Goal: Task Accomplishment & Management: Complete application form

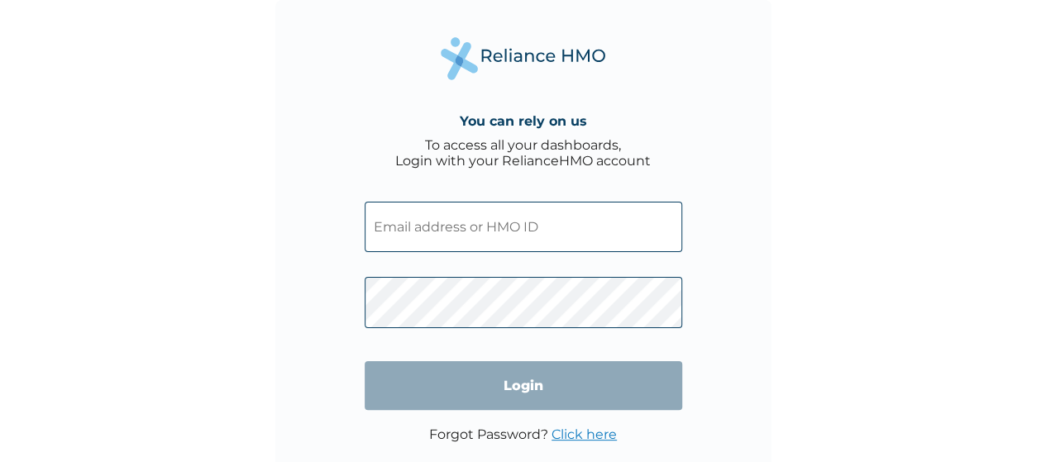
click at [400, 236] on input "text" at bounding box center [523, 227] width 317 height 50
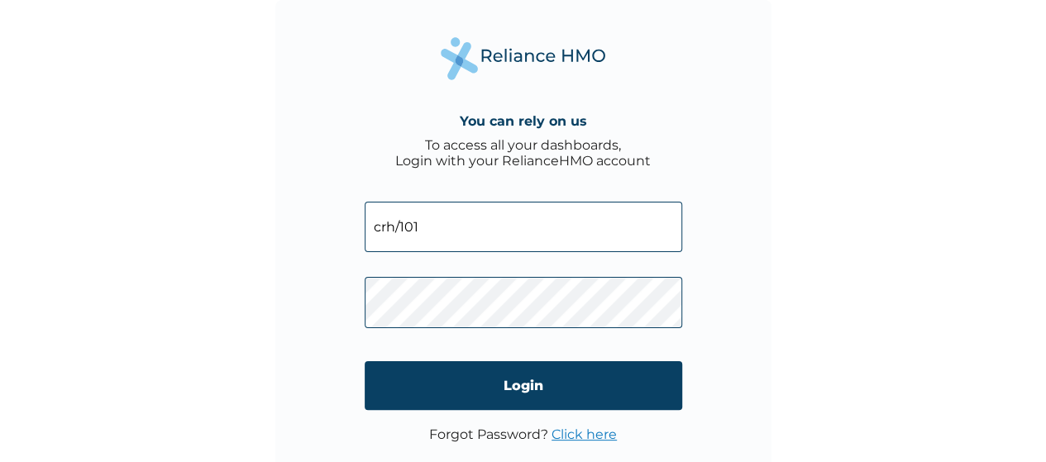
click at [392, 228] on input "crh/101" at bounding box center [523, 227] width 317 height 50
click at [442, 223] on input "CRH/101" at bounding box center [523, 227] width 317 height 50
type input "CRH/10180/A"
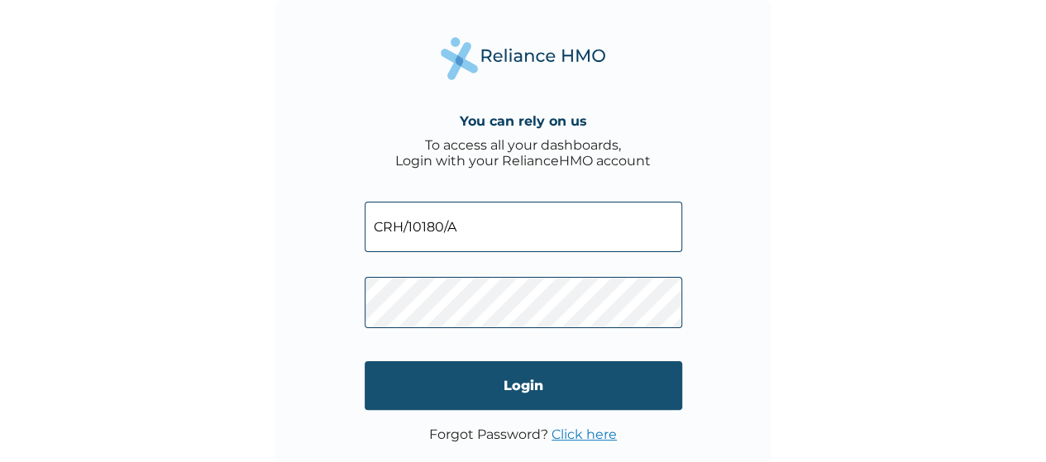
click at [458, 372] on input "Login" at bounding box center [523, 385] width 317 height 49
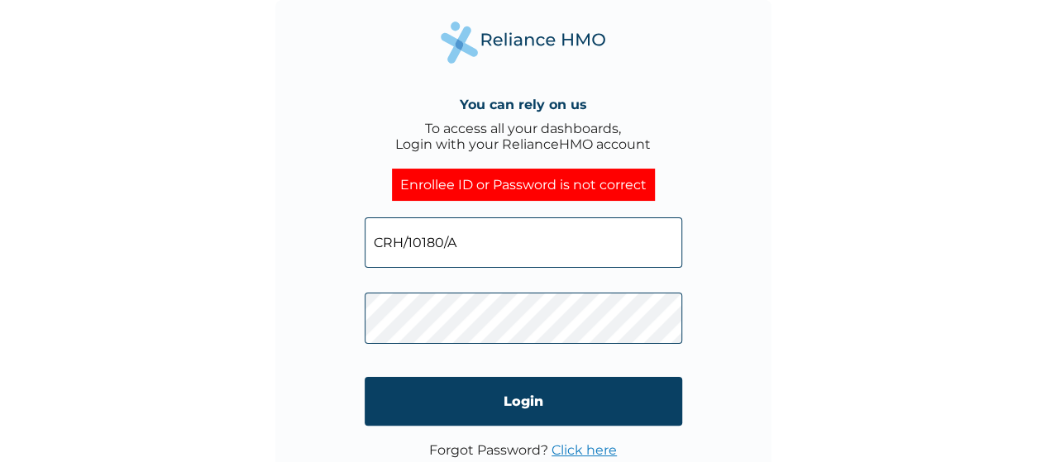
click input "Login" at bounding box center [523, 401] width 317 height 49
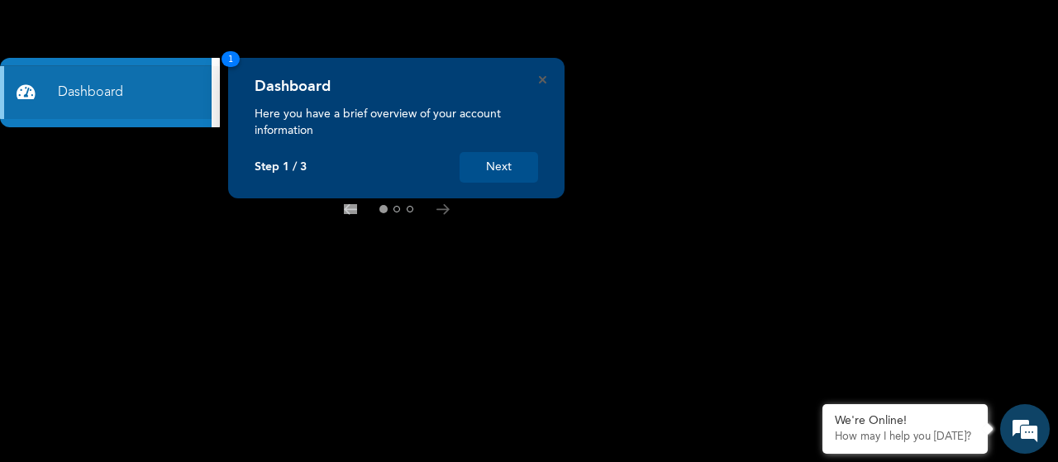
click at [496, 174] on button "Next" at bounding box center [499, 167] width 79 height 31
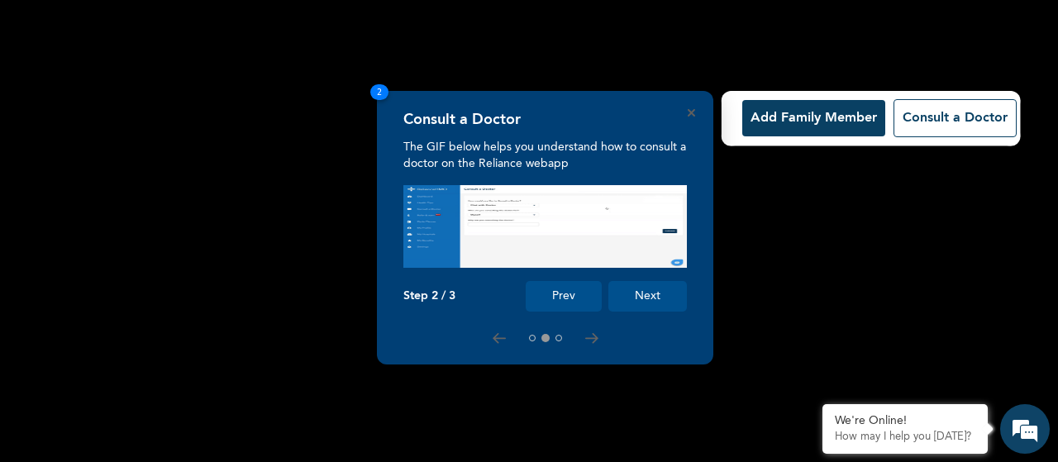
click at [656, 293] on button "Next" at bounding box center [647, 296] width 79 height 31
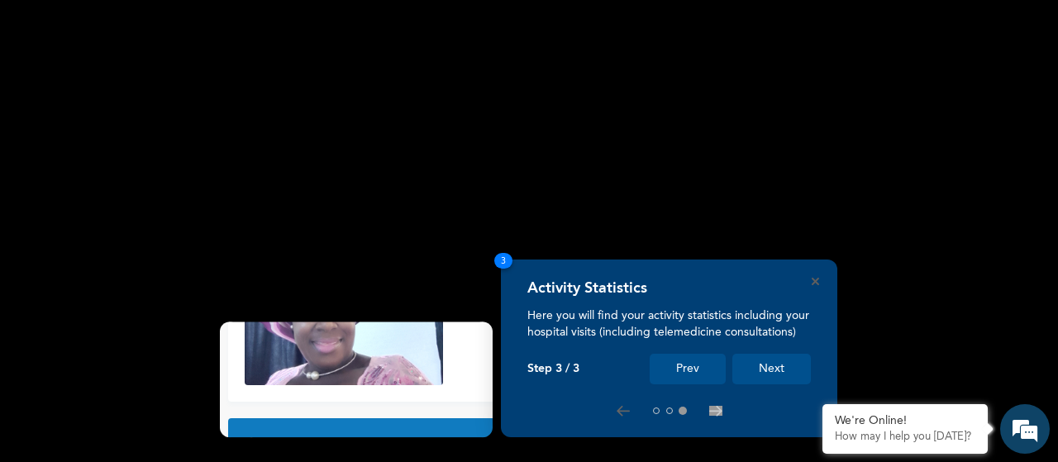
scroll to position [178, 0]
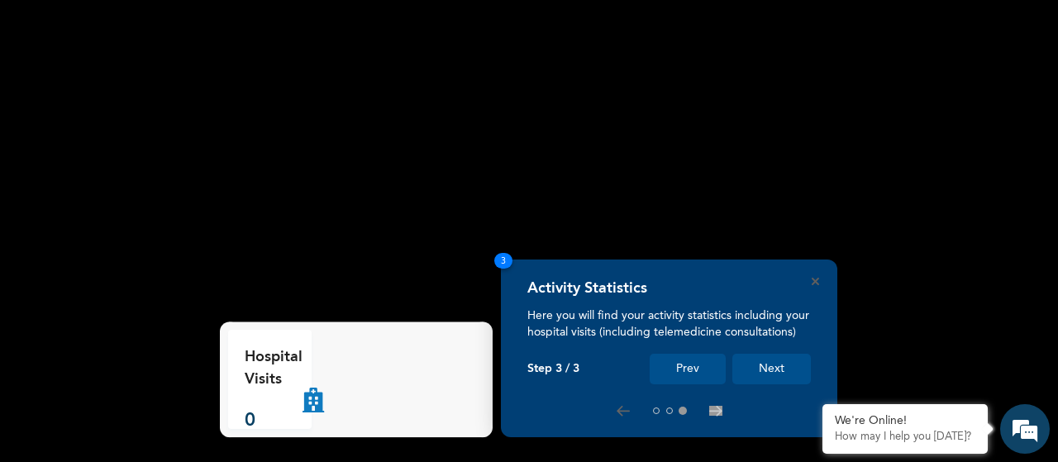
click at [820, 281] on div "Activity Statistics Here you will find your activity statistics including your …" at bounding box center [669, 349] width 336 height 178
click at [775, 366] on button "Next" at bounding box center [771, 369] width 79 height 31
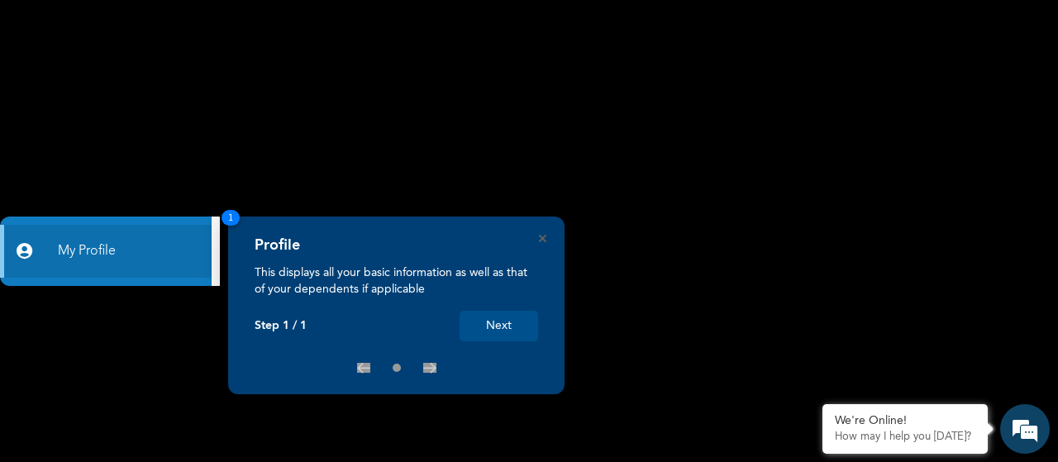
click at [513, 317] on button "Next" at bounding box center [499, 326] width 79 height 31
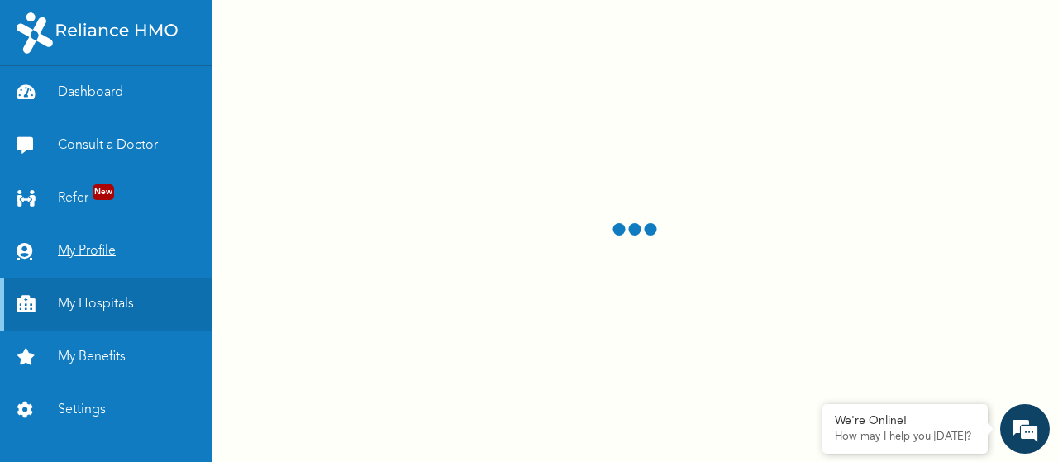
click at [96, 243] on link "My Profile" at bounding box center [106, 251] width 212 height 53
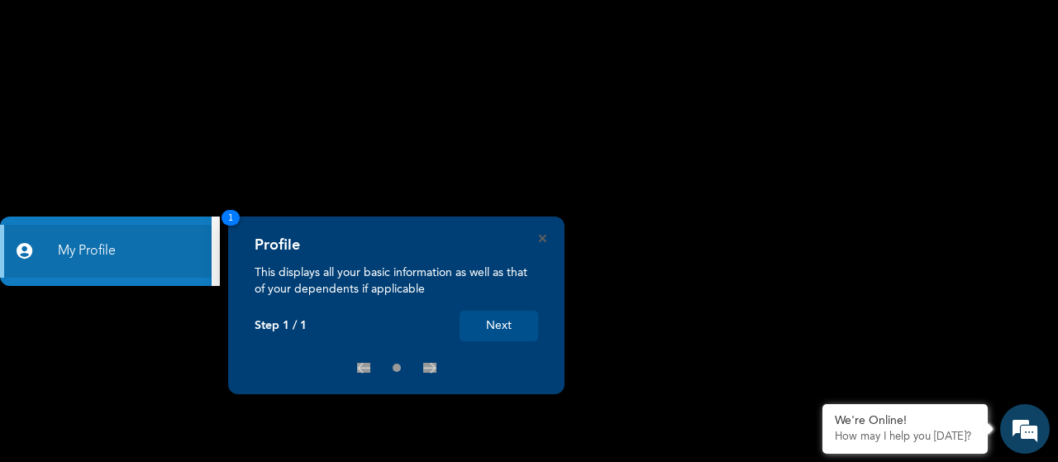
click at [503, 328] on button "Next" at bounding box center [499, 326] width 79 height 31
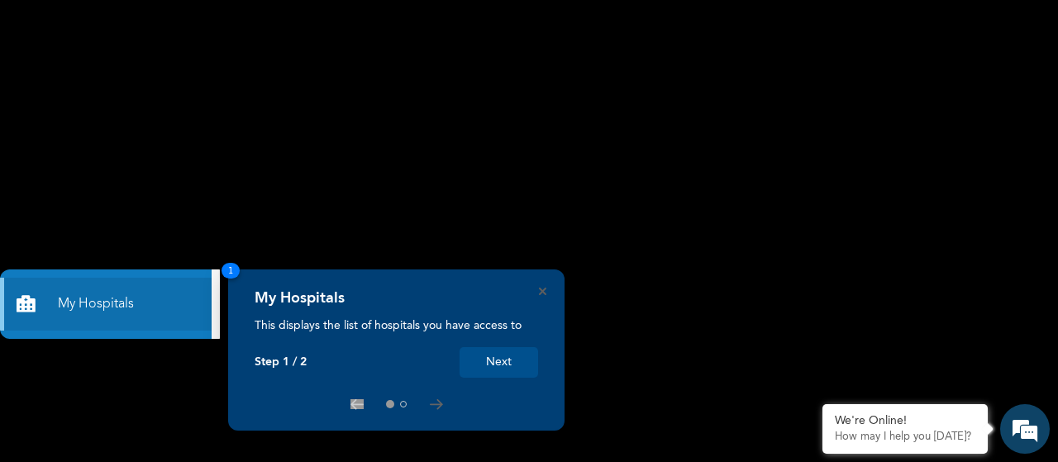
click at [506, 367] on button "Next" at bounding box center [499, 362] width 79 height 31
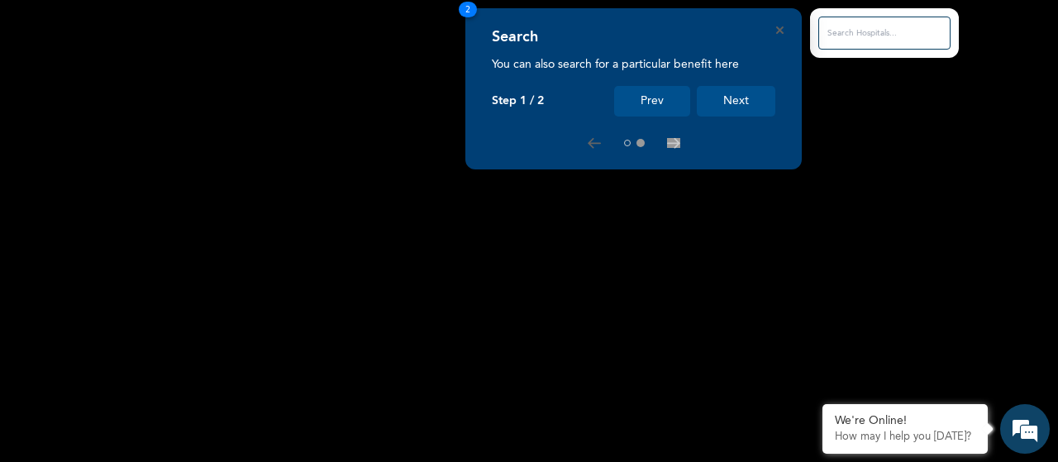
click at [732, 97] on button "Next" at bounding box center [736, 101] width 79 height 31
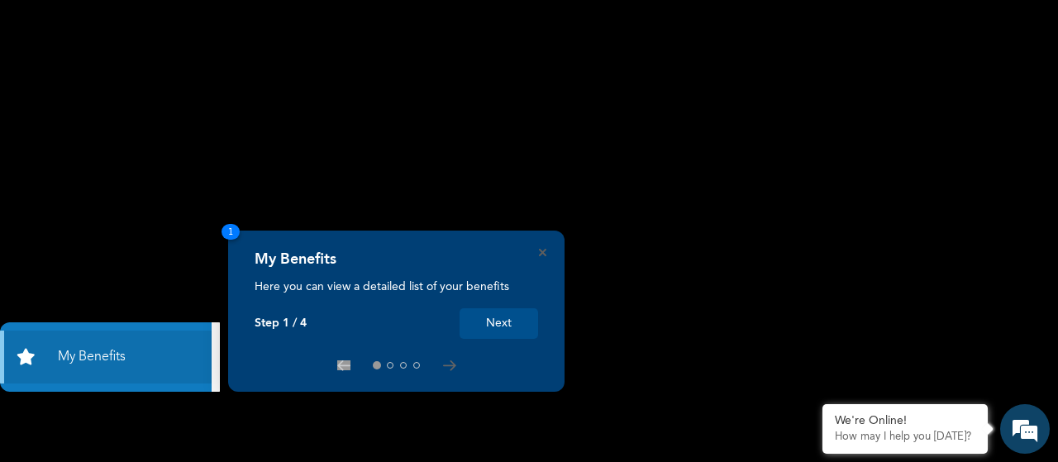
click at [491, 317] on button "Next" at bounding box center [499, 323] width 79 height 31
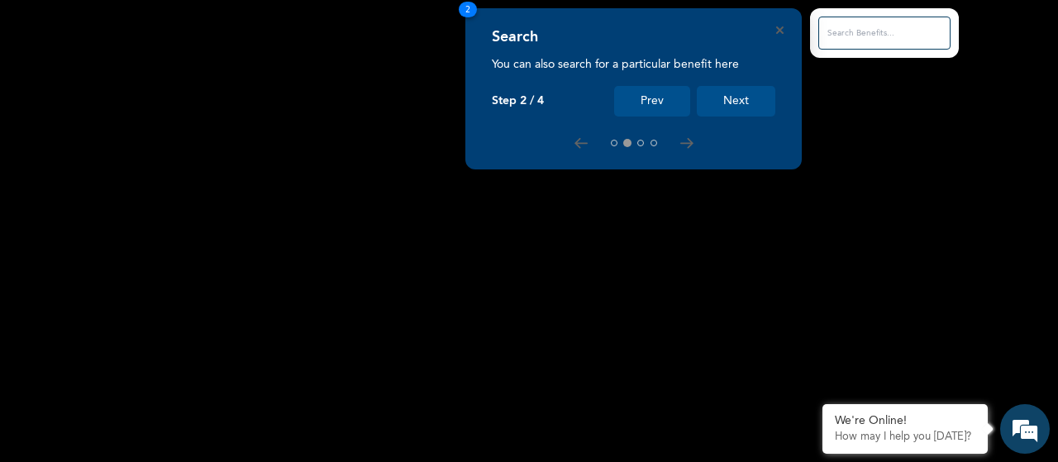
click at [746, 88] on button "Next" at bounding box center [736, 101] width 79 height 31
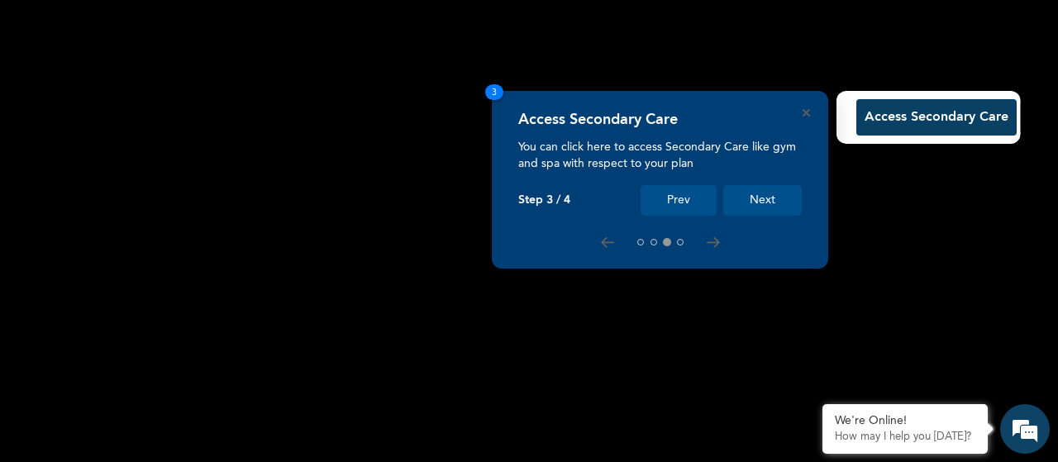
click at [755, 200] on button "Next" at bounding box center [762, 200] width 79 height 31
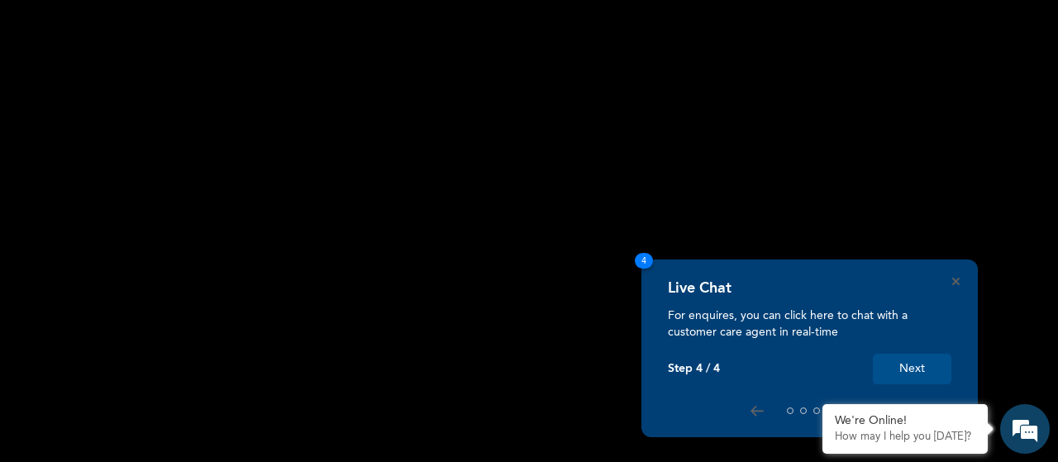
click at [899, 368] on button "Next" at bounding box center [912, 369] width 79 height 31
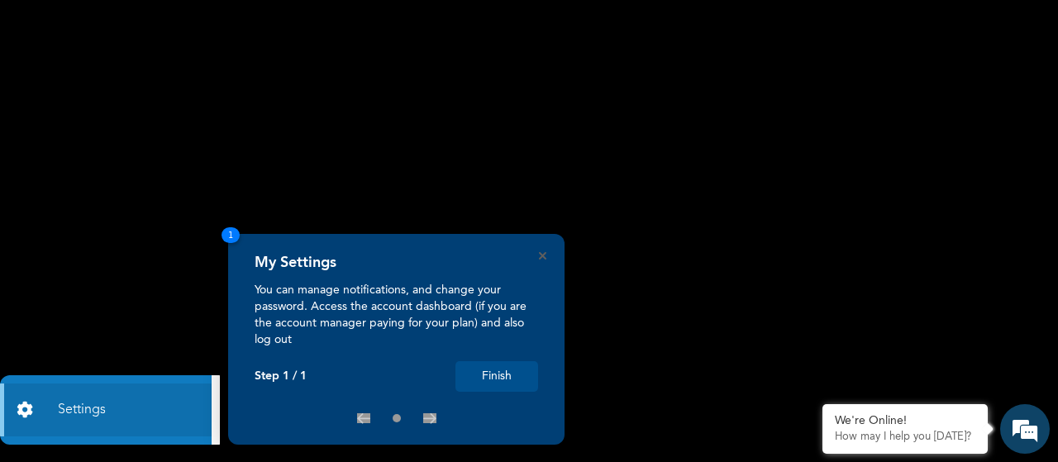
click at [501, 374] on button "Finish" at bounding box center [496, 376] width 83 height 31
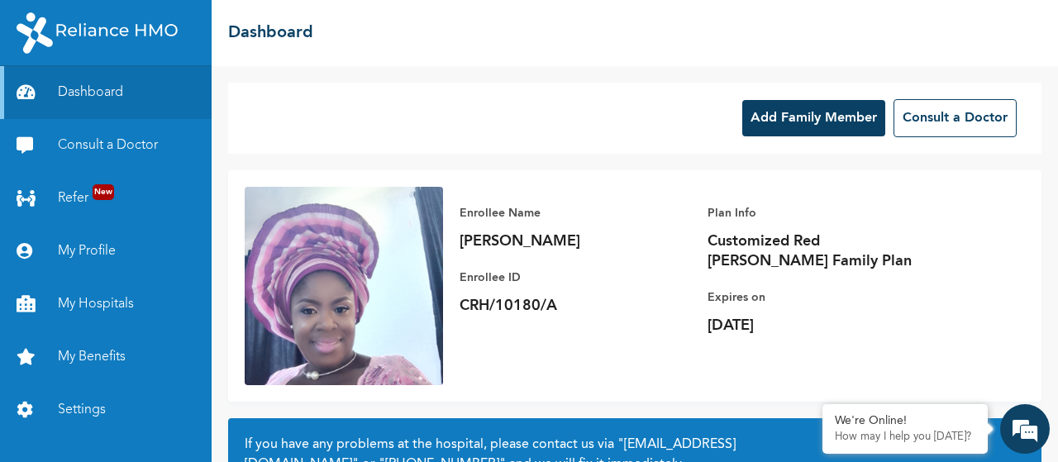
click at [810, 117] on button "Add Family Member" at bounding box center [813, 118] width 143 height 36
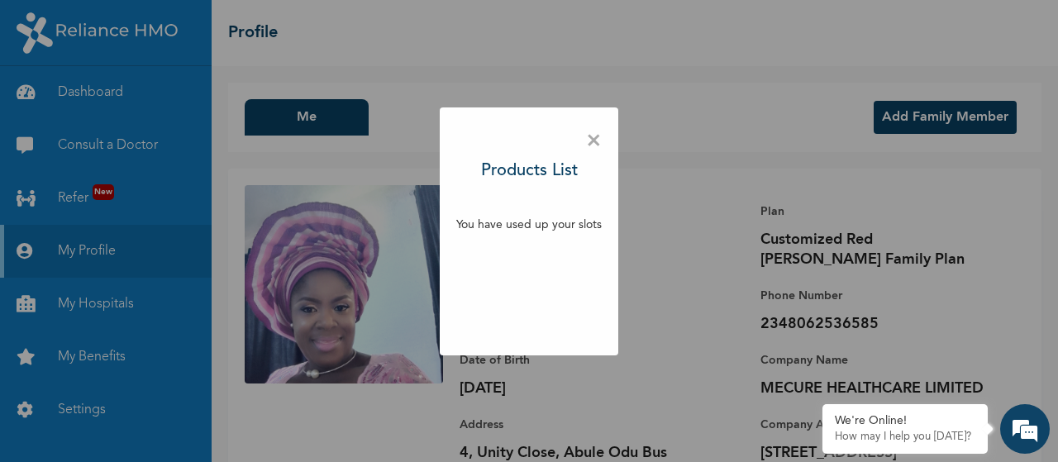
click at [589, 141] on span "×" at bounding box center [594, 141] width 16 height 35
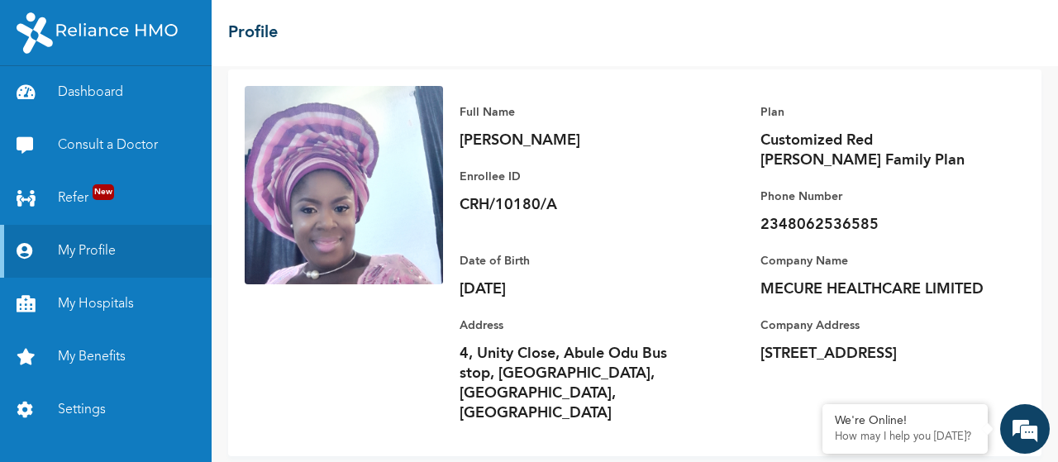
scroll to position [106, 0]
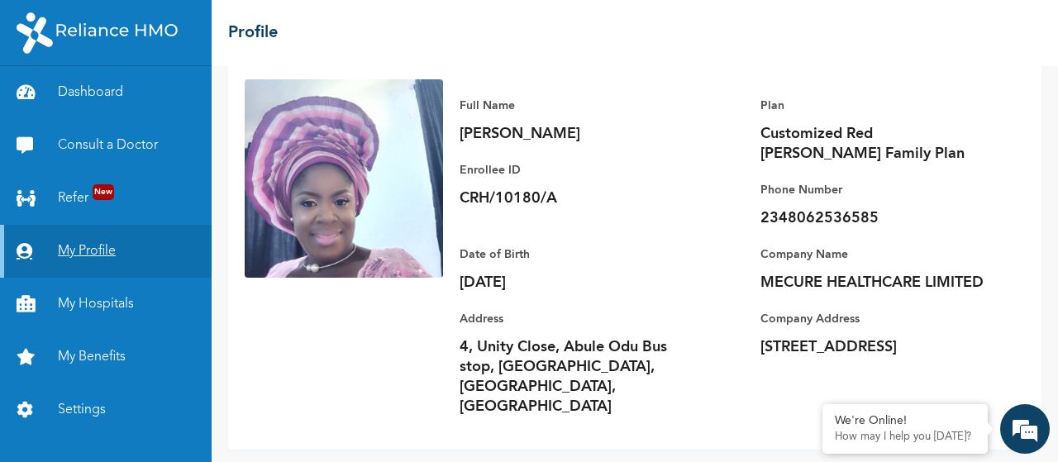
click at [96, 254] on link "My Profile" at bounding box center [106, 251] width 212 height 53
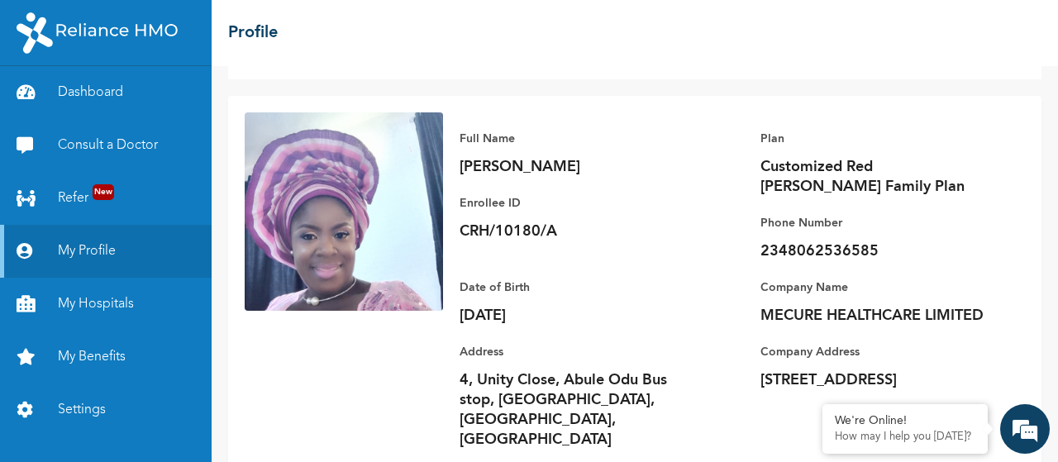
scroll to position [0, 0]
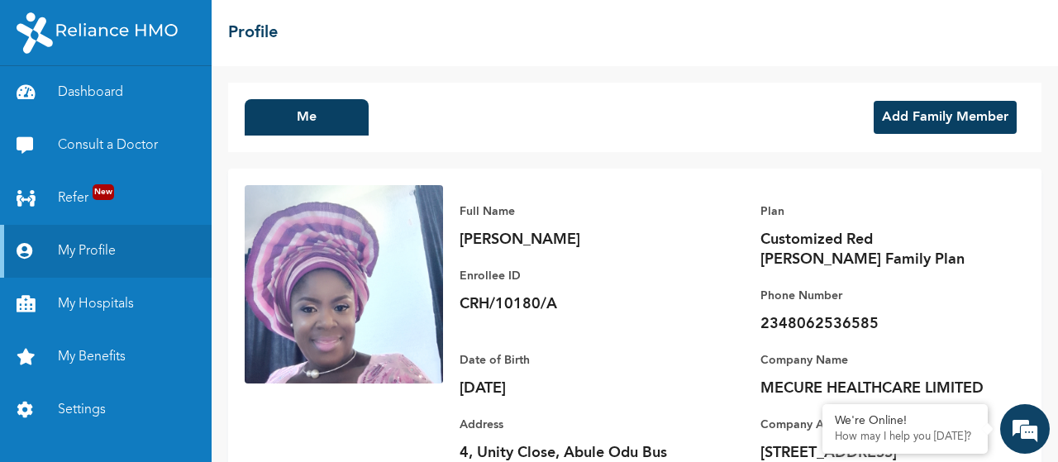
click at [924, 120] on button "Add Family Member" at bounding box center [945, 117] width 143 height 33
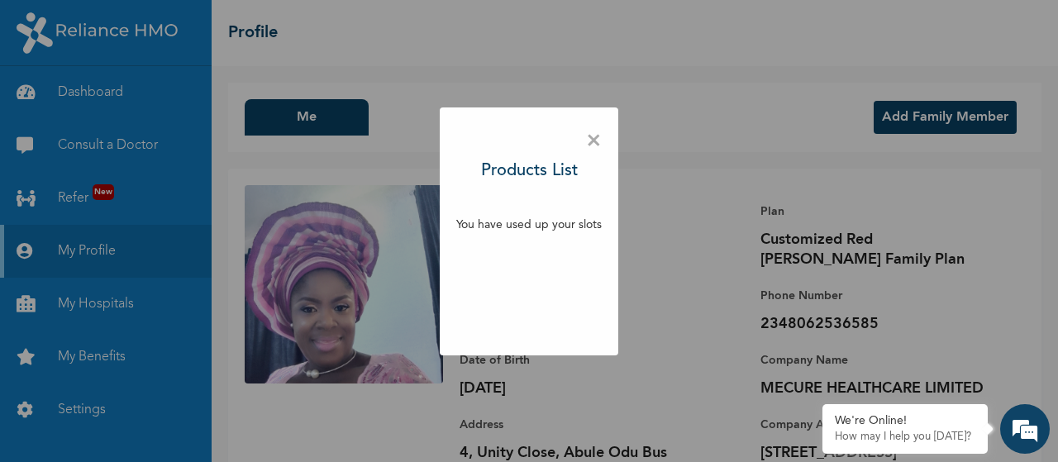
click at [593, 145] on span "×" at bounding box center [594, 141] width 16 height 35
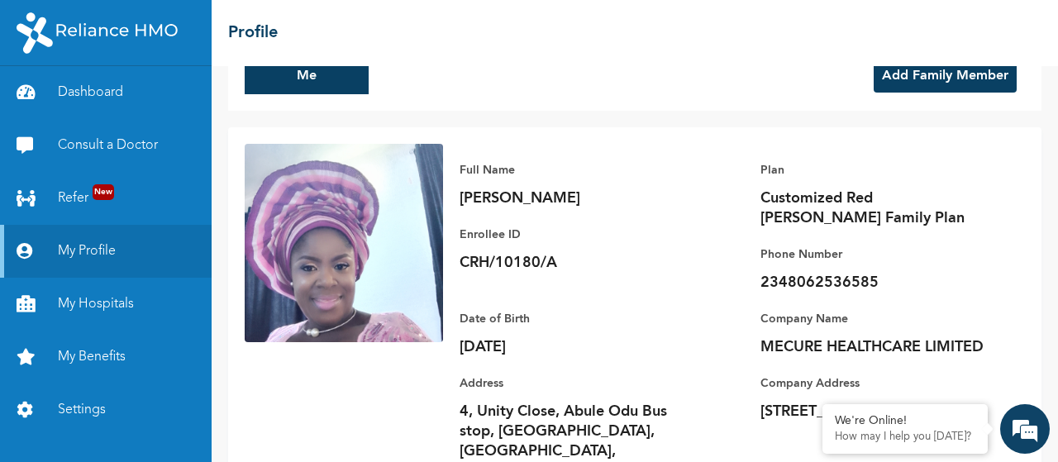
scroll to position [106, 0]
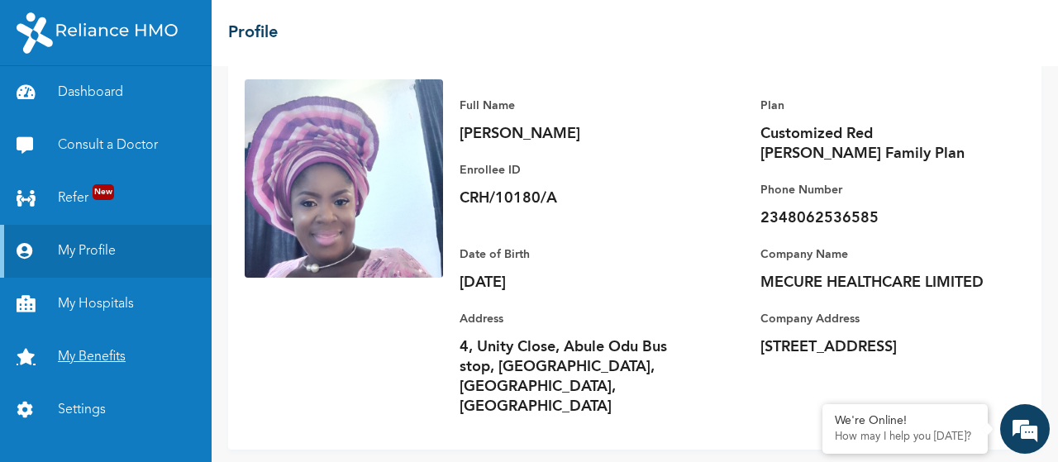
click at [73, 355] on link "My Benefits" at bounding box center [106, 357] width 212 height 53
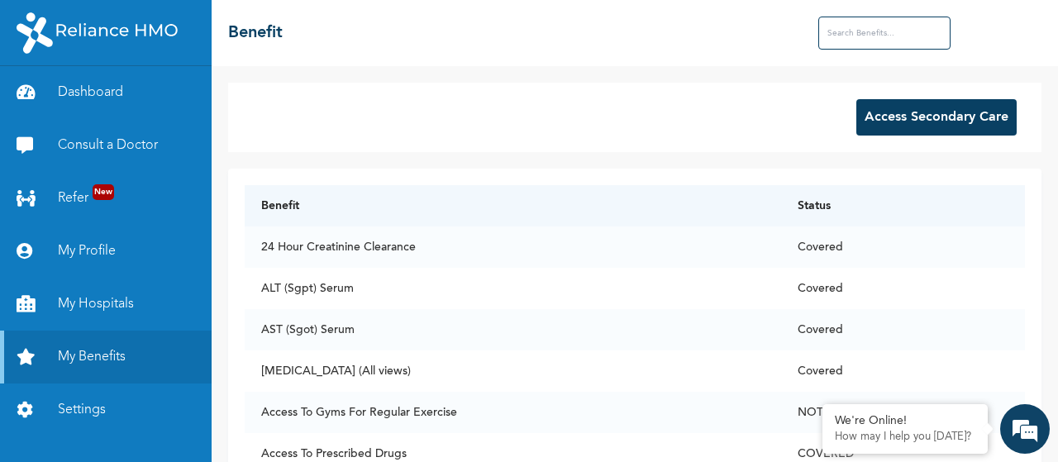
click at [1010, 76] on div "Access Secondary Care Benefit Status 24 Hour Creatinine Clearance Covered ALT (…" at bounding box center [635, 264] width 846 height 396
click at [898, 98] on div "Access Secondary Care" at bounding box center [634, 117] width 813 height 69
click at [898, 110] on button "Access Secondary Care" at bounding box center [936, 117] width 160 height 36
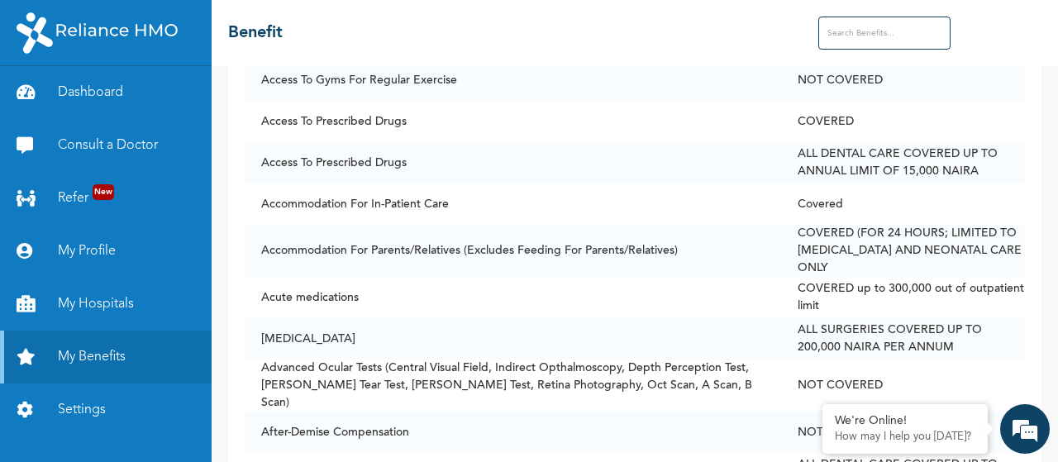
scroll to position [352, 0]
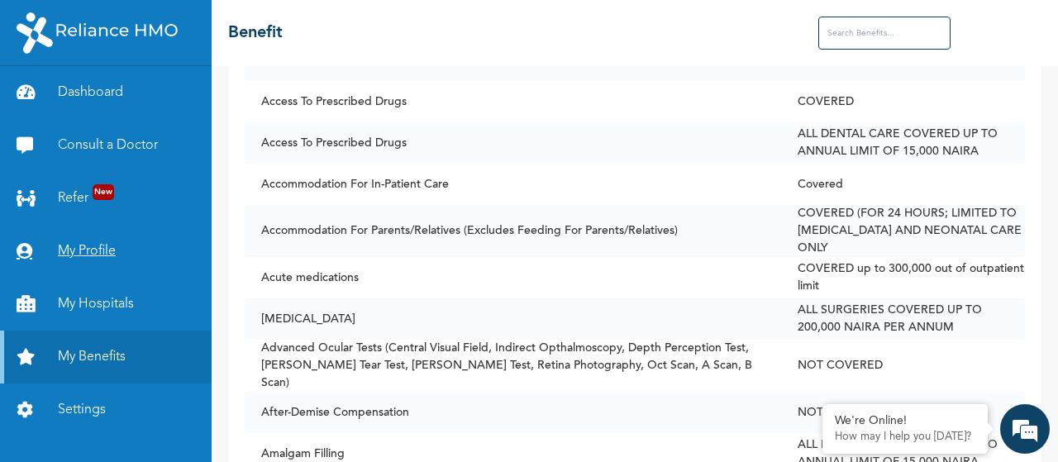
click at [74, 254] on link "My Profile" at bounding box center [106, 251] width 212 height 53
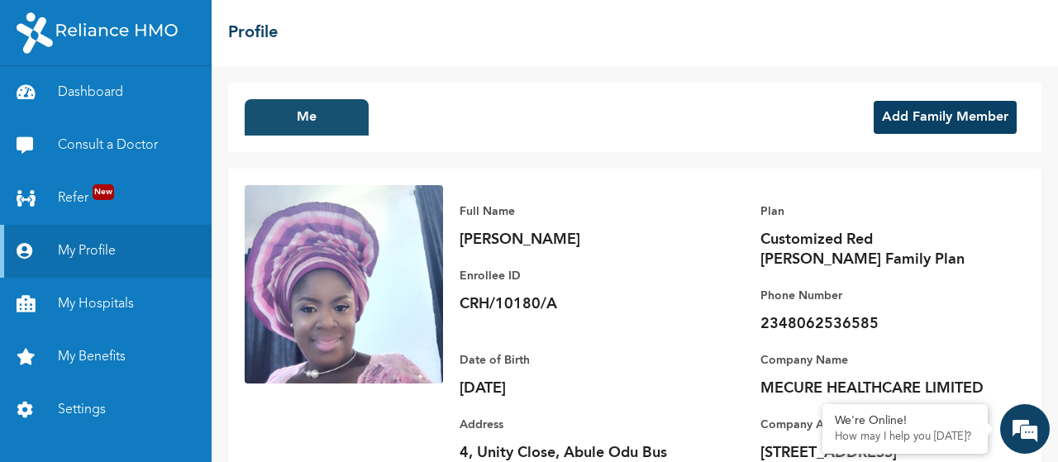
click at [272, 112] on button "Me" at bounding box center [307, 117] width 124 height 36
click at [308, 120] on button "Me" at bounding box center [307, 117] width 124 height 36
click at [760, 233] on p "Customized Red Beryl Family Plan" at bounding box center [875, 250] width 231 height 40
click at [878, 433] on p "How may I help you today?" at bounding box center [905, 437] width 141 height 13
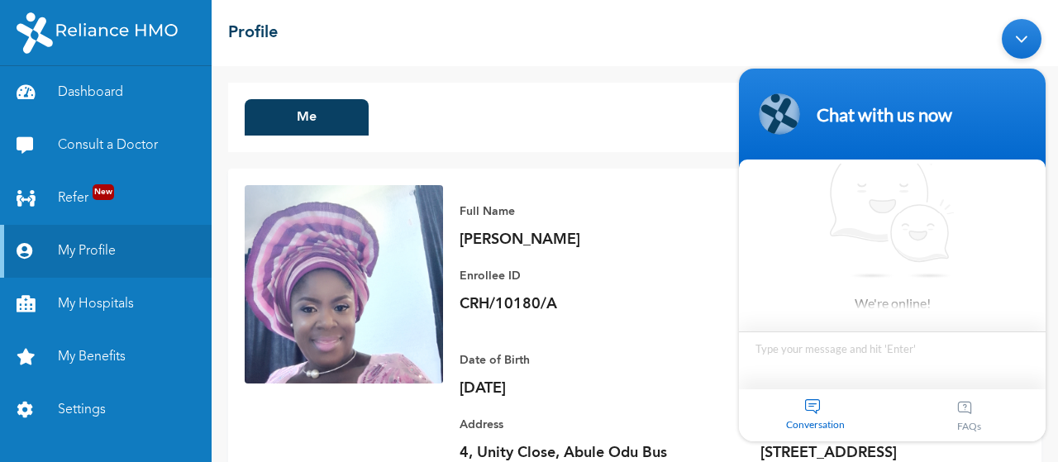
scroll to position [8, 0]
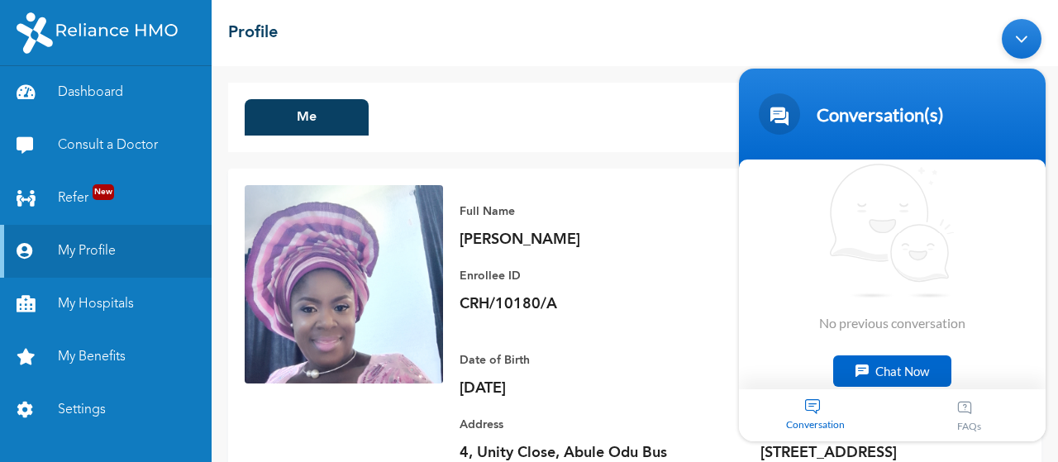
click at [896, 372] on div "Chat Now" at bounding box center [892, 370] width 118 height 31
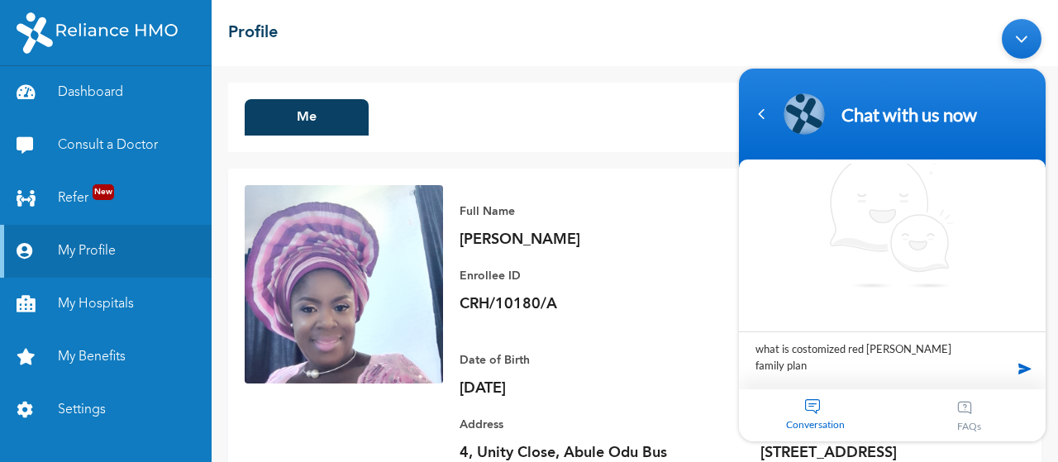
type textarea "what is customized red berry family plan"
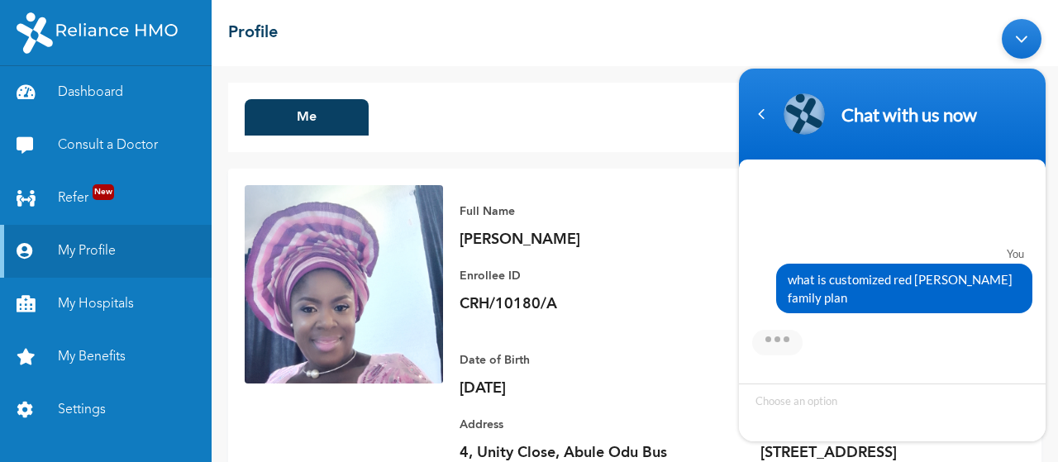
click at [635, 93] on div "Me Add Family Member" at bounding box center [634, 117] width 813 height 69
click at [675, 17] on div "☰ Profile" at bounding box center [635, 33] width 846 height 66
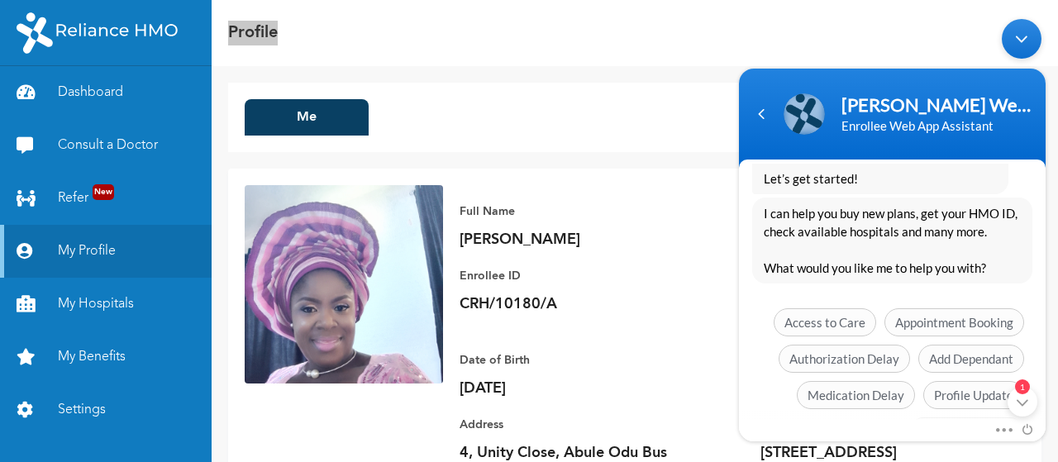
scroll to position [495, 0]
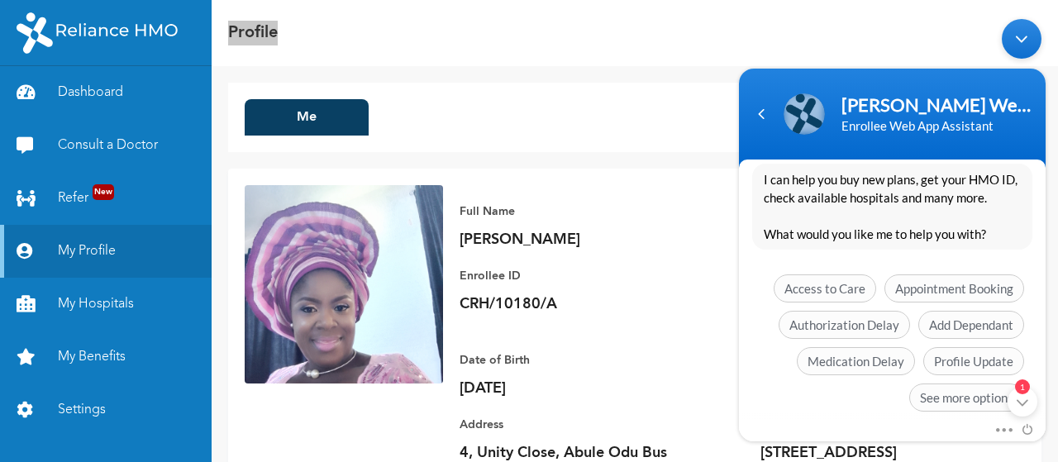
drag, startPoint x: 1045, startPoint y: 303, endPoint x: 1785, endPoint y: 449, distance: 753.9
click at [1025, 410] on div "1" at bounding box center [1023, 401] width 30 height 30
click at [964, 349] on span "Profile Update" at bounding box center [973, 360] width 101 height 28
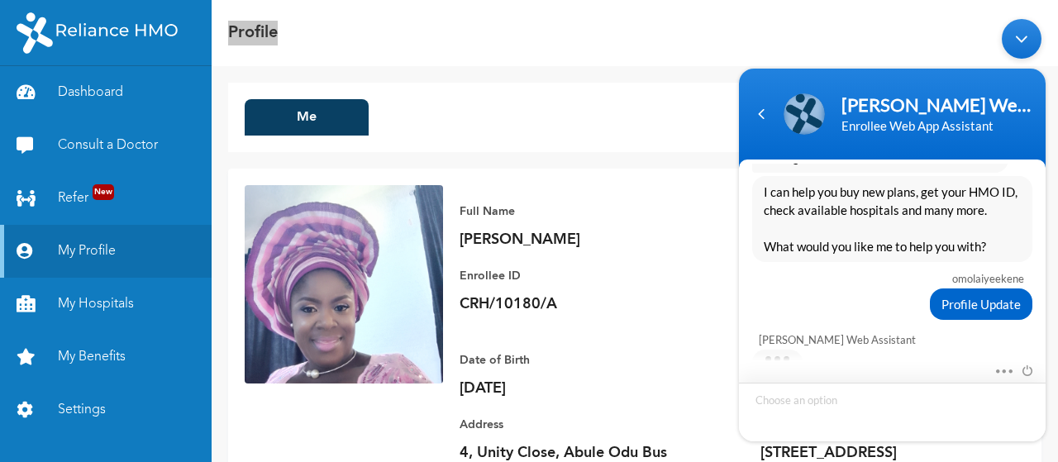
scroll to position [544, 0]
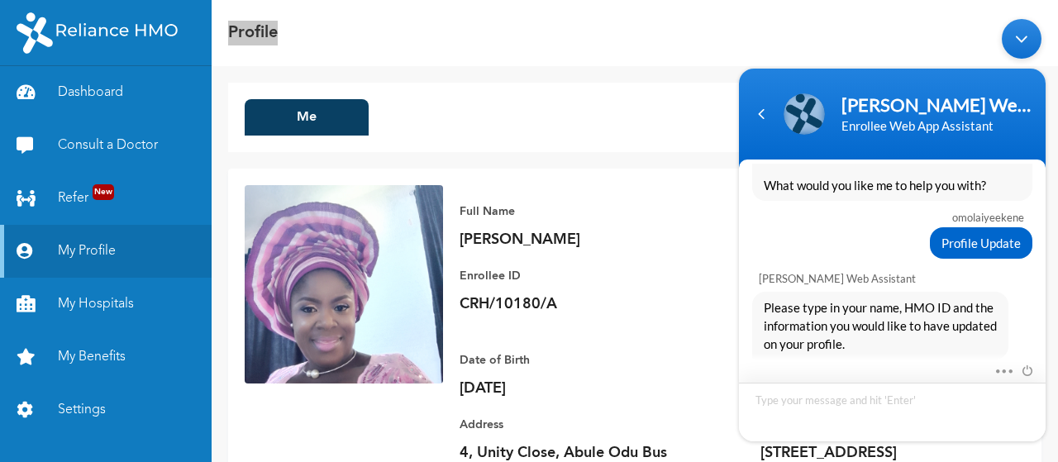
click at [856, 397] on textarea "Type your message and hit 'Enter'" at bounding box center [892, 411] width 307 height 59
type textarea "chr/10180/a"
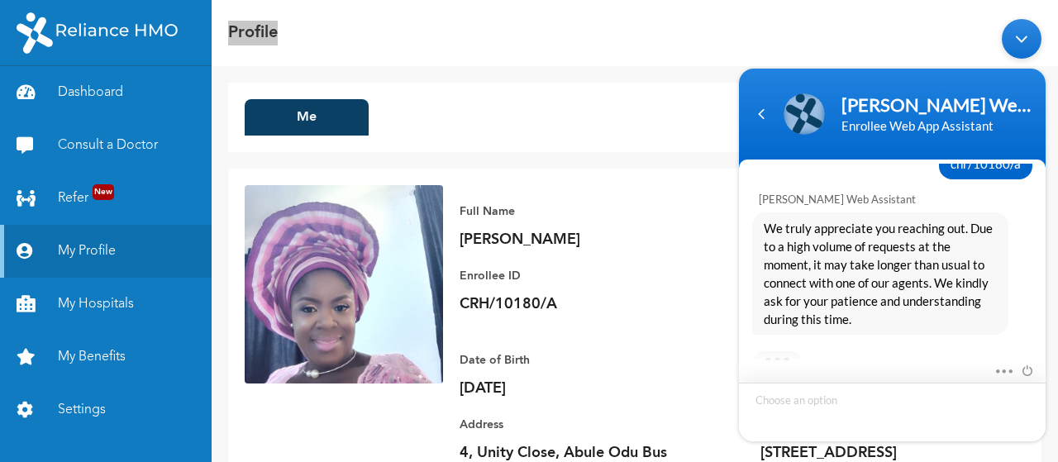
scroll to position [905, 0]
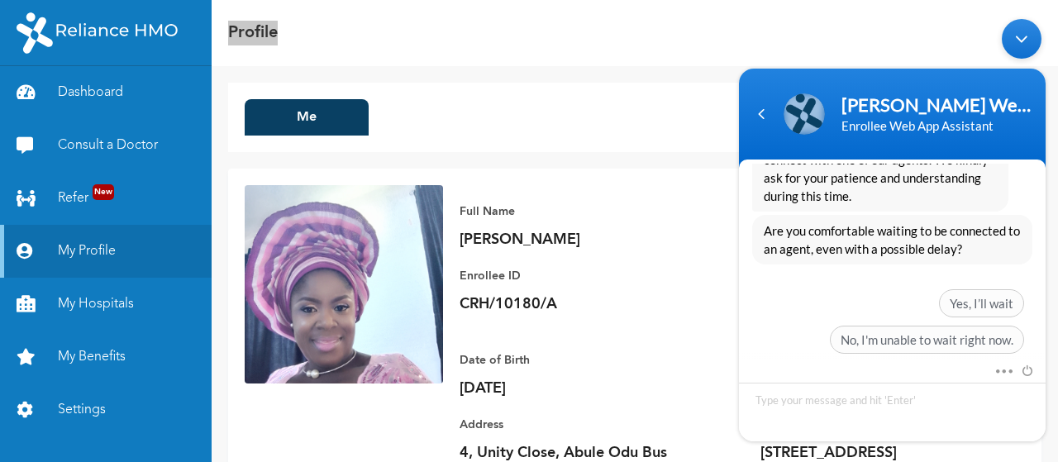
drag, startPoint x: 1046, startPoint y: 341, endPoint x: 1046, endPoint y: 274, distance: 67.0
click at [1046, 274] on body "Naomi Enrollee Web Assistant Enrollee Web App Assistant omolaiyeekene what is c…" at bounding box center [892, 229] width 323 height 439
click at [967, 288] on span "Yes, I’ll wait" at bounding box center [981, 302] width 85 height 28
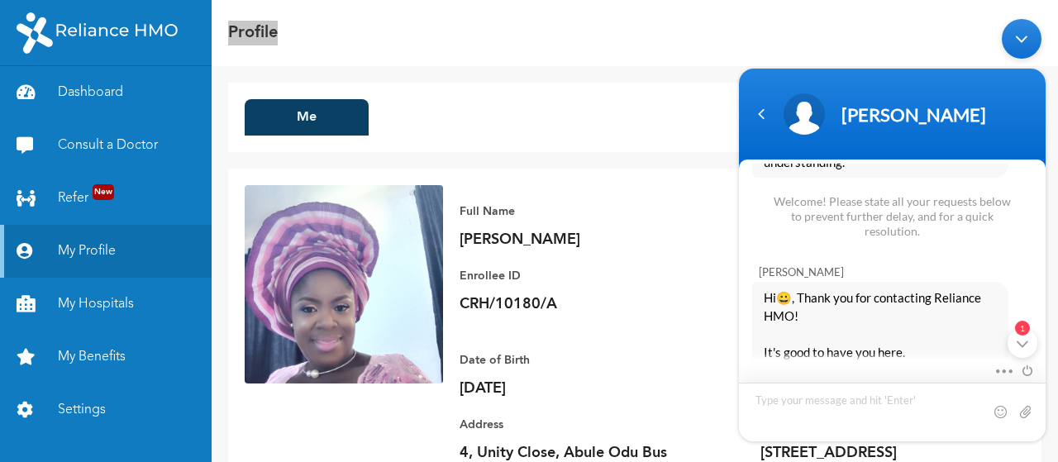
scroll to position [1184, 0]
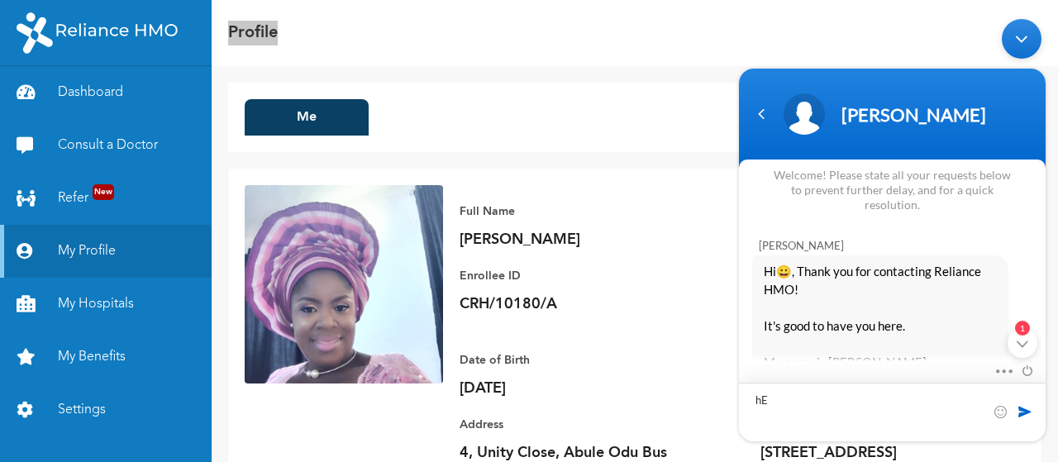
type textarea "h"
type textarea "Hello Ibrahim"
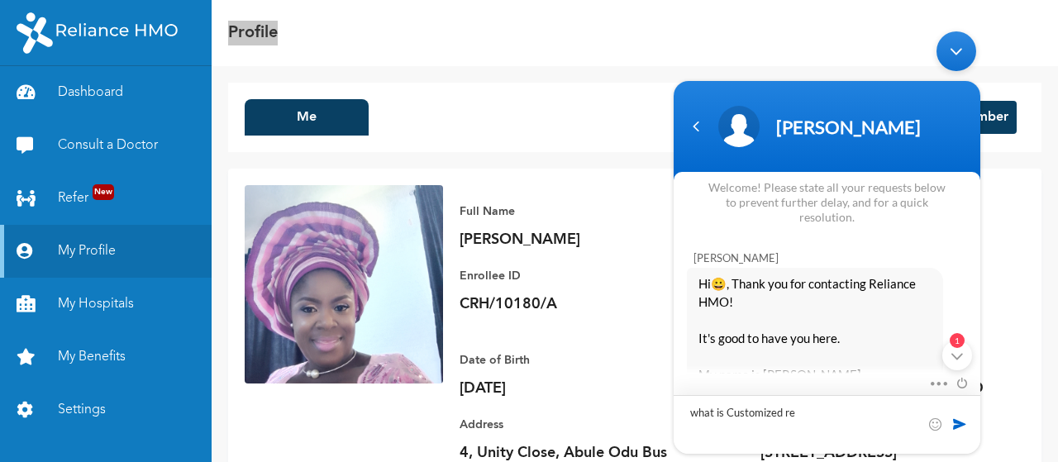
drag, startPoint x: 884, startPoint y: 98, endPoint x: 741, endPoint y: 84, distance: 142.8
click at [741, 84] on header "Ibrahim" at bounding box center [827, 130] width 307 height 99
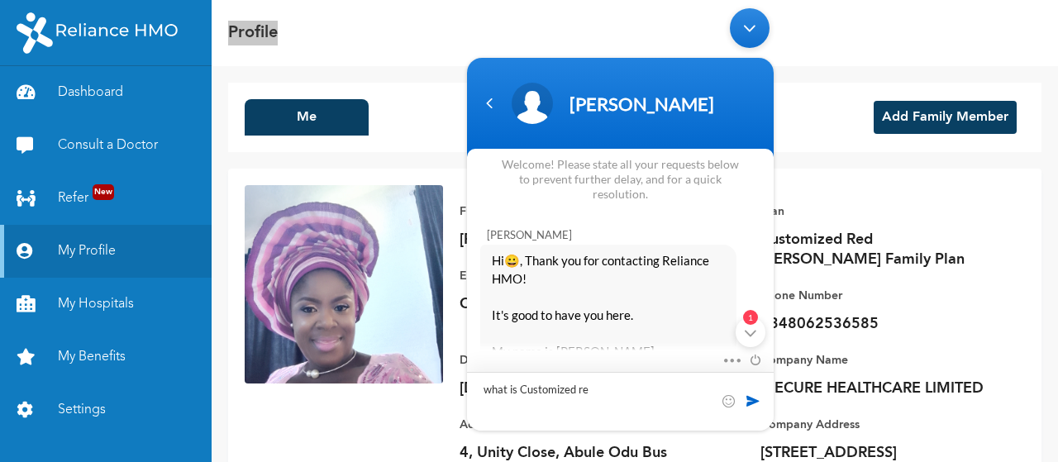
drag, startPoint x: 716, startPoint y: 89, endPoint x: 832, endPoint y: 117, distance: 119.7
click at [782, 117] on html "Ibrahim omolaiyeekene what is customized red berry family plan Naomi Enrollee W…" at bounding box center [620, 219] width 323 height 439
type textarea "what is Customized red beryl family"
type textarea "i"
type textarea "I want to add family members but its saying all slots used up"
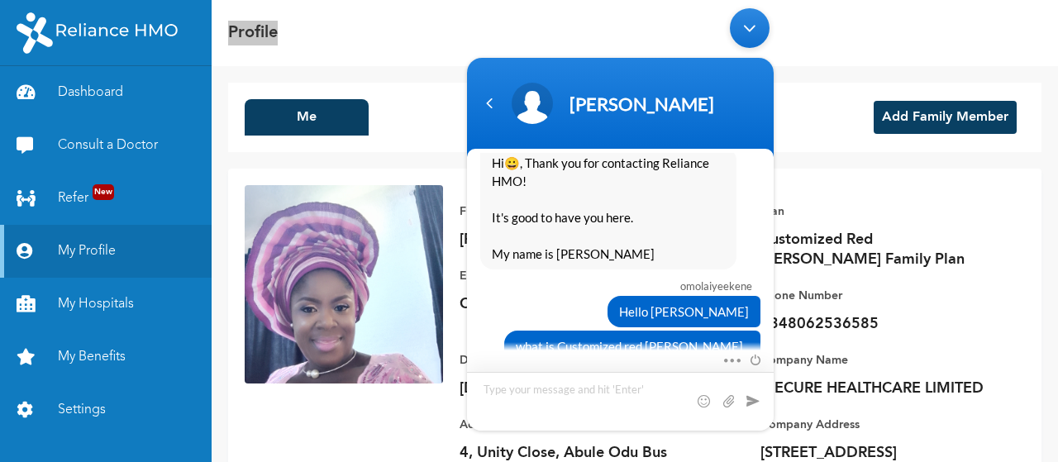
scroll to position [1329, 0]
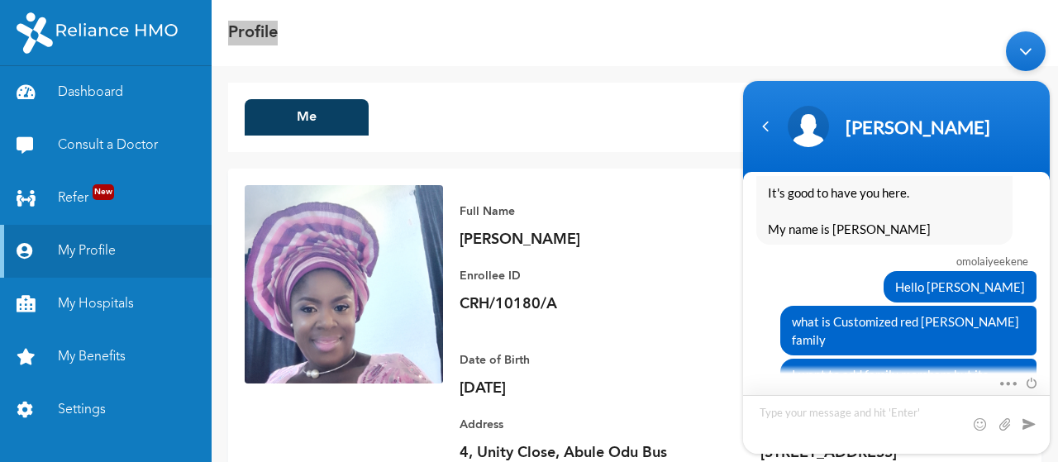
drag, startPoint x: 959, startPoint y: 126, endPoint x: 1046, endPoint y: 150, distance: 90.8
click at [1046, 150] on header "Ibrahim" at bounding box center [896, 130] width 307 height 99
click at [76, 89] on link "Dashboard" at bounding box center [106, 92] width 212 height 53
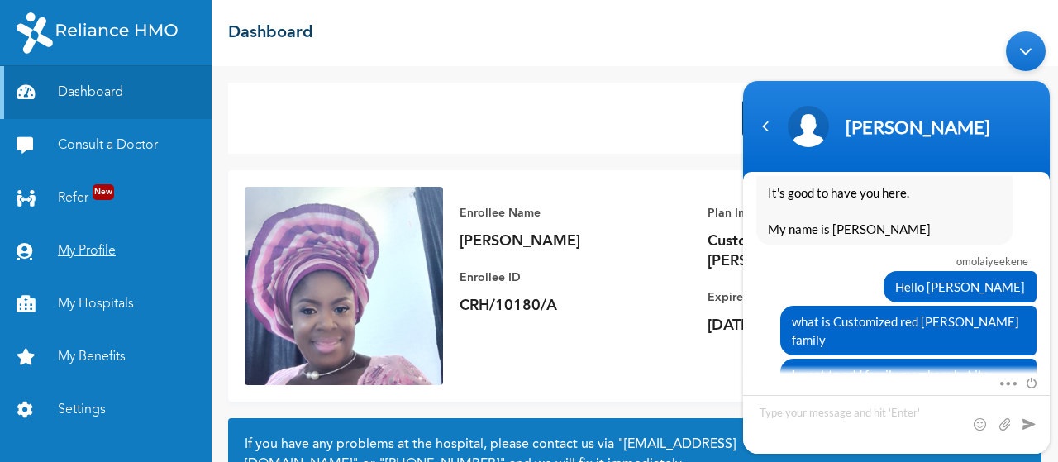
click at [91, 248] on link "My Profile" at bounding box center [106, 251] width 212 height 53
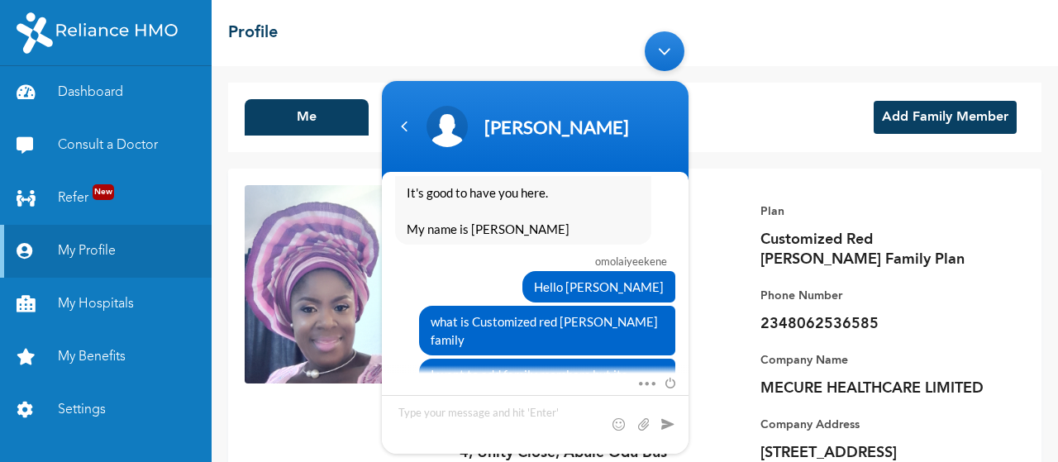
drag, startPoint x: 610, startPoint y: 134, endPoint x: 615, endPoint y: 168, distance: 34.2
click at [610, 168] on header "Ibrahim" at bounding box center [535, 130] width 307 height 99
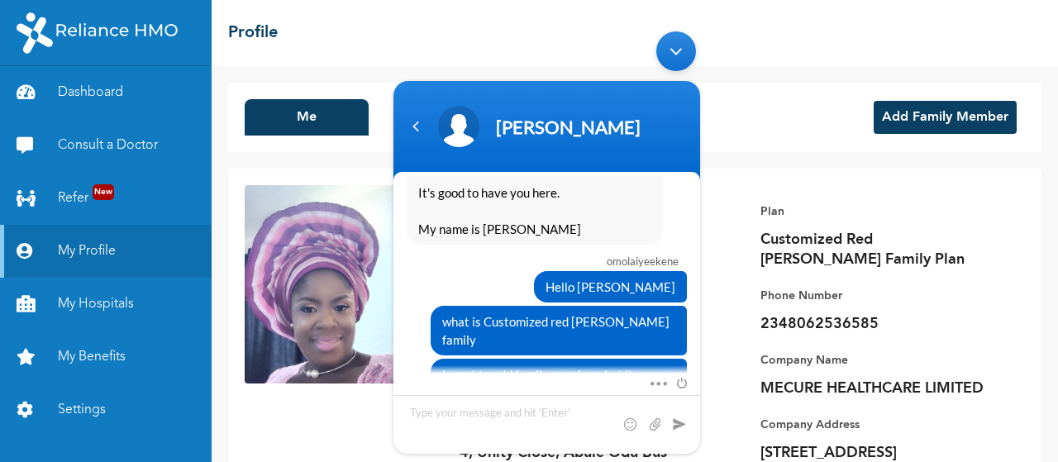
click at [937, 114] on button "Add Family Member" at bounding box center [945, 117] width 143 height 33
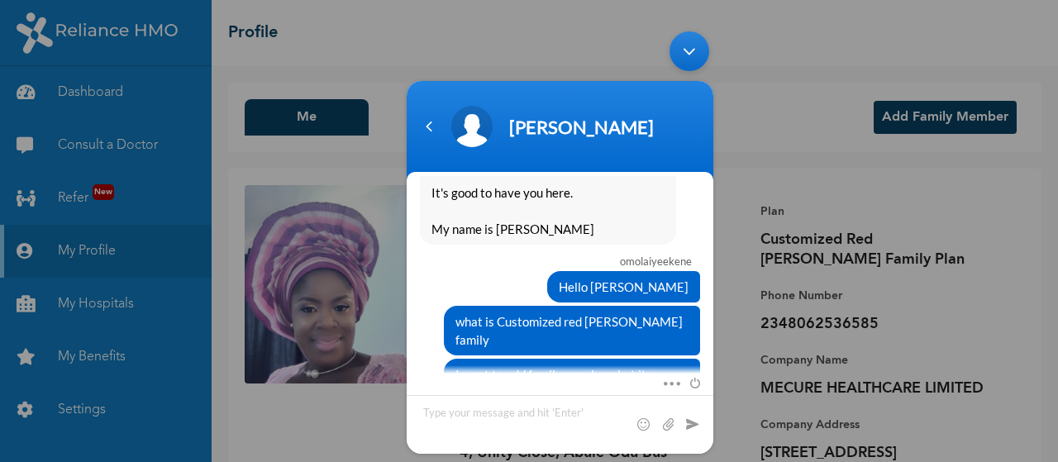
drag, startPoint x: 635, startPoint y: 105, endPoint x: 526, endPoint y: 117, distance: 109.7
click at [526, 117] on div "Ibrahim" at bounding box center [560, 126] width 287 height 41
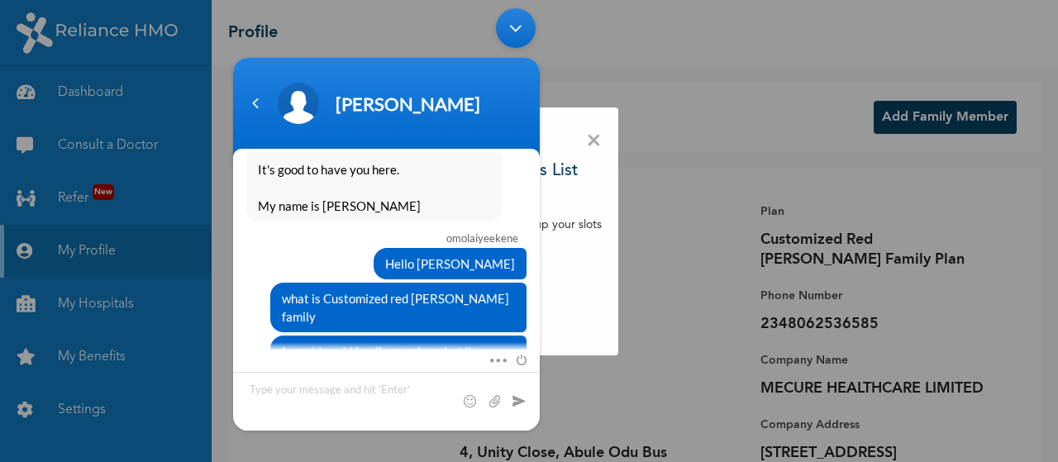
drag, startPoint x: 393, startPoint y: 75, endPoint x: 380, endPoint y: 118, distance: 45.0
click at [380, 118] on header "Ibrahim" at bounding box center [386, 107] width 307 height 99
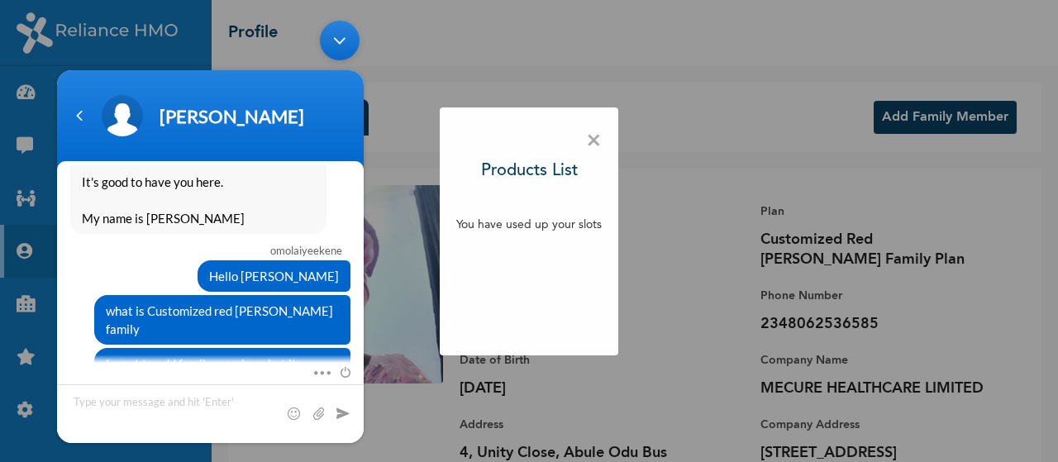
drag, startPoint x: 238, startPoint y: 83, endPoint x: 678, endPoint y: 135, distance: 442.7
click at [678, 135] on div "× Products List You have used up your slots" at bounding box center [529, 231] width 1058 height 462
click at [582, 140] on div "× Products List You have used up your slots" at bounding box center [529, 231] width 179 height 248
click at [593, 143] on span "×" at bounding box center [594, 141] width 16 height 35
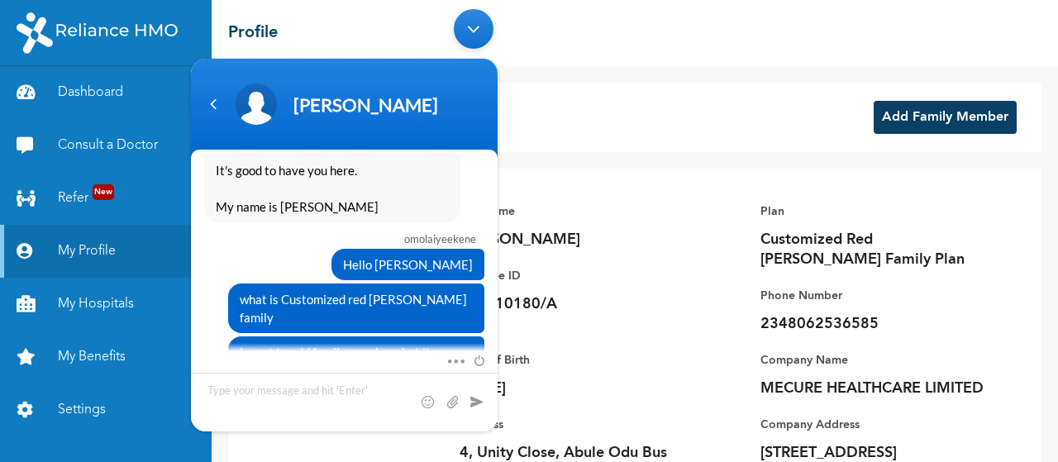
drag, startPoint x: 388, startPoint y: 98, endPoint x: 827, endPoint y: 175, distance: 444.9
click at [506, 175] on html "Ibrahim omolaiyeekene what is customized red berry family plan Naomi Enrollee W…" at bounding box center [344, 220] width 323 height 439
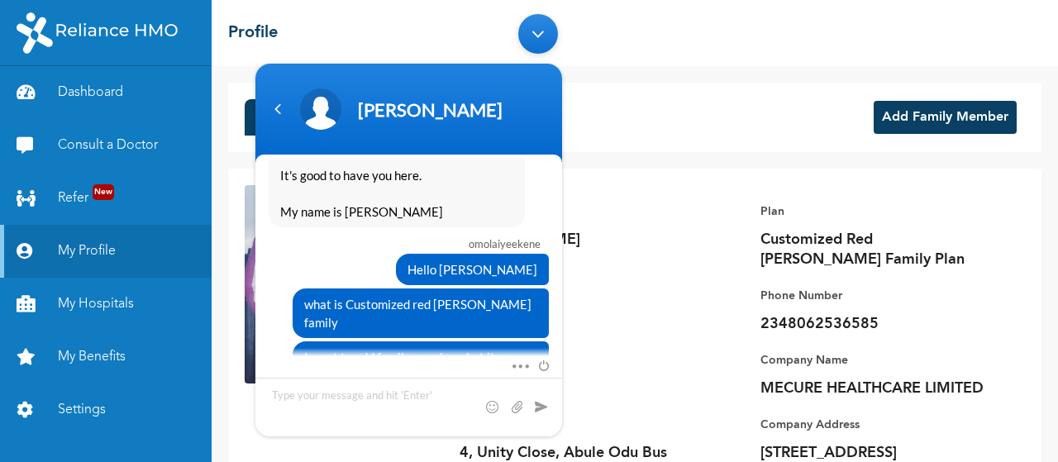
drag, startPoint x: 488, startPoint y: 95, endPoint x: 870, endPoint y: 196, distance: 394.2
click at [570, 196] on html "Ibrahim omolaiyeekene what is customized red berry family plan Naomi Enrollee W…" at bounding box center [408, 225] width 323 height 439
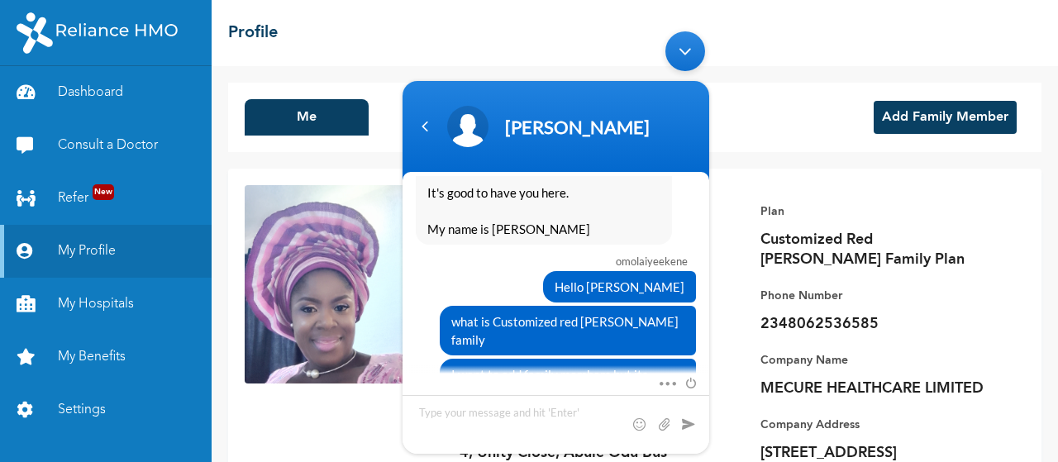
drag, startPoint x: 585, startPoint y: 110, endPoint x: 1429, endPoint y: 259, distance: 856.9
click at [717, 236] on html "Ibrahim omolaiyeekene what is customized red berry family plan Naomi Enrollee W…" at bounding box center [555, 242] width 323 height 439
click at [83, 412] on link "Settings" at bounding box center [106, 410] width 212 height 53
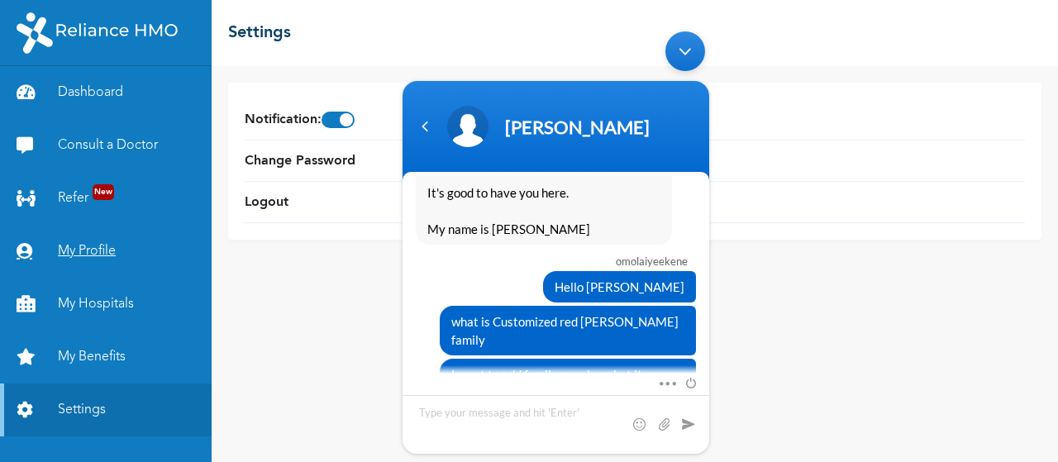
click at [87, 257] on link "My Profile" at bounding box center [106, 251] width 212 height 53
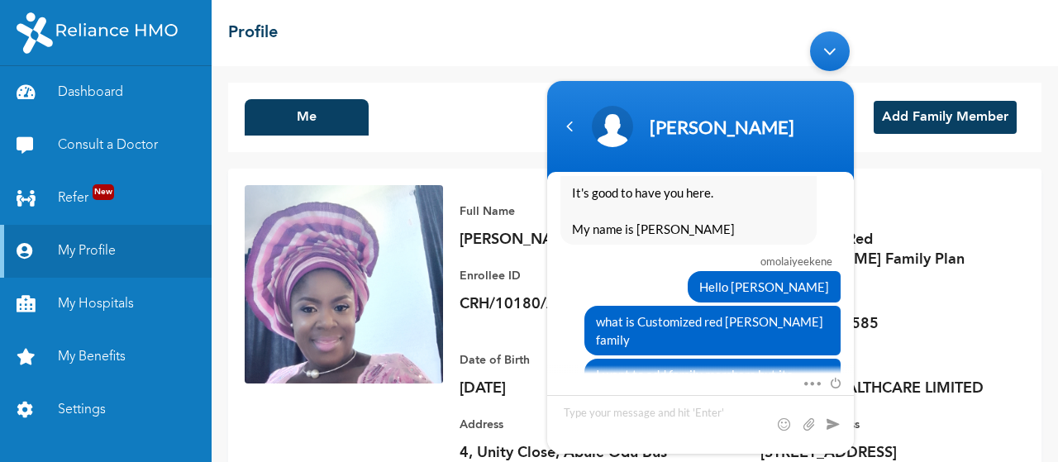
drag, startPoint x: 723, startPoint y: 95, endPoint x: 1480, endPoint y: 206, distance: 764.4
click at [862, 183] on html "Ibrahim omolaiyeekene what is customized red berry family plan Naomi Enrollee W…" at bounding box center [700, 242] width 323 height 439
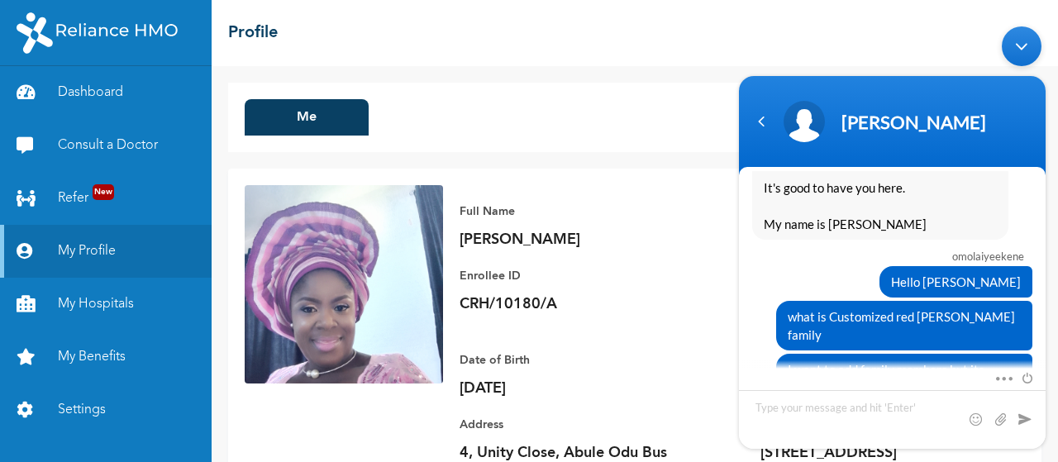
click at [972, 117] on div "Ibrahim" at bounding box center [937, 122] width 192 height 22
click at [760, 129] on div "Navigation go back" at bounding box center [761, 121] width 25 height 25
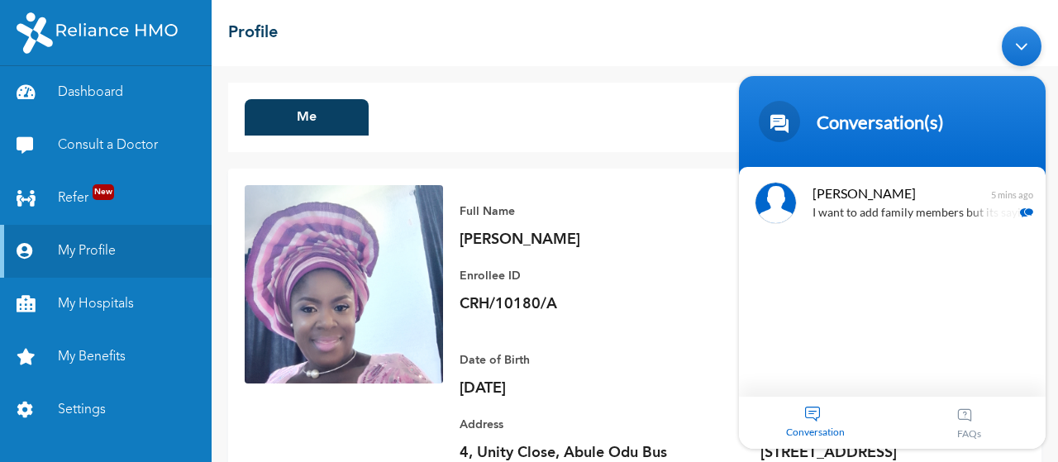
click at [785, 110] on span at bounding box center [779, 121] width 41 height 41
click at [779, 126] on span at bounding box center [779, 121] width 41 height 41
click at [667, 331] on div "Full Name Ekene Adagbasa Enrollee ID CRH/10180/A" at bounding box center [575, 259] width 231 height 149
click at [1051, 126] on body "Conversation(s) omolaiyeekene what is customized red berry family plan Naomi En…" at bounding box center [892, 237] width 323 height 439
click at [595, 44] on div "☰ Profile" at bounding box center [635, 33] width 846 height 66
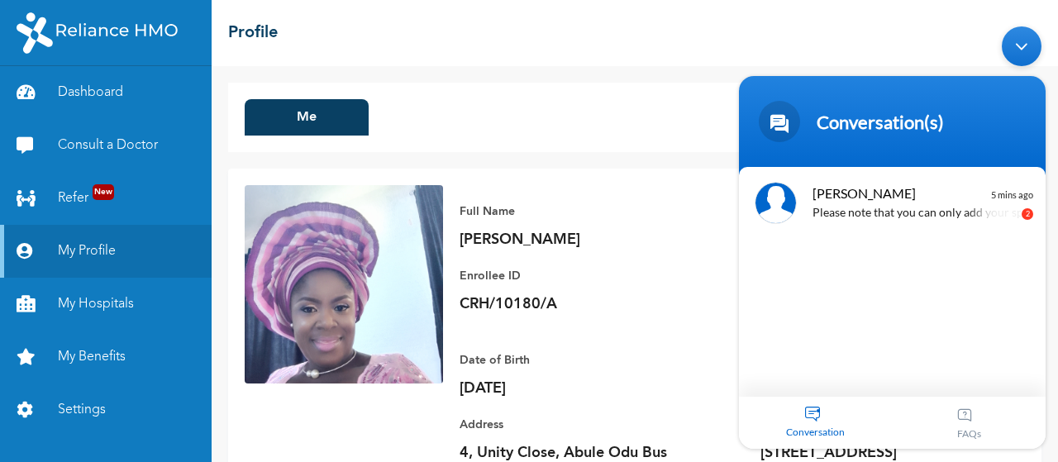
click at [1022, 44] on div "Minimize live chat window" at bounding box center [1022, 46] width 40 height 40
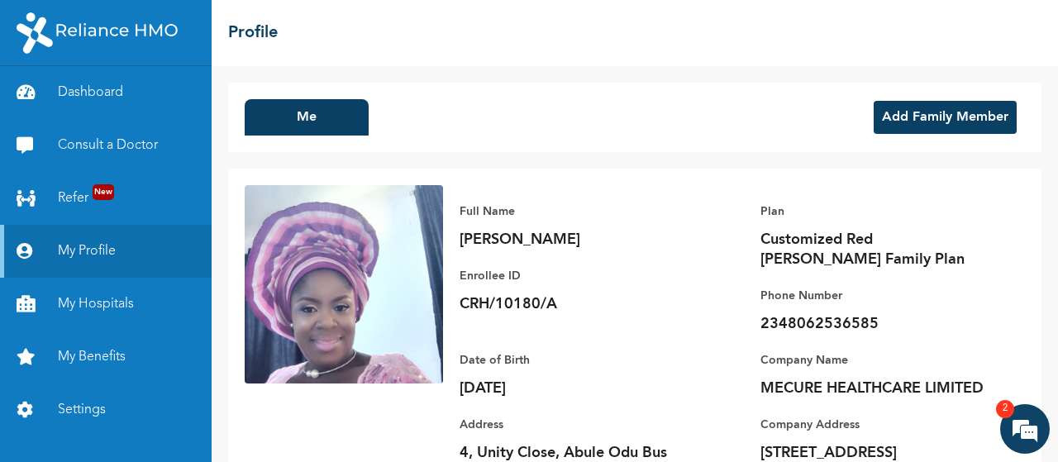
click at [917, 120] on button "Add Family Member" at bounding box center [945, 117] width 143 height 33
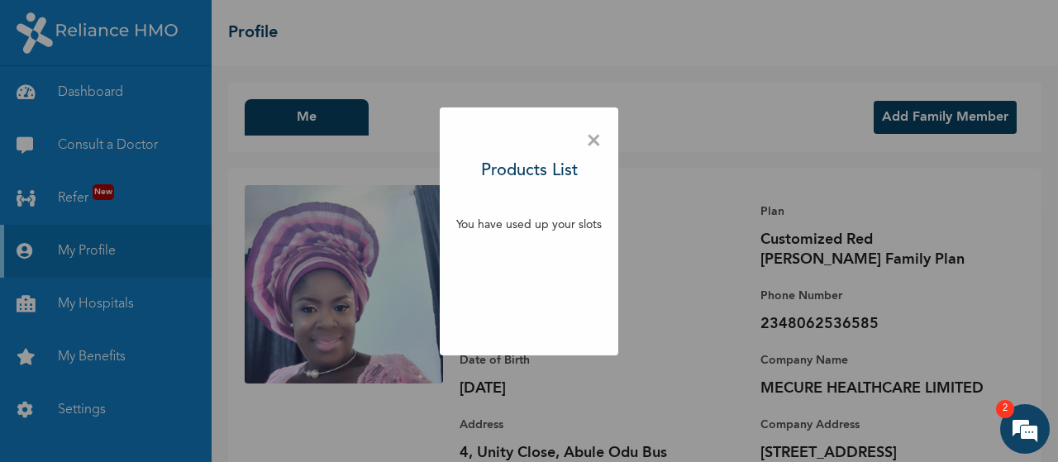
click at [589, 141] on span "×" at bounding box center [594, 141] width 16 height 35
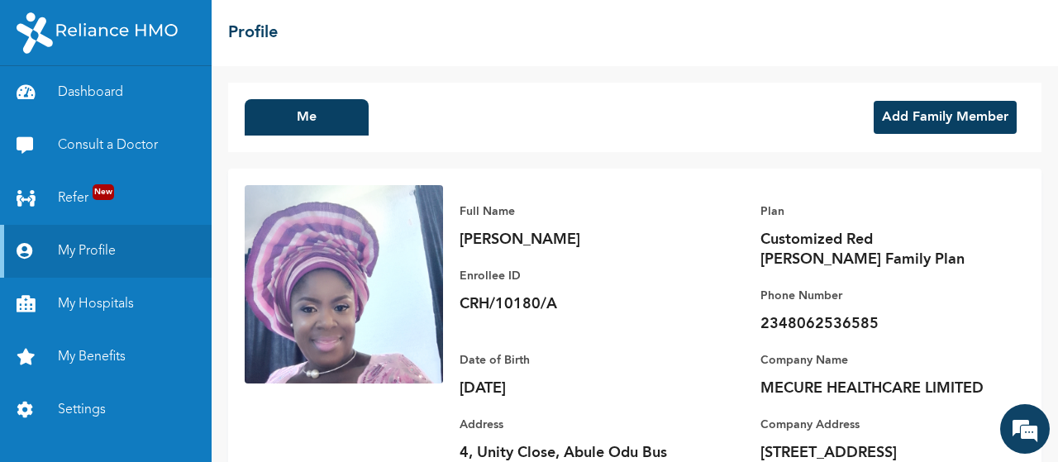
click at [903, 116] on button "Add Family Member" at bounding box center [945, 117] width 143 height 33
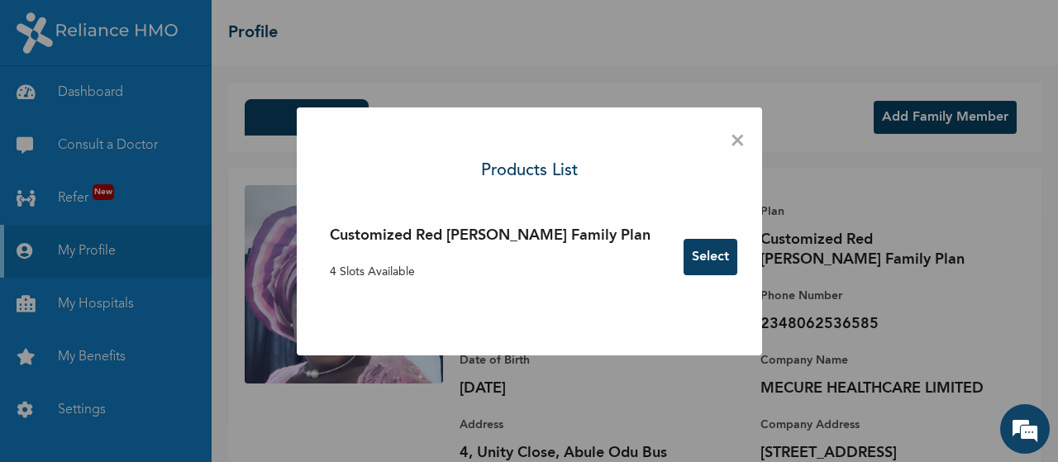
click at [684, 250] on button "Select" at bounding box center [711, 257] width 54 height 36
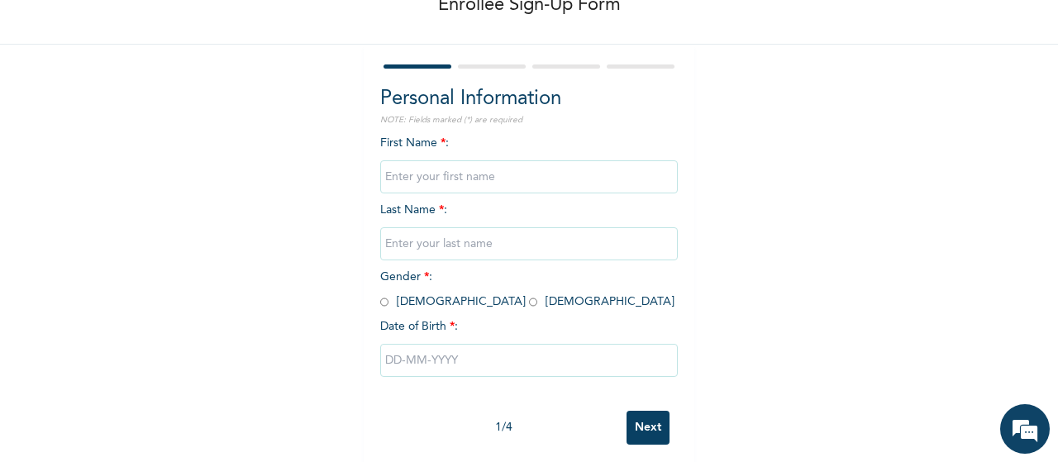
scroll to position [121, 0]
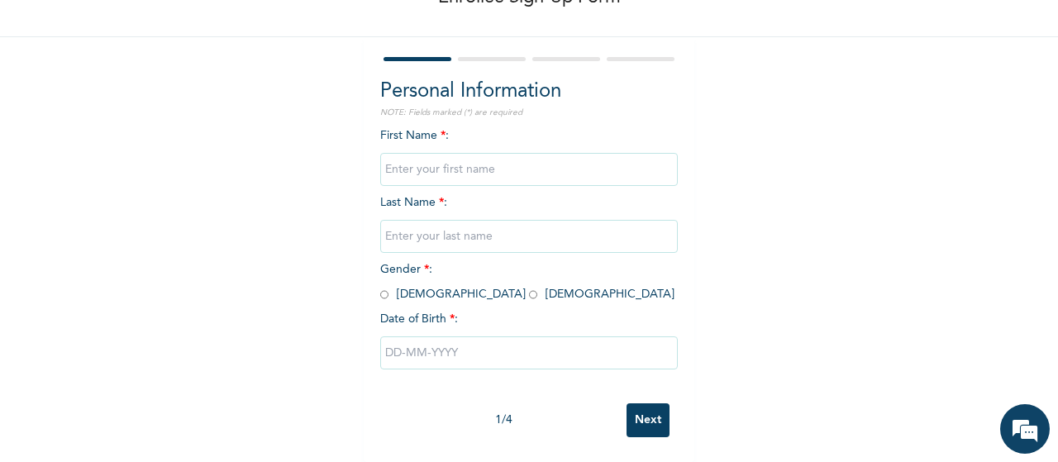
click at [484, 157] on input "text" at bounding box center [529, 169] width 298 height 33
type input "a"
type input "A"
type input "e"
type input "Ebe Oluwaseun"
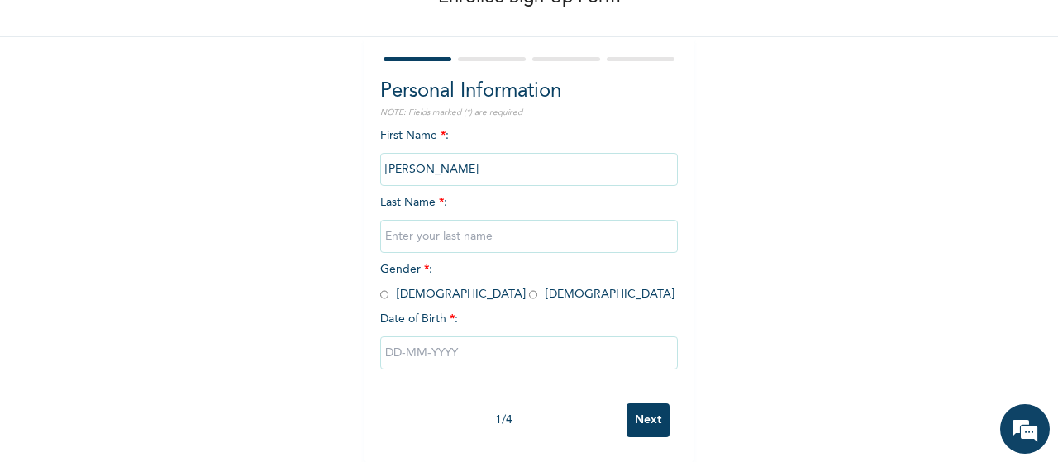
click at [405, 220] on input "text" at bounding box center [529, 236] width 298 height 33
type input "Adagbasa"
click at [380, 287] on input "radio" at bounding box center [384, 295] width 8 height 16
radio input "true"
click at [417, 340] on input "text" at bounding box center [529, 352] width 298 height 33
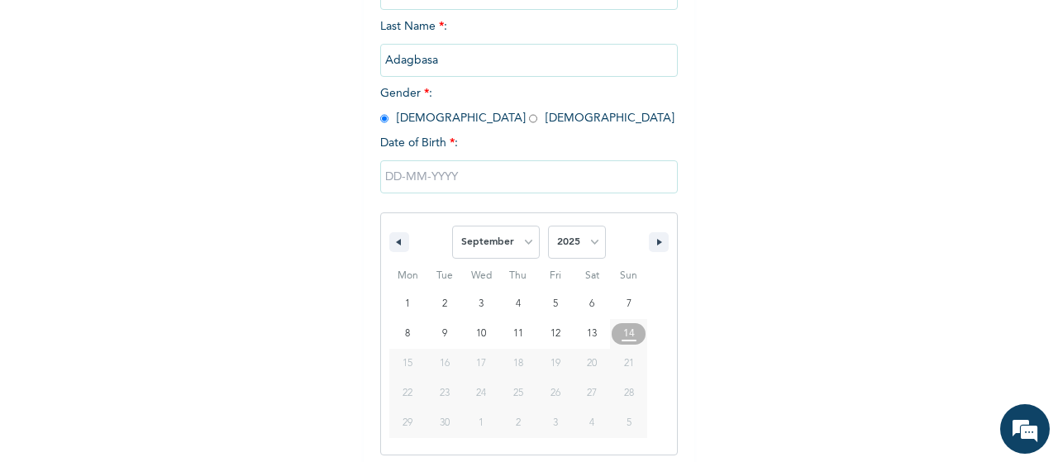
scroll to position [290, 0]
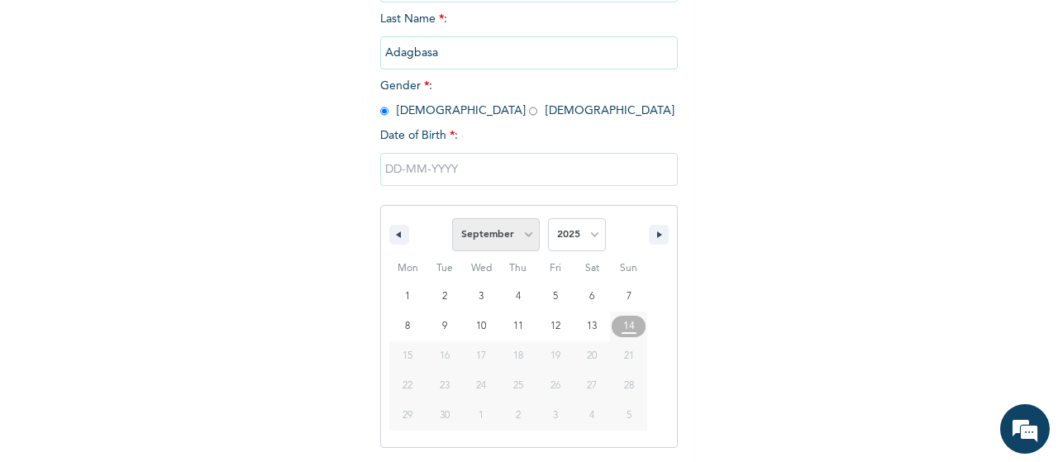
drag, startPoint x: 417, startPoint y: 340, endPoint x: 449, endPoint y: 238, distance: 106.7
click at [449, 238] on div "January February March April May June July August September October November De…" at bounding box center [529, 326] width 298 height 243
click at [396, 236] on button "button" at bounding box center [399, 235] width 20 height 20
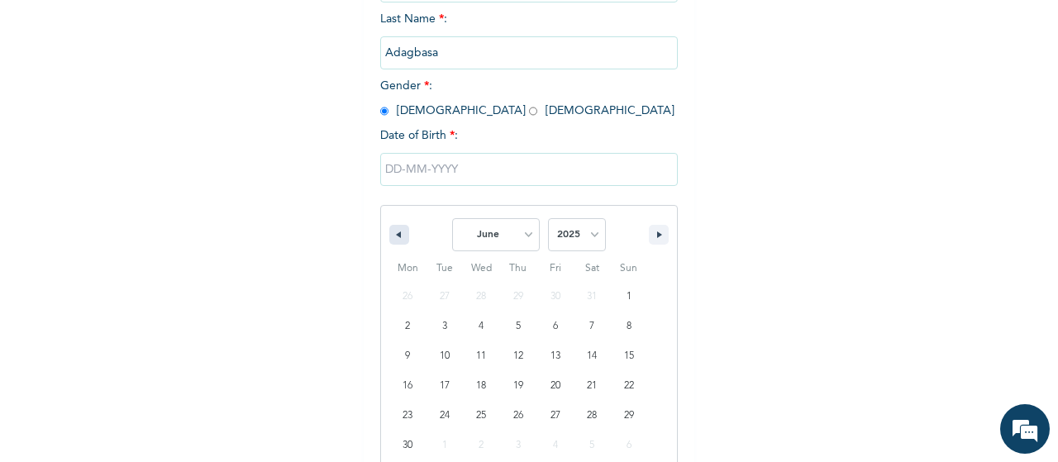
click at [396, 236] on button "button" at bounding box center [399, 235] width 20 height 20
select select "1"
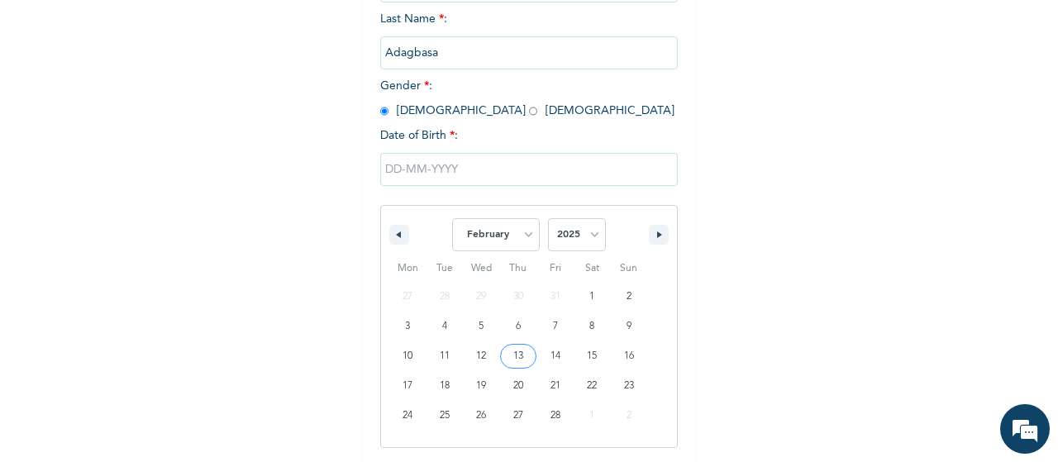
type input "02/13/2025"
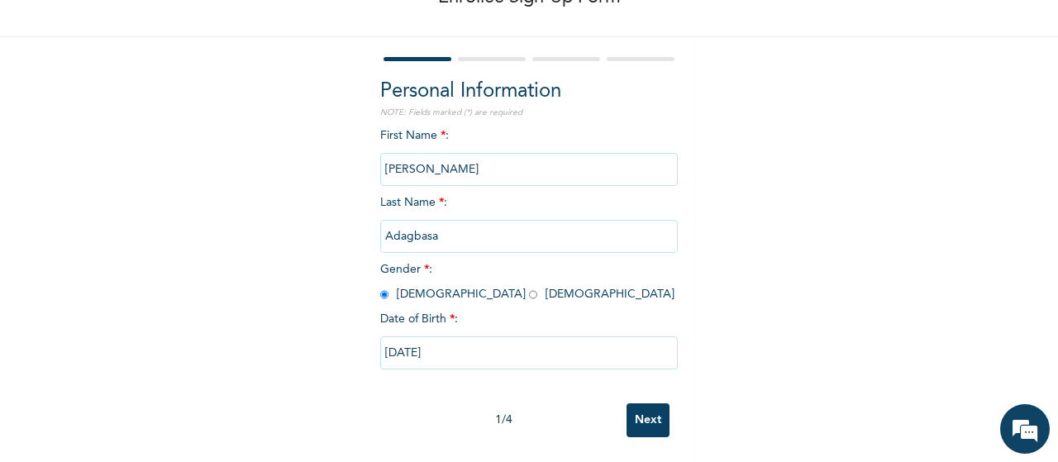
click at [448, 339] on input "02/13/2025" at bounding box center [529, 352] width 298 height 33
select select "1"
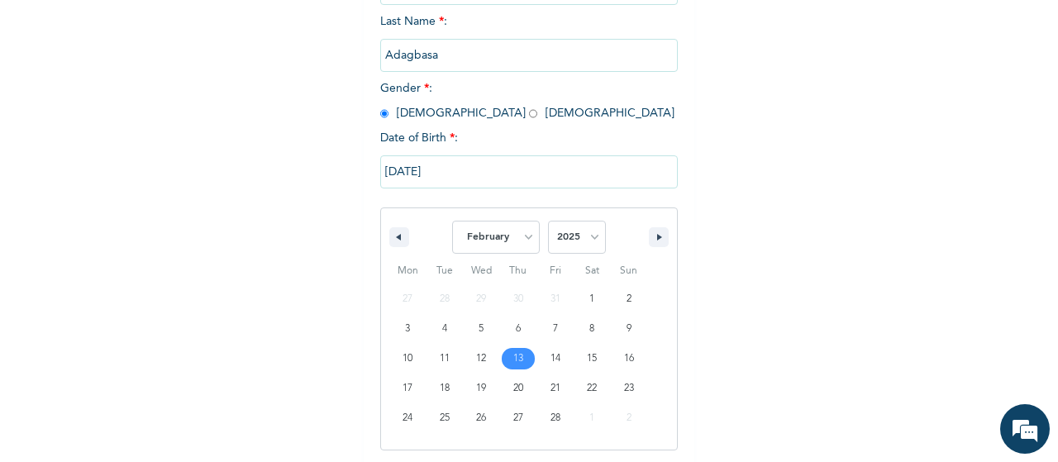
scroll to position [290, 0]
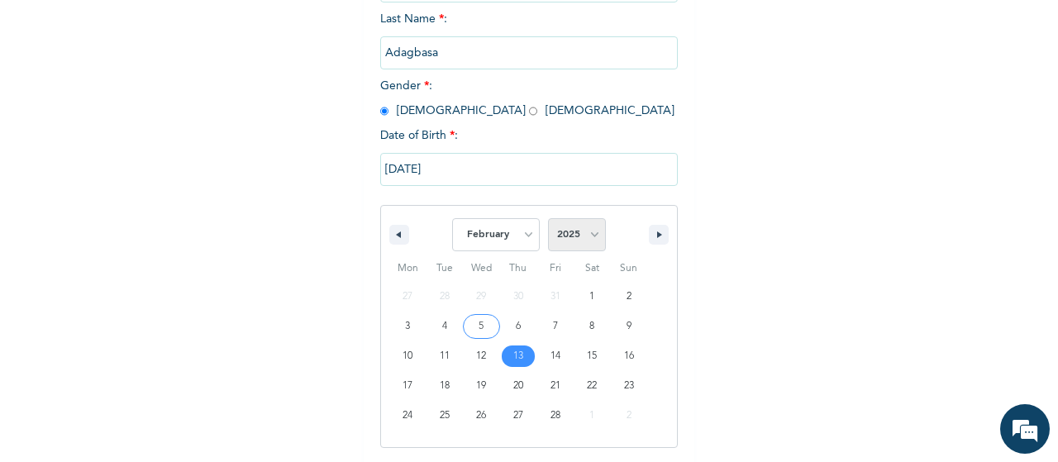
click at [584, 237] on select "2025 2024 2023 2022 2021 2020 2019 2018 2017 2016 2015 2014 2013 2012 2011 2010…" at bounding box center [577, 234] width 58 height 33
select select "1983"
click at [548, 220] on select "2025 2024 2023 2022 2021 2020 2019 2018 2017 2016 2015 2014 2013 2012 2011 2010…" at bounding box center [577, 234] width 58 height 33
click at [620, 236] on span "January February March April May June July August September October November De…" at bounding box center [528, 235] width 223 height 50
click at [425, 234] on span "January February March April May June July August September October November De…" at bounding box center [528, 235] width 223 height 50
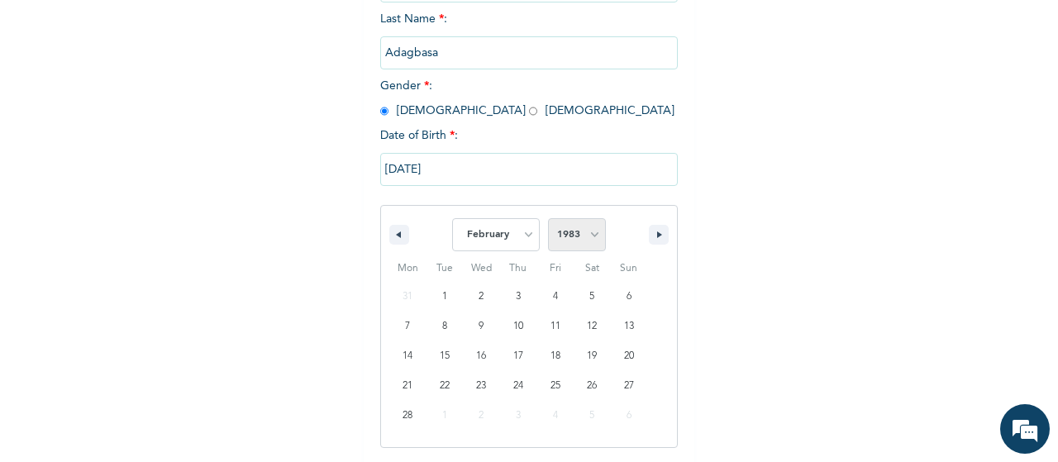
click at [565, 238] on select "2025 2024 2023 2022 2021 2020 2019 2018 2017 2016 2015 2014 2013 2012 2011 2010…" at bounding box center [577, 234] width 58 height 33
click at [548, 220] on select "2025 2024 2023 2022 2021 2020 2019 2018 2017 2016 2015 2014 2013 2012 2011 2010…" at bounding box center [577, 234] width 58 height 33
click at [646, 268] on div "Mon Tue Wed Thu Fri Sat Sun 31 1 2 3 4 5 6 7 8 9 10 11 12 13 14 15 16 17 18 19 …" at bounding box center [518, 351] width 274 height 192
click at [649, 231] on button "button" at bounding box center [659, 235] width 20 height 20
click at [519, 240] on select "January February March April May June July August September October November De…" at bounding box center [496, 234] width 88 height 33
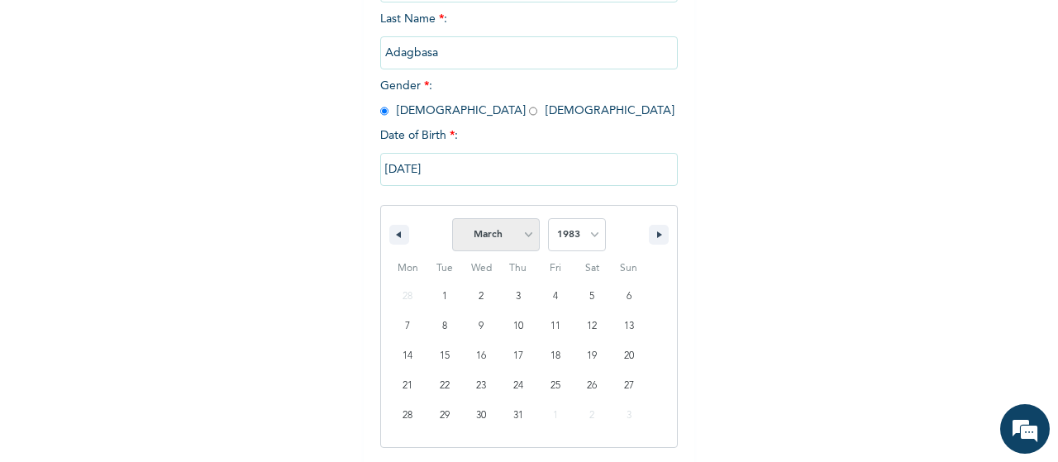
select select "1"
click at [452, 220] on select "January February March April May June July August September October November De…" at bounding box center [496, 234] width 88 height 33
type input "02/13/1983"
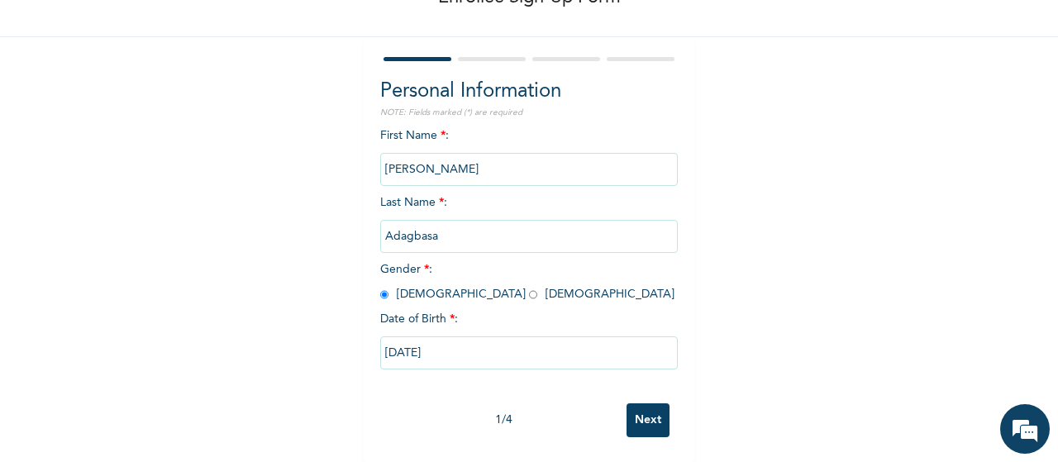
click at [640, 409] on input "Next" at bounding box center [648, 420] width 43 height 34
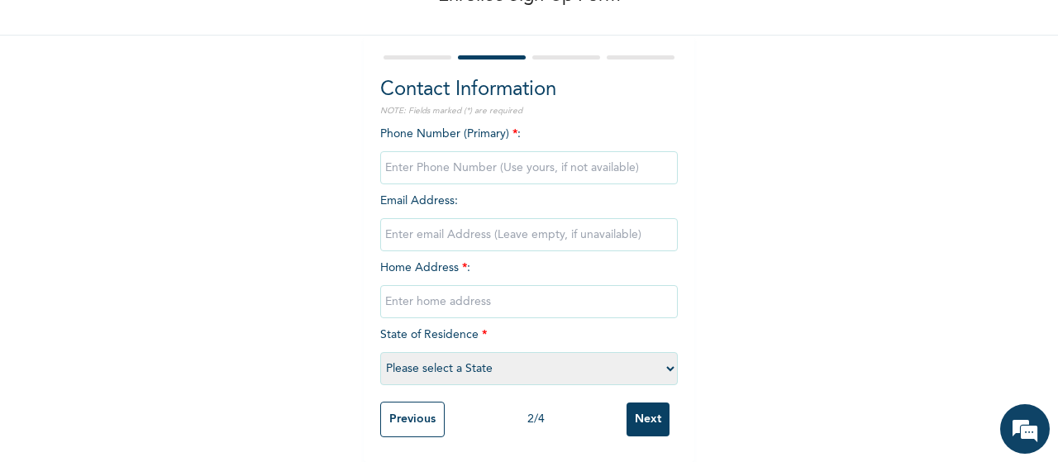
click at [441, 153] on input "phone" at bounding box center [529, 167] width 298 height 33
type input "08083200986"
click at [436, 224] on input "email" at bounding box center [529, 234] width 298 height 33
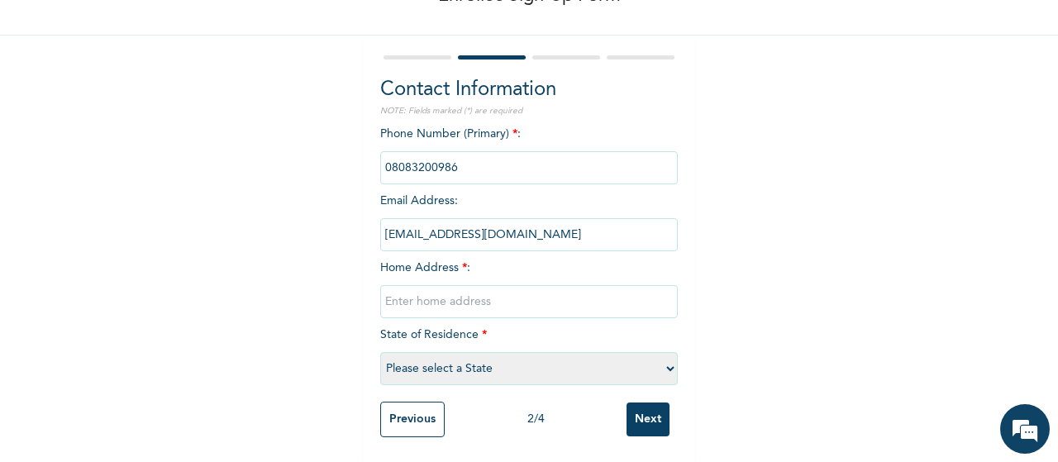
type input "adagbasaebe@gmail.com"
click at [410, 290] on input "text" at bounding box center [529, 301] width 298 height 33
type input "4, Unity Close, off igbo-ifo street, unity Estate"
click at [663, 355] on select "Please select a State [PERSON_NAME] (FCT) [PERSON_NAME] Ibom [GEOGRAPHIC_DATA] …" at bounding box center [529, 368] width 298 height 33
click at [851, 288] on div "Enrollee Sign-Up Form Contact Information NOTE: Fields marked (*) are required …" at bounding box center [529, 177] width 1058 height 570
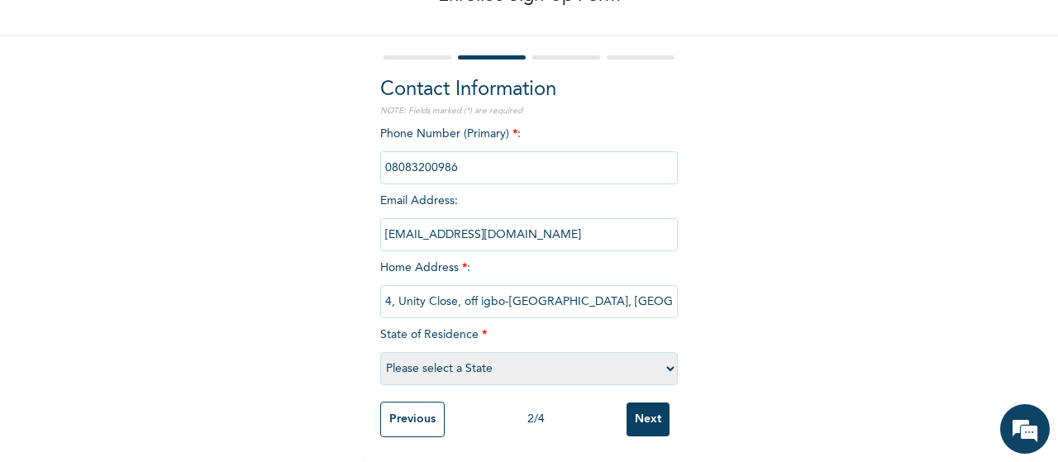
click at [666, 358] on select "Please select a State [PERSON_NAME] (FCT) [PERSON_NAME] Ibom [GEOGRAPHIC_DATA] …" at bounding box center [529, 368] width 298 height 33
select select "25"
click at [380, 352] on select "Please select a State [PERSON_NAME] (FCT) [PERSON_NAME] Ibom [GEOGRAPHIC_DATA] …" at bounding box center [529, 368] width 298 height 33
click at [654, 409] on input "Next" at bounding box center [648, 420] width 43 height 34
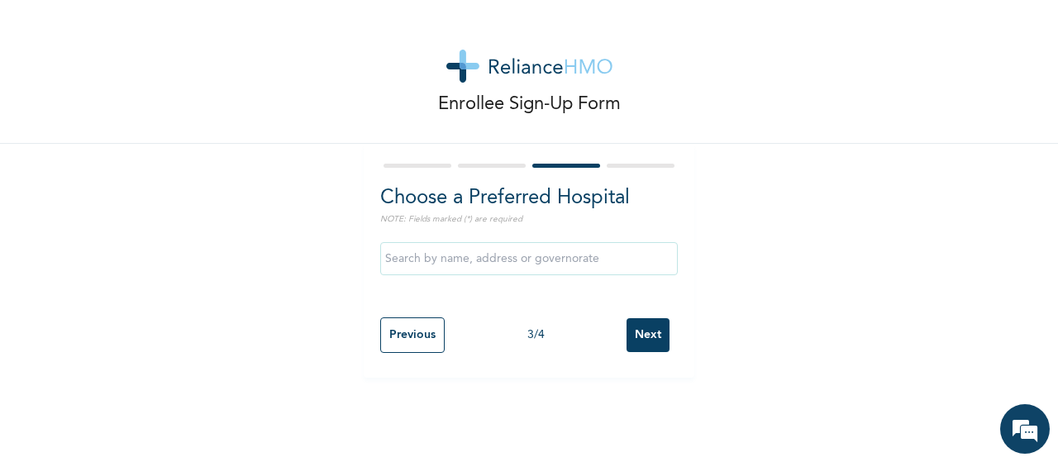
scroll to position [0, 0]
click at [587, 260] on input "text" at bounding box center [529, 258] width 298 height 33
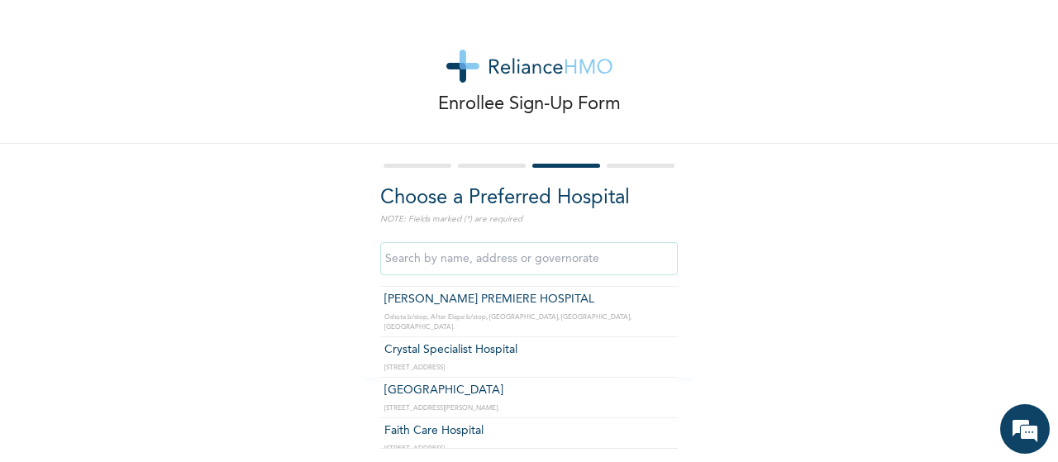
scroll to position [220, 0]
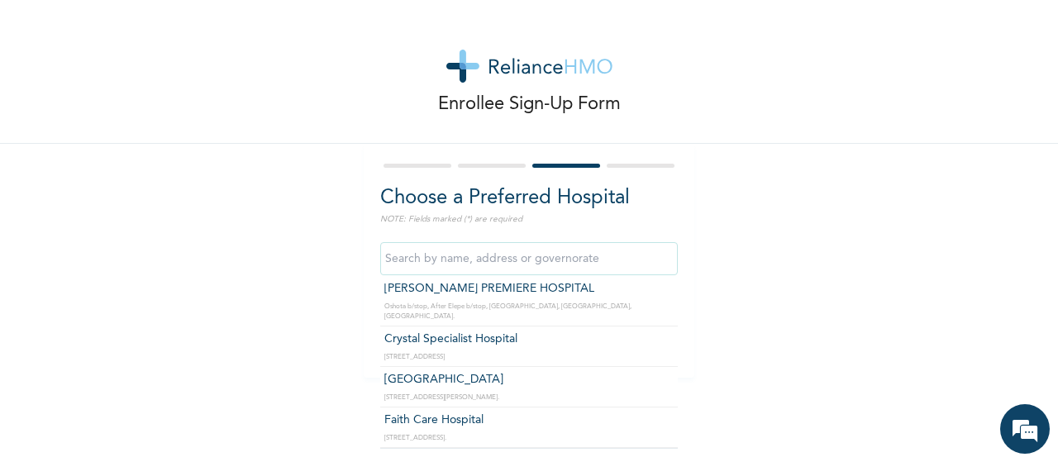
type input "Crystal Specialist Hospital"
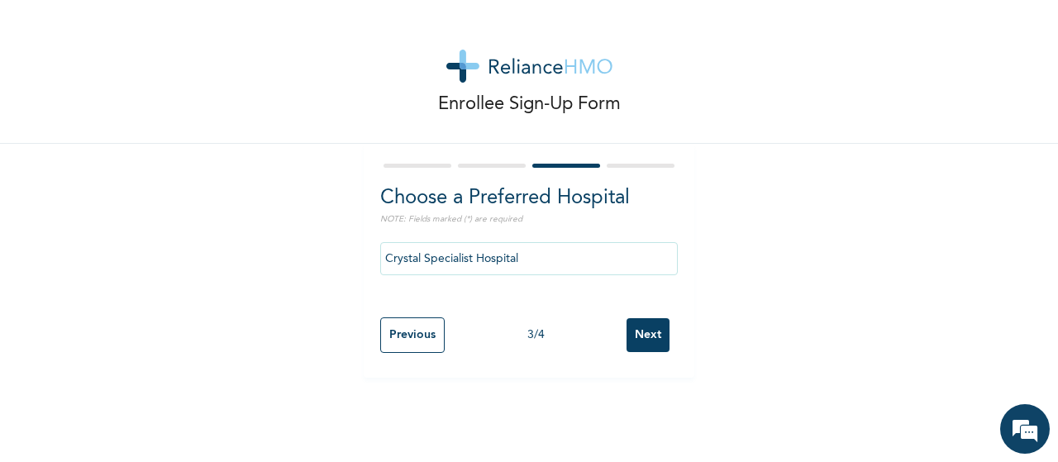
click at [647, 326] on input "Next" at bounding box center [648, 335] width 43 height 34
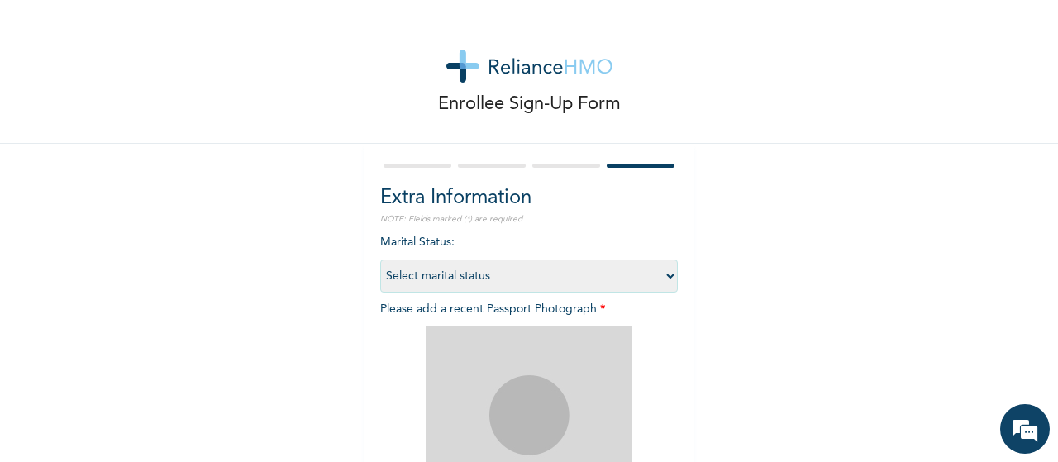
click at [661, 274] on select "Select marital status [DEMOGRAPHIC_DATA] Married [DEMOGRAPHIC_DATA] Widow/[DEMO…" at bounding box center [529, 276] width 298 height 33
select select "2"
click at [380, 260] on select "Select marital status [DEMOGRAPHIC_DATA] Married [DEMOGRAPHIC_DATA] Widow/[DEMO…" at bounding box center [529, 276] width 298 height 33
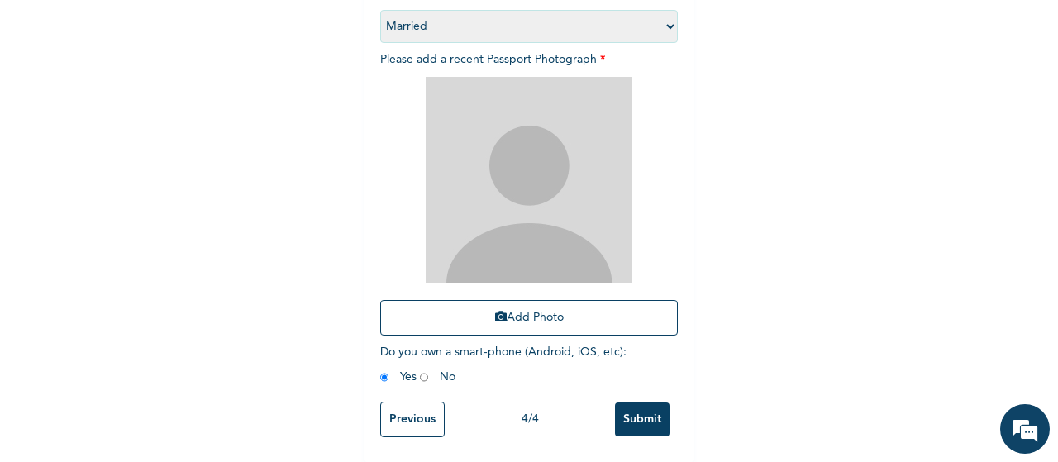
scroll to position [263, 0]
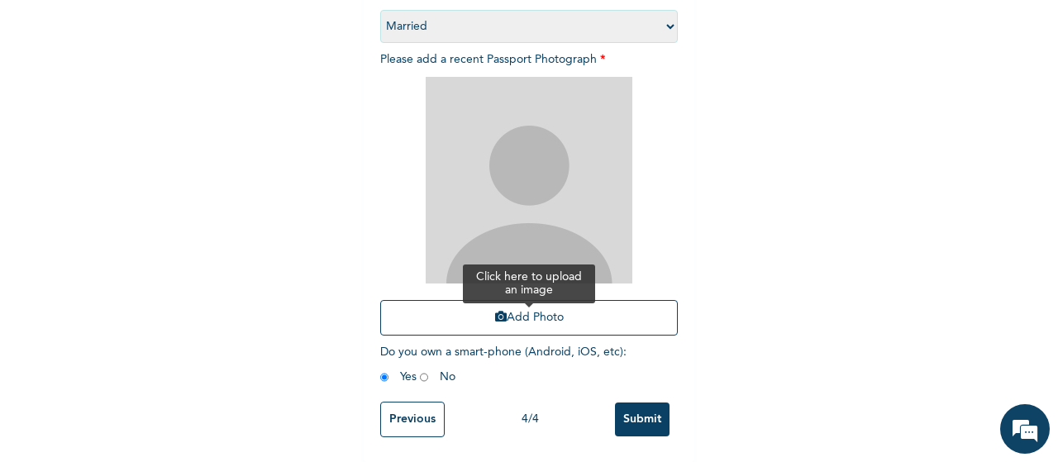
click at [527, 304] on button "Add Photo" at bounding box center [529, 318] width 298 height 36
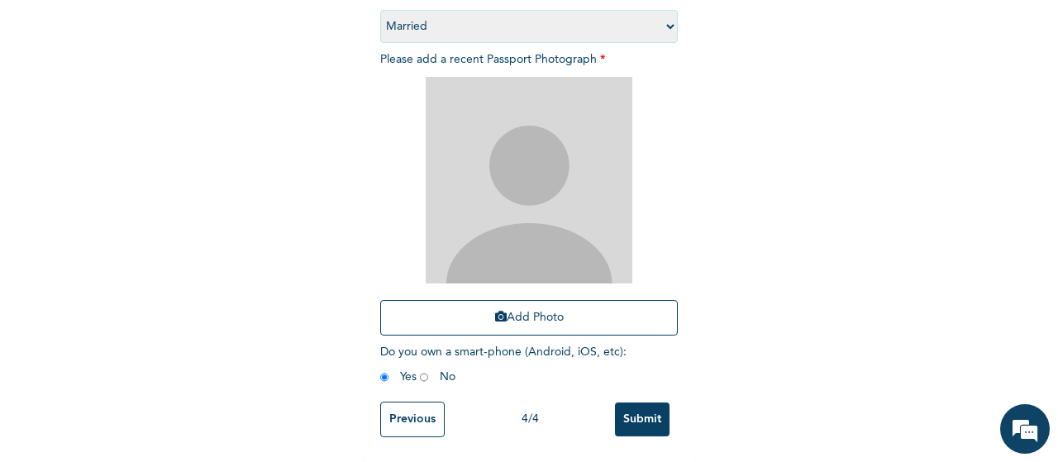
click at [515, 159] on img at bounding box center [529, 180] width 207 height 207
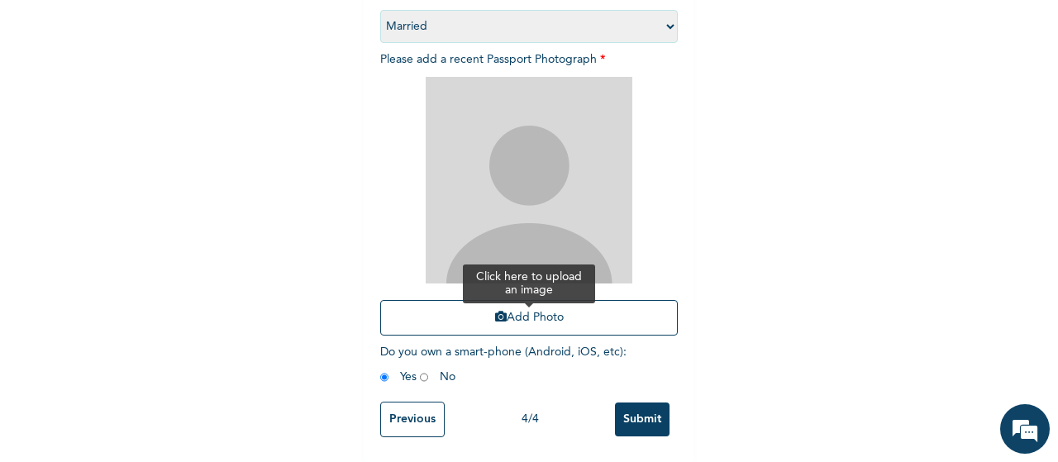
click at [540, 308] on button "Add Photo" at bounding box center [529, 318] width 298 height 36
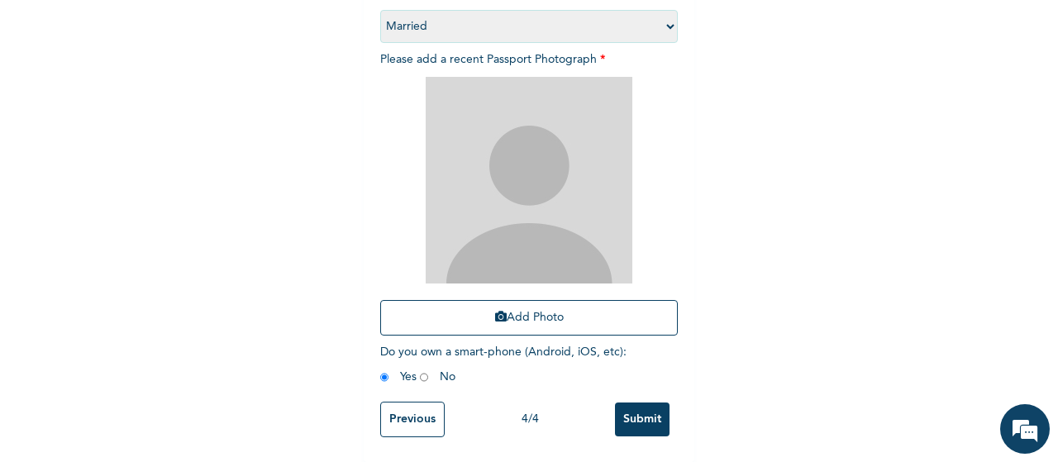
click at [557, 195] on img at bounding box center [529, 180] width 207 height 207
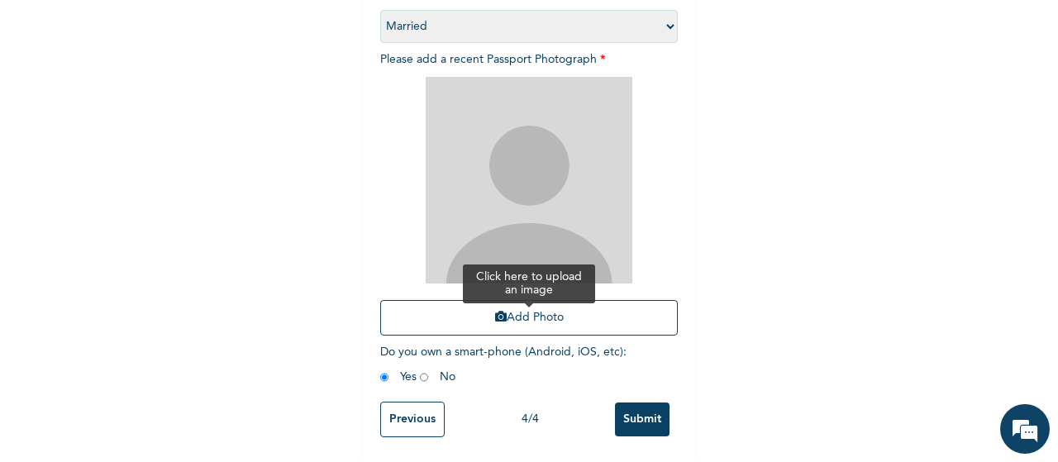
click at [515, 300] on button "Add Photo" at bounding box center [529, 318] width 298 height 36
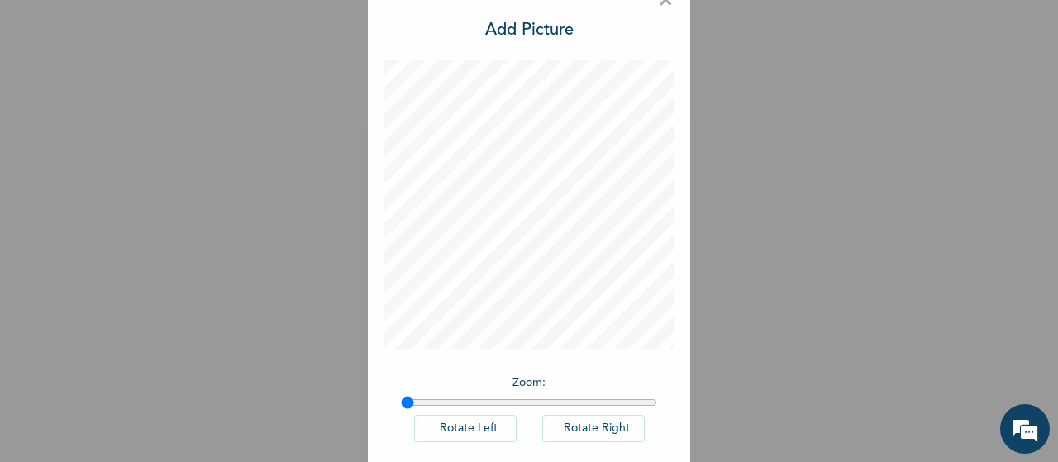
scroll to position [114, 0]
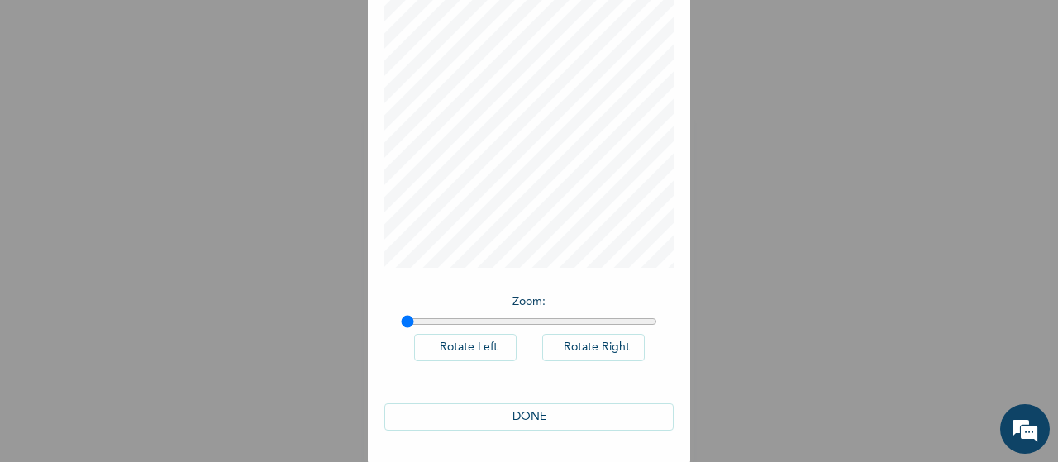
click at [541, 407] on button "DONE" at bounding box center [528, 416] width 289 height 27
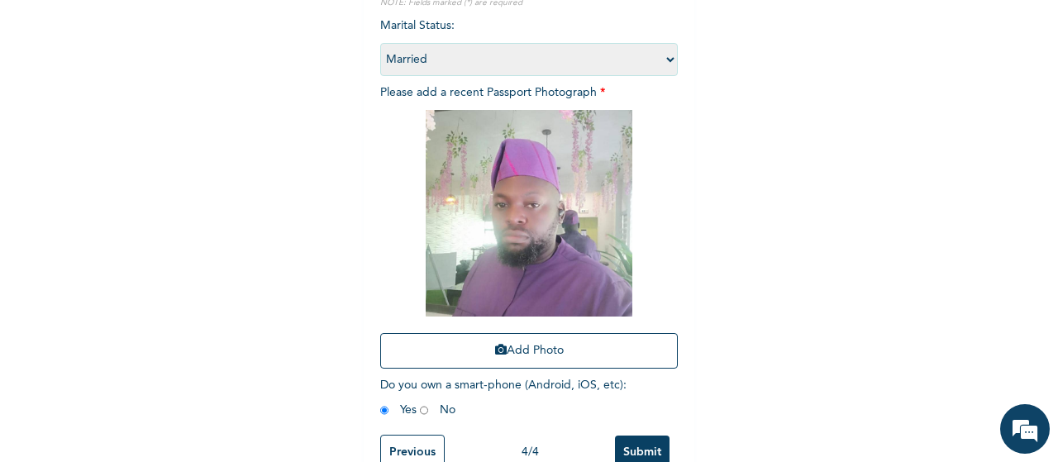
scroll to position [263, 0]
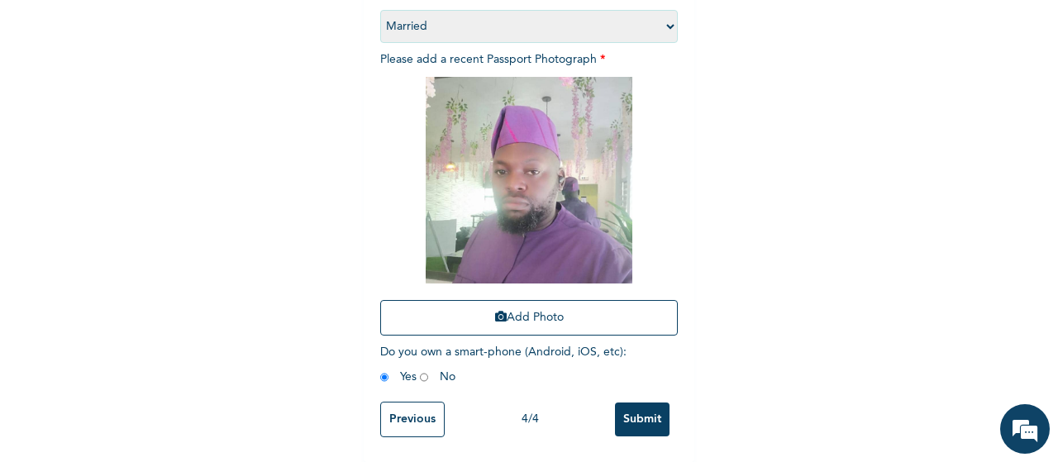
click at [643, 411] on input "Submit" at bounding box center [642, 420] width 55 height 34
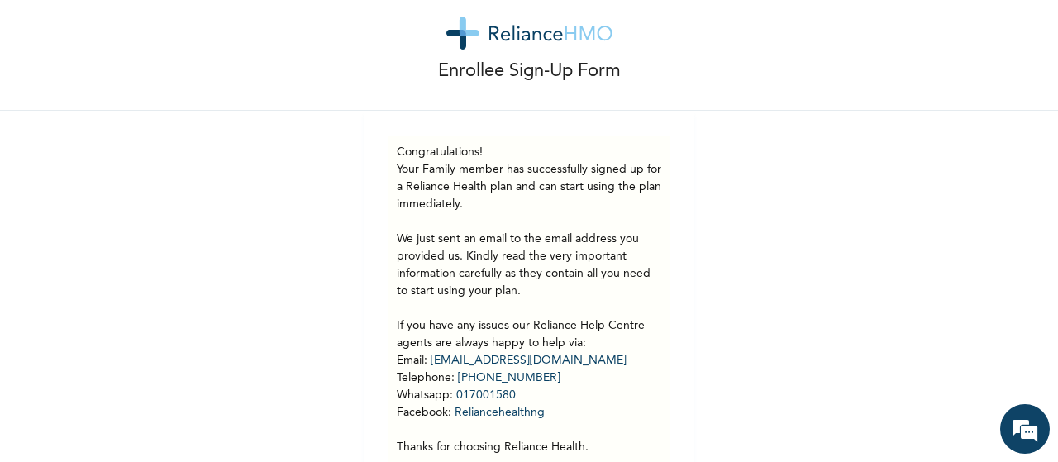
scroll to position [120, 0]
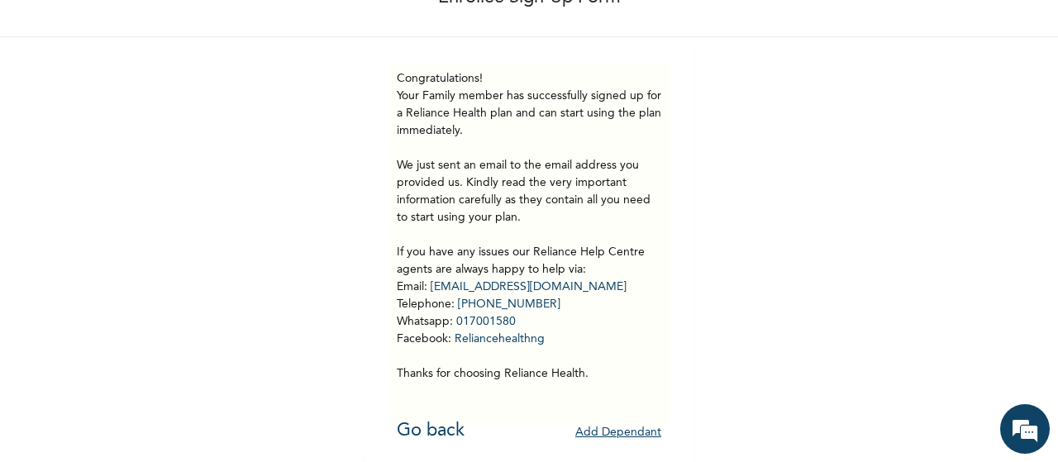
click at [627, 420] on button "Add Dependant" at bounding box center [618, 433] width 86 height 26
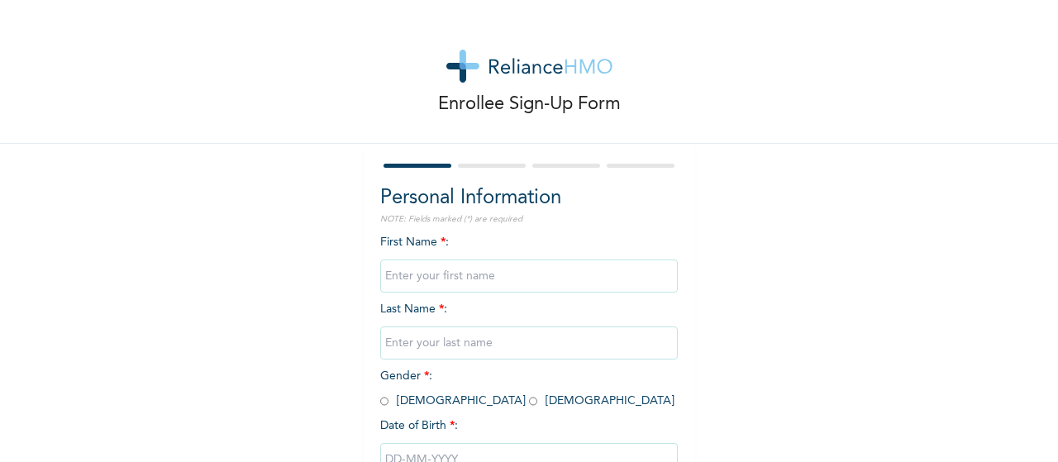
click at [478, 275] on input "text" at bounding box center [529, 276] width 298 height 33
type input "a"
type input "[PERSON_NAME]"
click at [435, 345] on input "text" at bounding box center [529, 342] width 298 height 33
type input "Adagbasa"
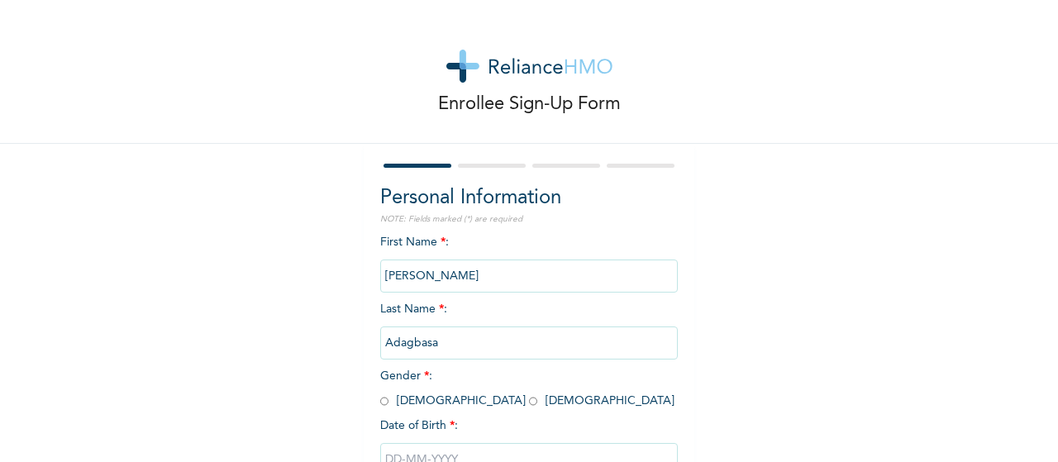
click at [380, 399] on input "radio" at bounding box center [384, 401] width 8 height 16
radio input "true"
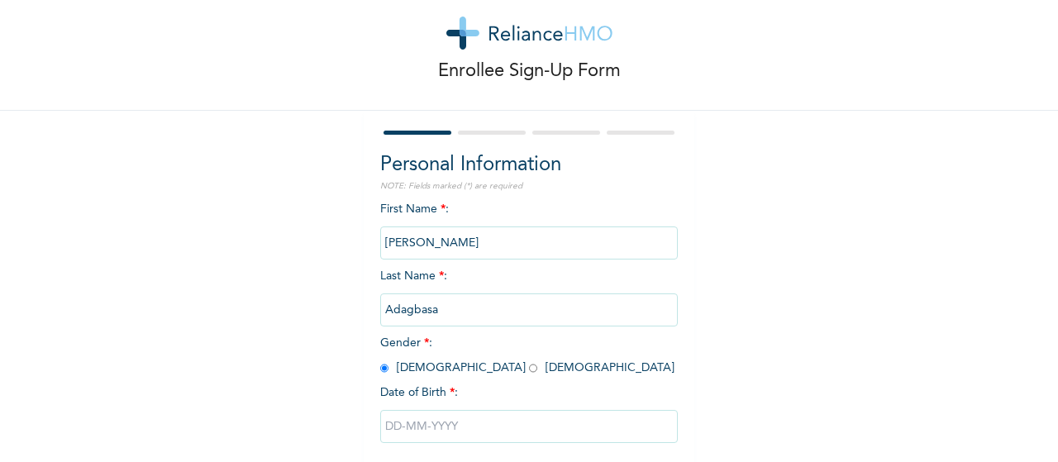
scroll to position [121, 0]
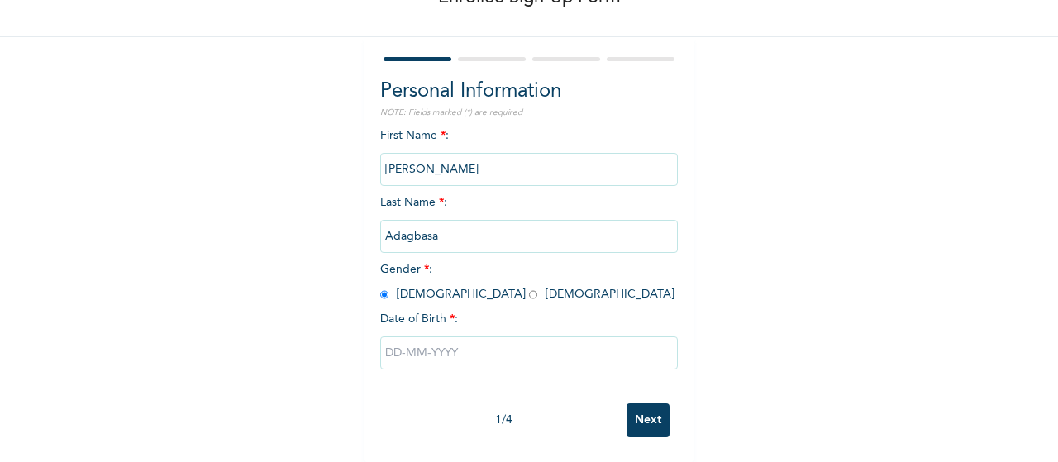
click at [408, 336] on input "text" at bounding box center [529, 352] width 298 height 33
select select "8"
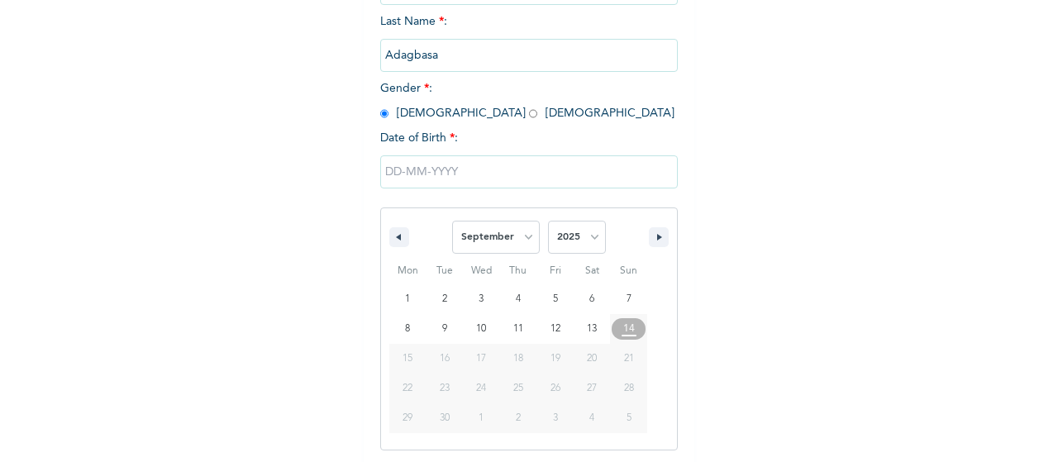
scroll to position [290, 0]
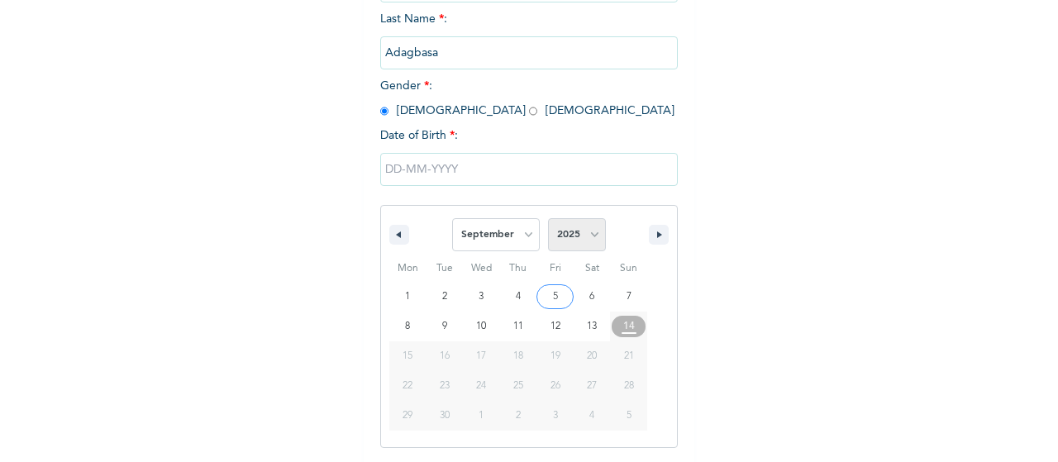
click at [585, 237] on select "2025 2024 2023 2022 2021 2020 2019 2018 2017 2016 2015 2014 2013 2012 2011 2010…" at bounding box center [577, 234] width 58 height 33
select select "2014"
click at [548, 220] on select "2025 2024 2023 2022 2021 2020 2019 2018 2017 2016 2015 2014 2013 2012 2011 2010…" at bounding box center [577, 234] width 58 height 33
click at [520, 234] on select "January February March April May June July August September October November De…" at bounding box center [496, 234] width 88 height 33
select select "6"
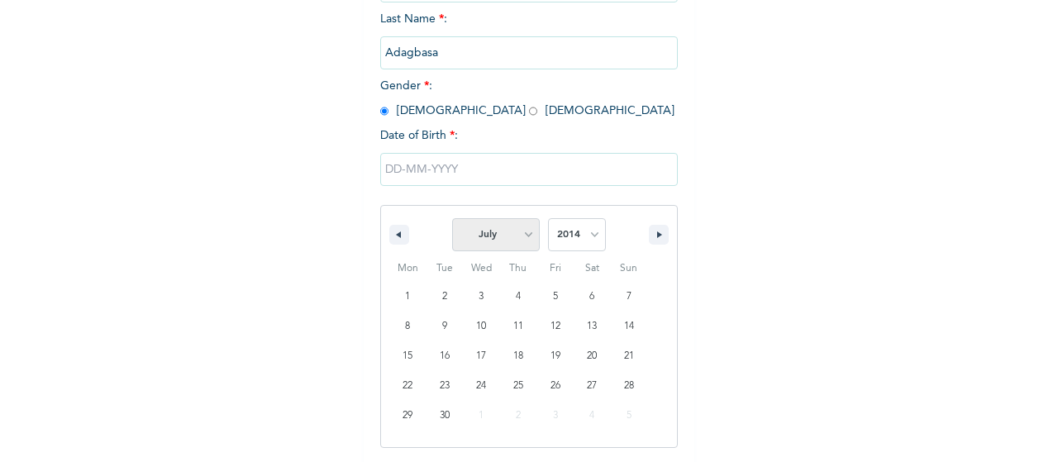
click at [452, 220] on select "January February March April May June July August September October November De…" at bounding box center [496, 234] width 88 height 33
type input "[DATE]"
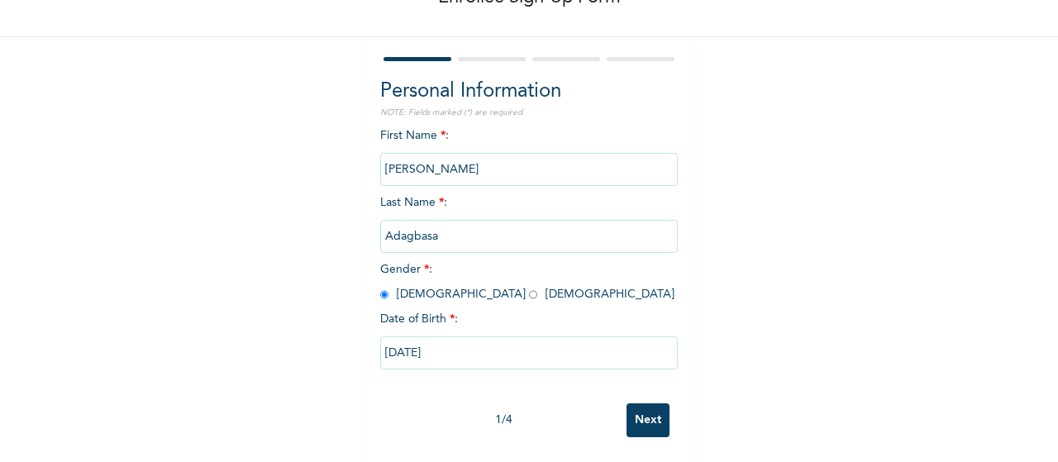
scroll to position [121, 0]
click at [639, 404] on input "Next" at bounding box center [648, 420] width 43 height 34
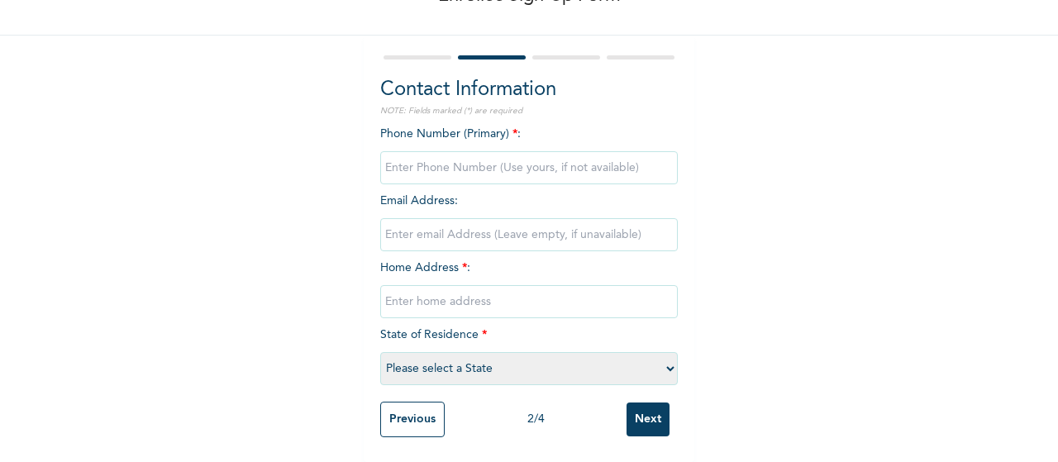
click at [436, 157] on input "phone" at bounding box center [529, 167] width 298 height 33
type input "09078837403"
click at [456, 218] on input "email" at bounding box center [529, 234] width 298 height 33
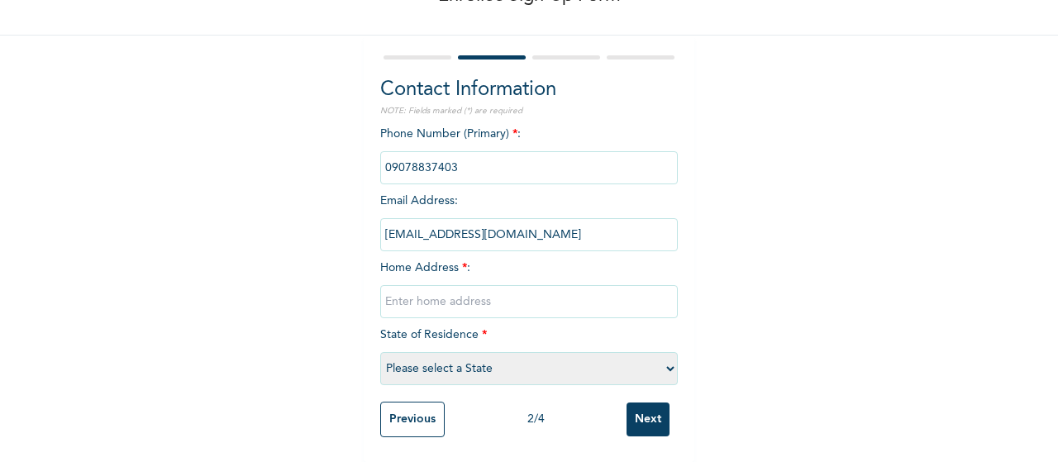
type input "[EMAIL_ADDRESS][DOMAIN_NAME]"
click at [491, 297] on input "text" at bounding box center [529, 301] width 298 height 33
type input "[STREET_ADDRESS]"
click at [660, 355] on select "Please select a State [PERSON_NAME] (FCT) [PERSON_NAME] Ibom [GEOGRAPHIC_DATA] …" at bounding box center [529, 368] width 298 height 33
select select "25"
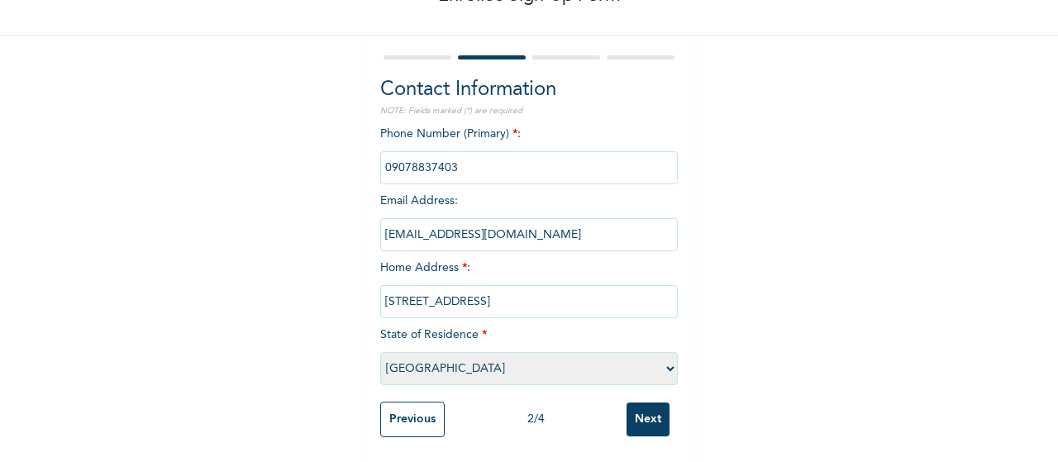
click at [380, 352] on select "Please select a State [PERSON_NAME] (FCT) [PERSON_NAME] Ibom [GEOGRAPHIC_DATA] …" at bounding box center [529, 368] width 298 height 33
click at [635, 411] on input "Next" at bounding box center [648, 420] width 43 height 34
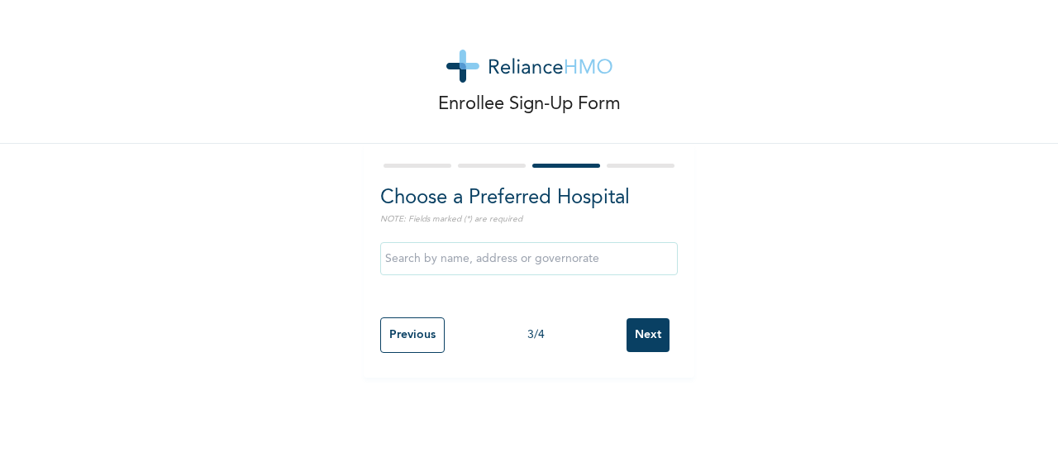
click at [636, 263] on input "text" at bounding box center [529, 258] width 298 height 33
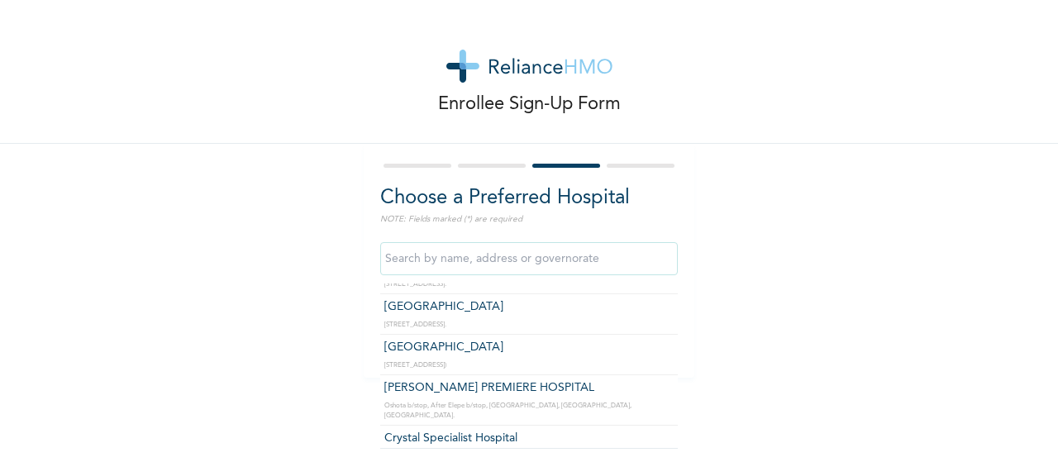
scroll to position [132, 0]
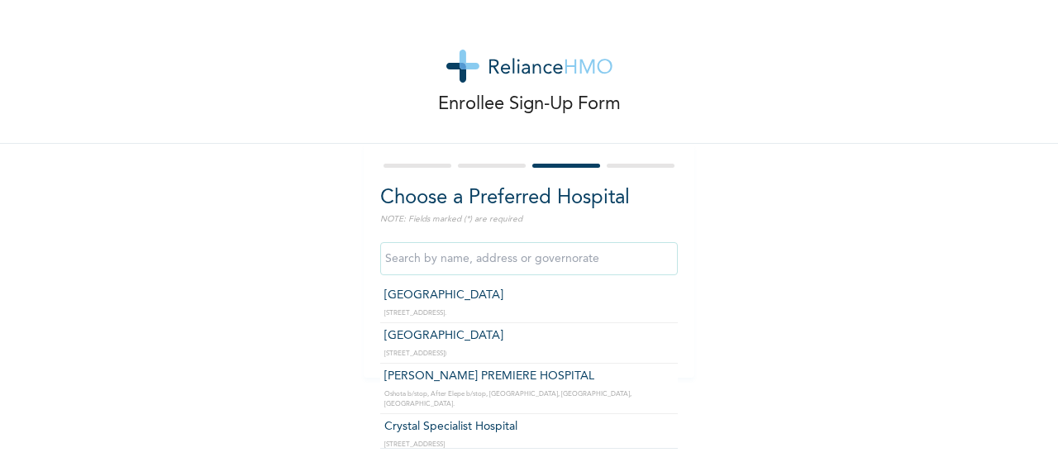
type input "Crystal Specialist Hospital"
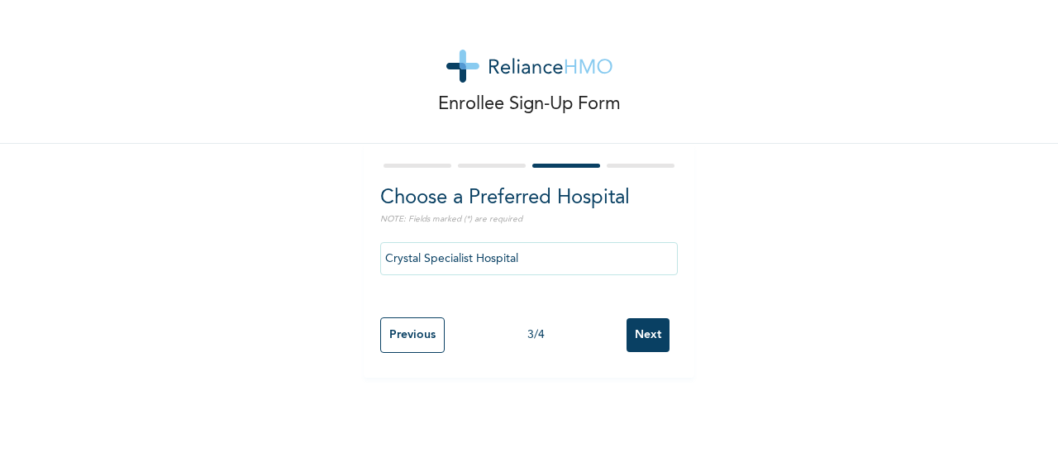
click at [647, 336] on input "Next" at bounding box center [648, 335] width 43 height 34
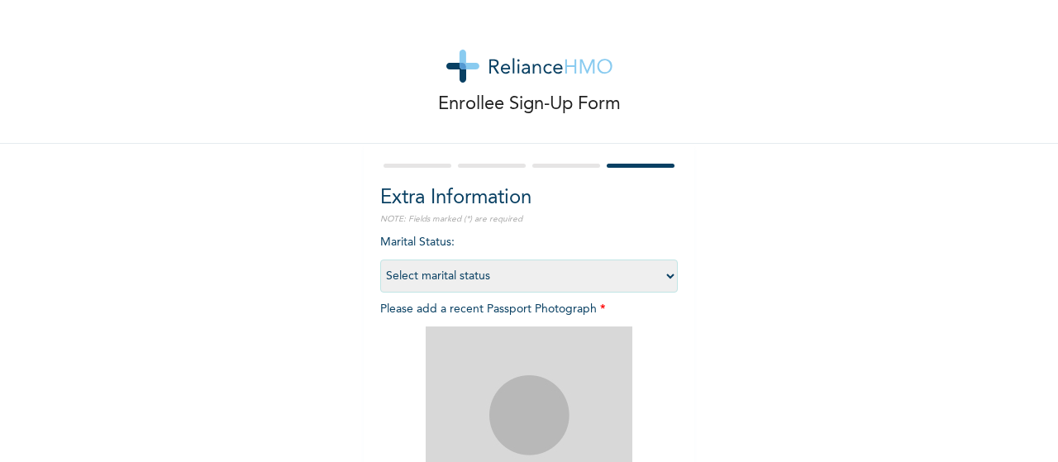
click at [665, 272] on select "Select marital status [DEMOGRAPHIC_DATA] Married [DEMOGRAPHIC_DATA] Widow/[DEMO…" at bounding box center [529, 276] width 298 height 33
select select "1"
click at [380, 260] on select "Select marital status [DEMOGRAPHIC_DATA] Married [DEMOGRAPHIC_DATA] Widow/[DEMO…" at bounding box center [529, 276] width 298 height 33
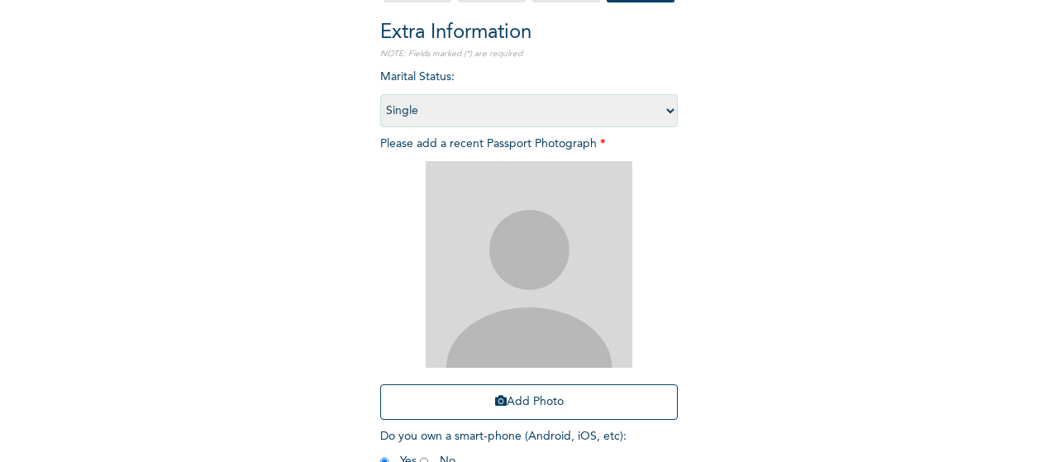
scroll to position [263, 0]
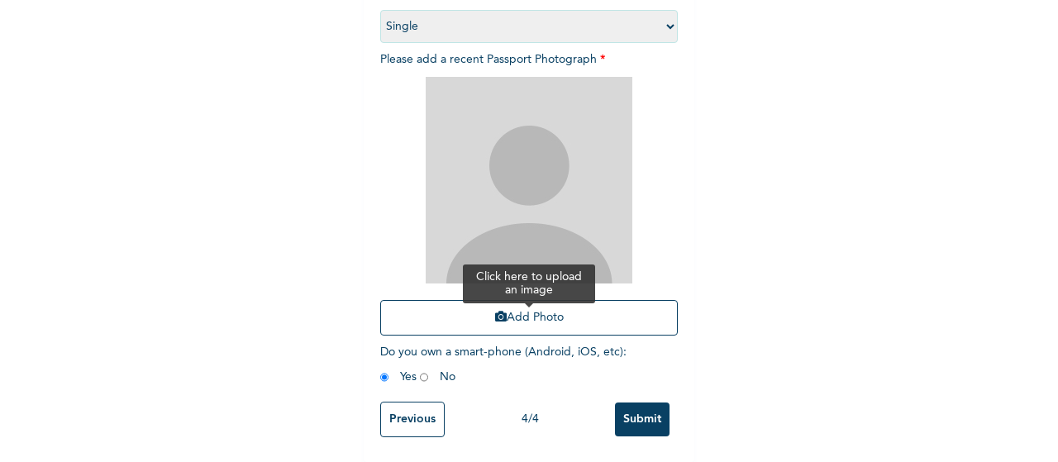
click at [543, 306] on button "Add Photo" at bounding box center [529, 318] width 298 height 36
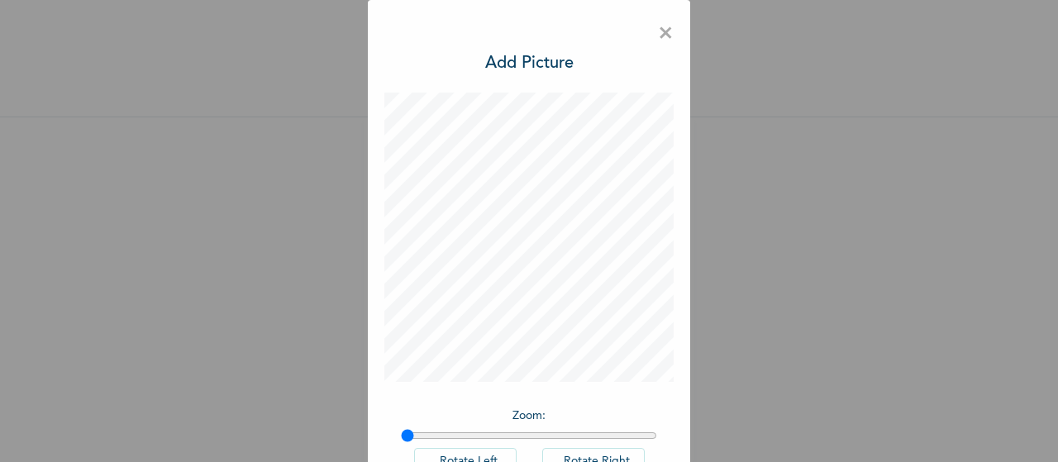
scroll to position [40, 0]
drag, startPoint x: 402, startPoint y: 434, endPoint x: 448, endPoint y: 427, distance: 46.8
drag, startPoint x: 448, startPoint y: 427, endPoint x: 488, endPoint y: 436, distance: 40.7
click at [488, 436] on input "range" at bounding box center [529, 435] width 256 height 13
drag, startPoint x: 486, startPoint y: 434, endPoint x: 512, endPoint y: 434, distance: 26.4
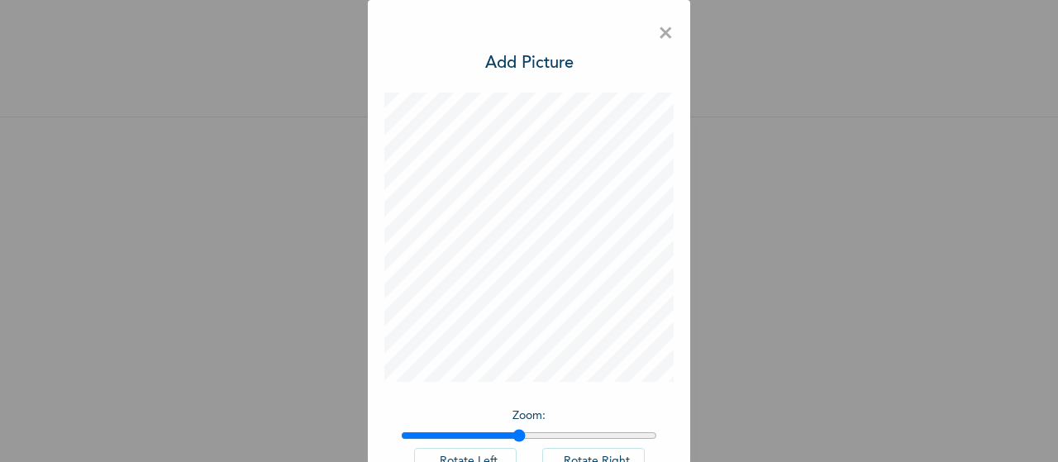
click at [512, 434] on input "range" at bounding box center [529, 435] width 256 height 13
drag, startPoint x: 514, startPoint y: 434, endPoint x: 575, endPoint y: 431, distance: 61.3
click at [575, 431] on input "range" at bounding box center [529, 435] width 256 height 13
drag, startPoint x: 583, startPoint y: 430, endPoint x: 527, endPoint y: 432, distance: 55.4
type input "1.52"
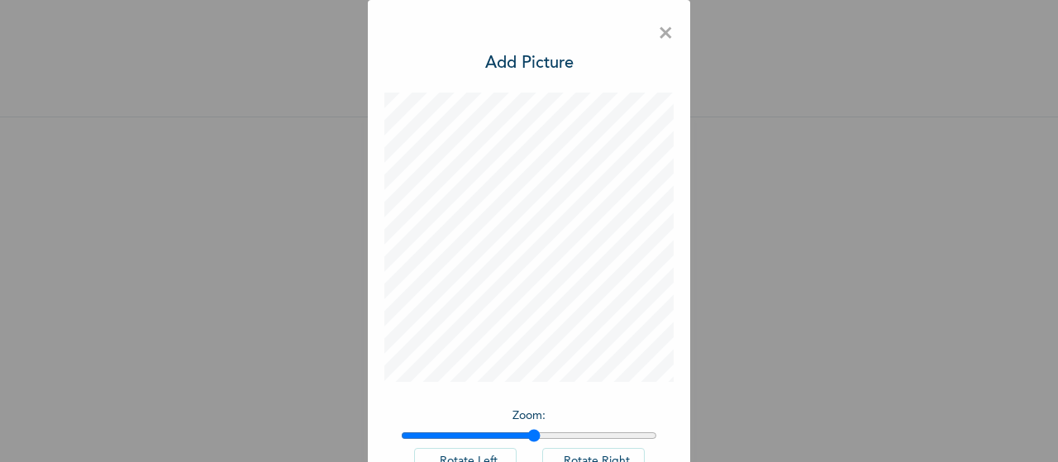
click at [527, 432] on input "range" at bounding box center [529, 435] width 256 height 13
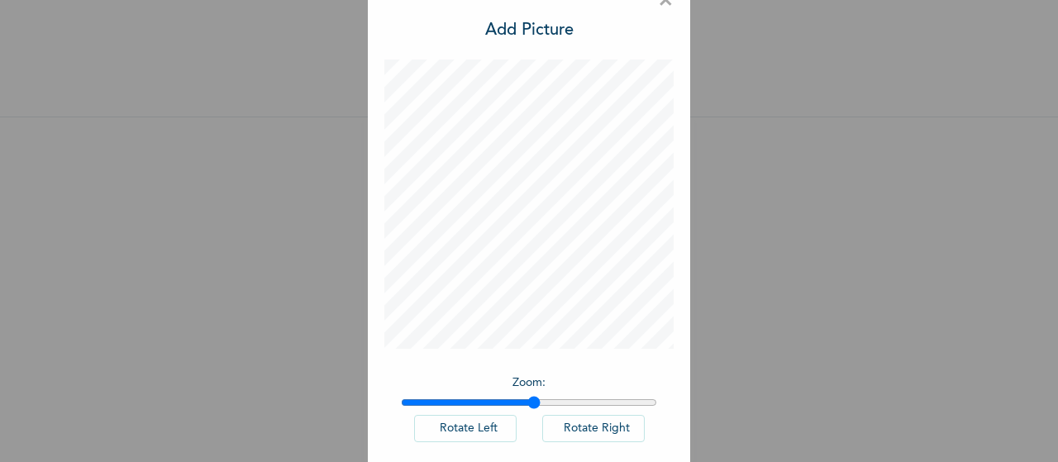
scroll to position [114, 0]
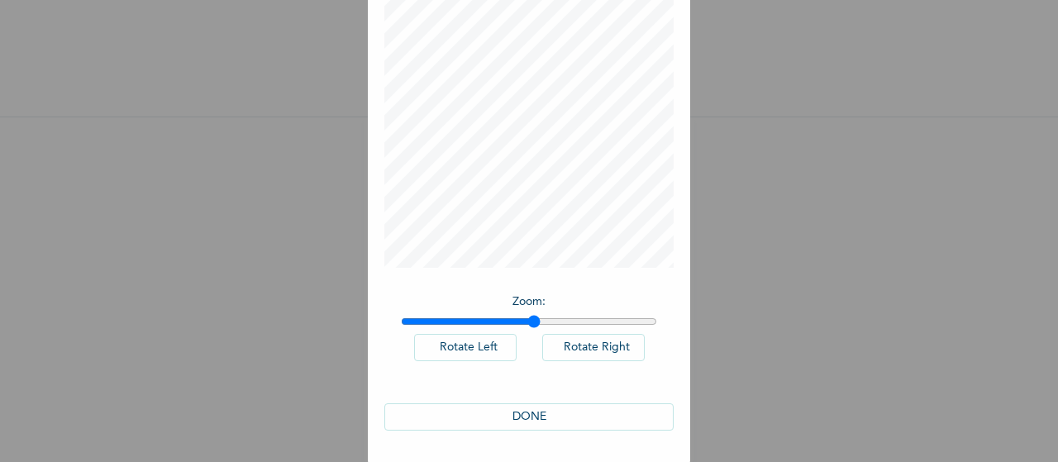
click at [518, 414] on button "DONE" at bounding box center [528, 416] width 289 height 27
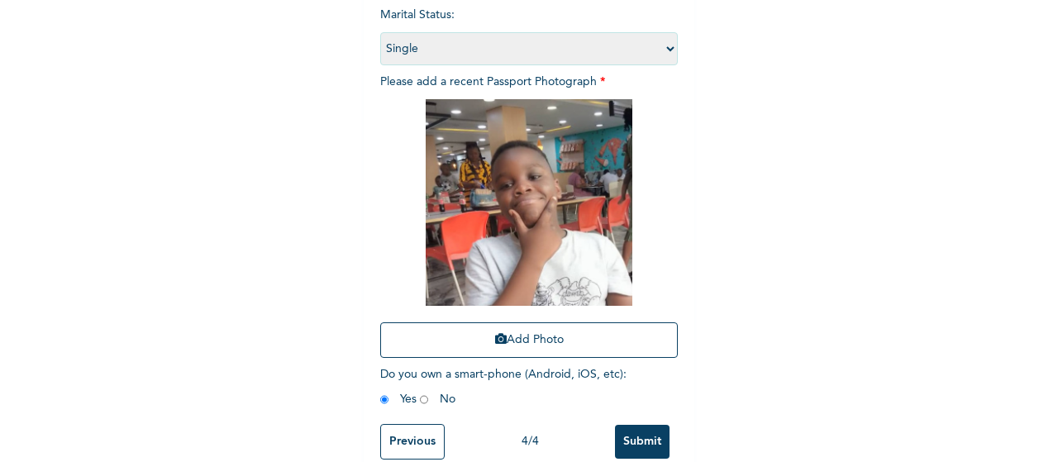
scroll to position [263, 0]
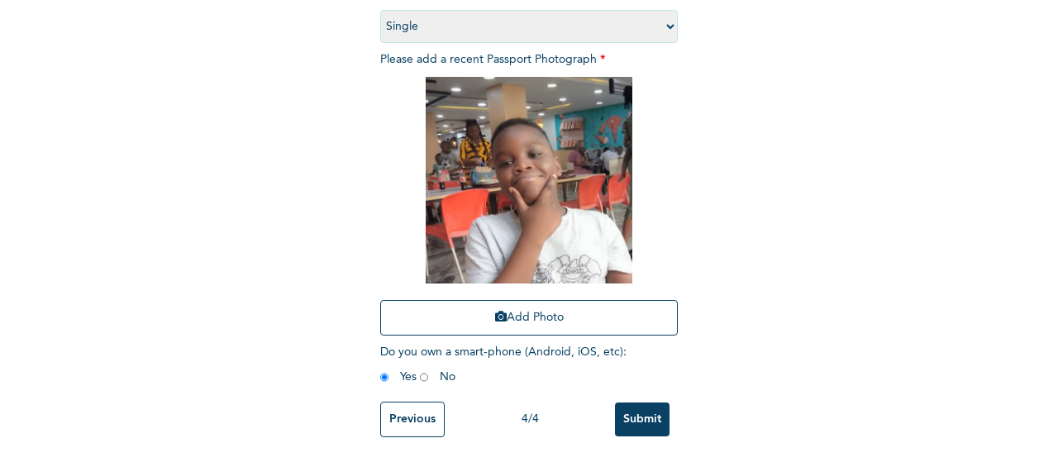
click at [643, 407] on input "Submit" at bounding box center [642, 420] width 55 height 34
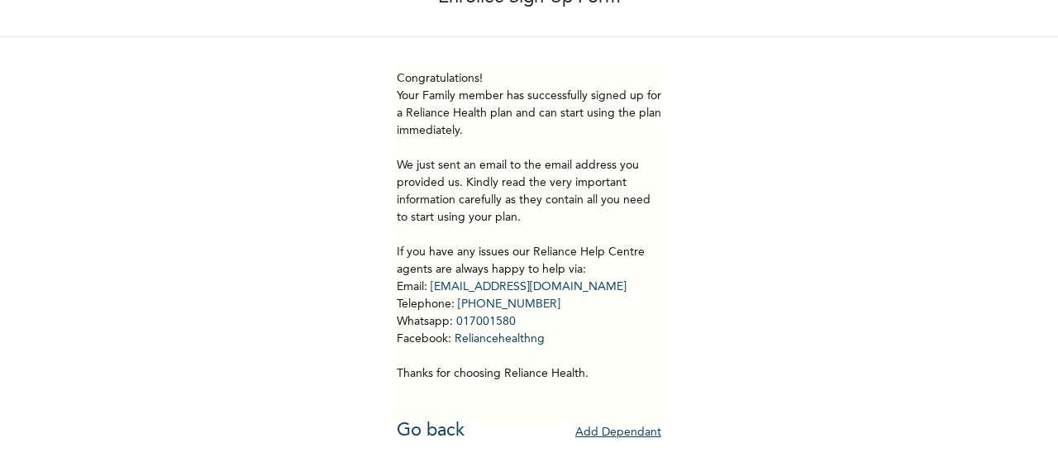
scroll to position [120, 0]
click at [605, 420] on button "Add Dependant" at bounding box center [618, 433] width 86 height 26
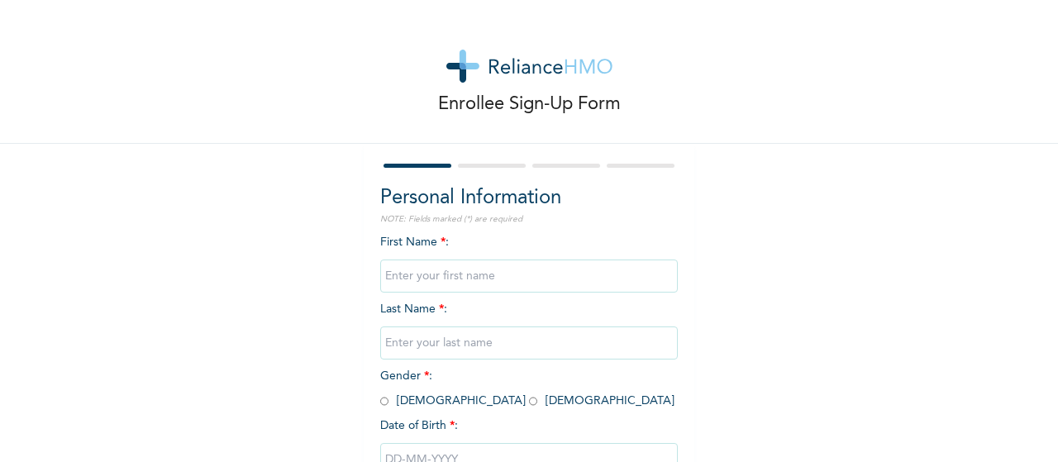
click at [430, 273] on input "text" at bounding box center [529, 276] width 298 height 33
type input "j"
type input "[PERSON_NAME]"
click at [492, 342] on input "text" at bounding box center [529, 342] width 298 height 33
type input "Adagbasa"
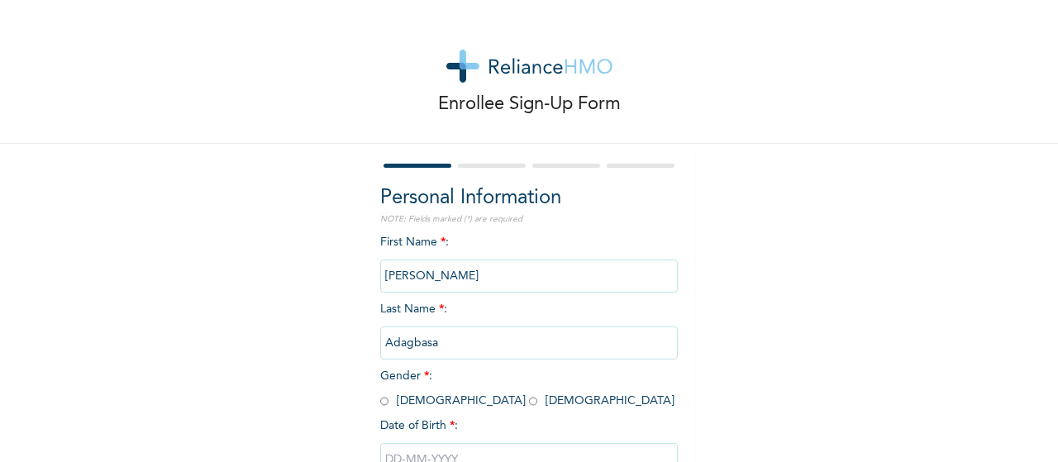
click at [380, 405] on input "radio" at bounding box center [384, 401] width 8 height 16
radio input "true"
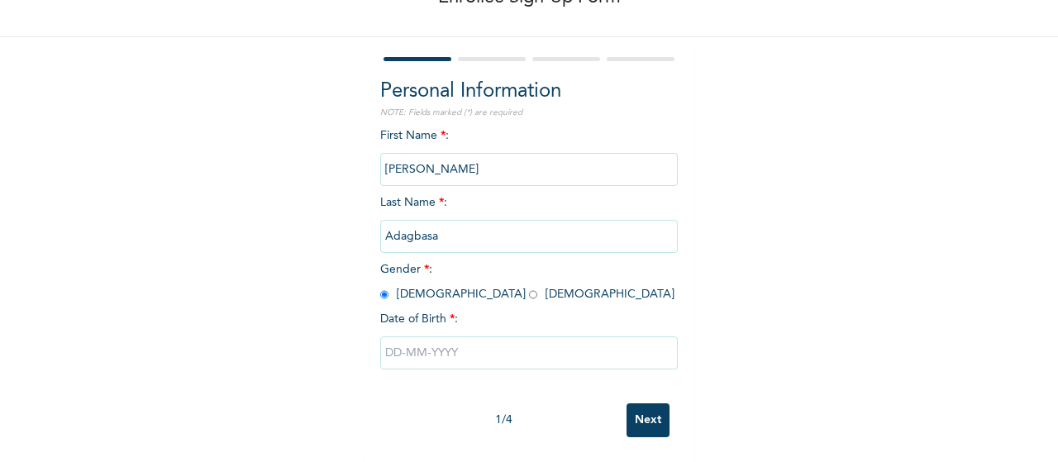
scroll to position [121, 0]
click at [419, 345] on input "text" at bounding box center [529, 352] width 298 height 33
select select "8"
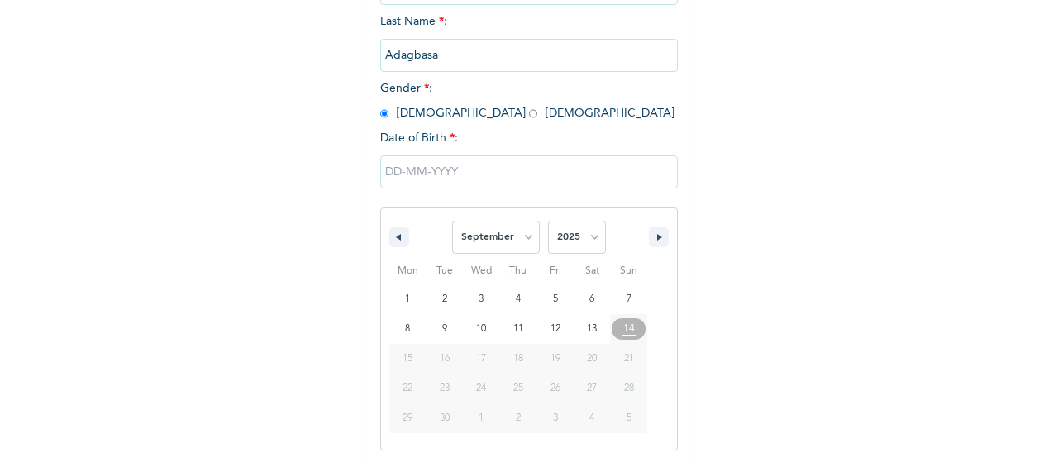
scroll to position [290, 0]
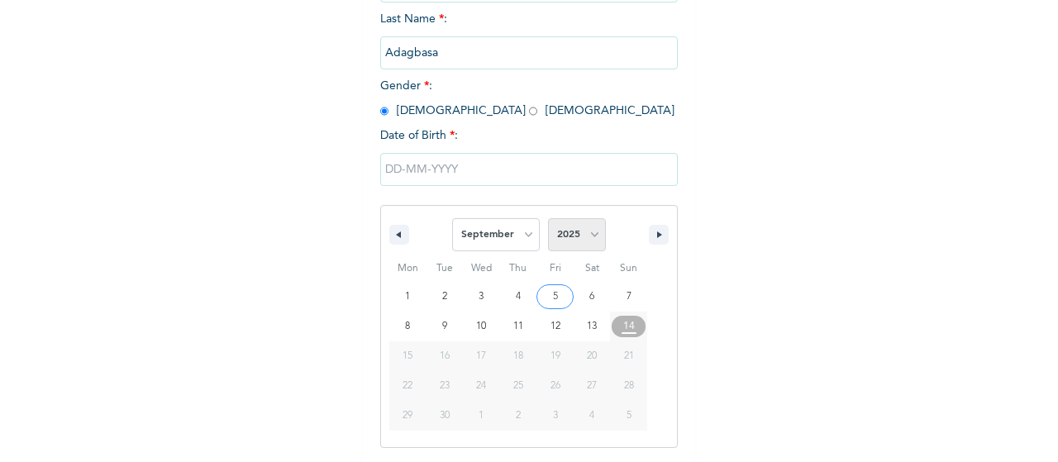
click at [589, 236] on select "2025 2024 2023 2022 2021 2020 2019 2018 2017 2016 2015 2014 2013 2012 2011 2010…" at bounding box center [577, 234] width 58 height 33
select select "2016"
click at [548, 220] on select "2025 2024 2023 2022 2021 2020 2019 2018 2017 2016 2015 2014 2013 2012 2011 2010…" at bounding box center [577, 234] width 58 height 33
click at [523, 232] on select "January February March April May June July August September October November De…" at bounding box center [496, 234] width 88 height 33
select select "5"
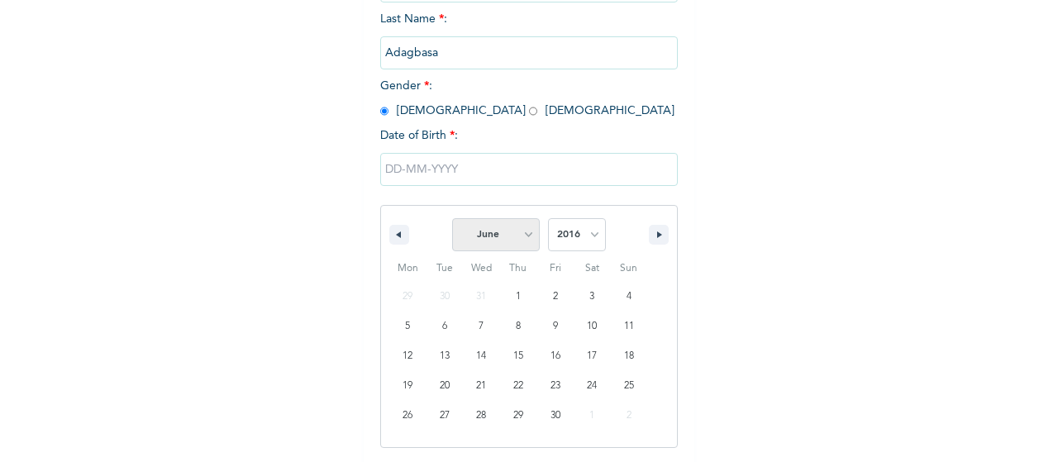
click at [452, 220] on select "January February March April May June July August September October November De…" at bounding box center [496, 234] width 88 height 33
type input "[DATE]"
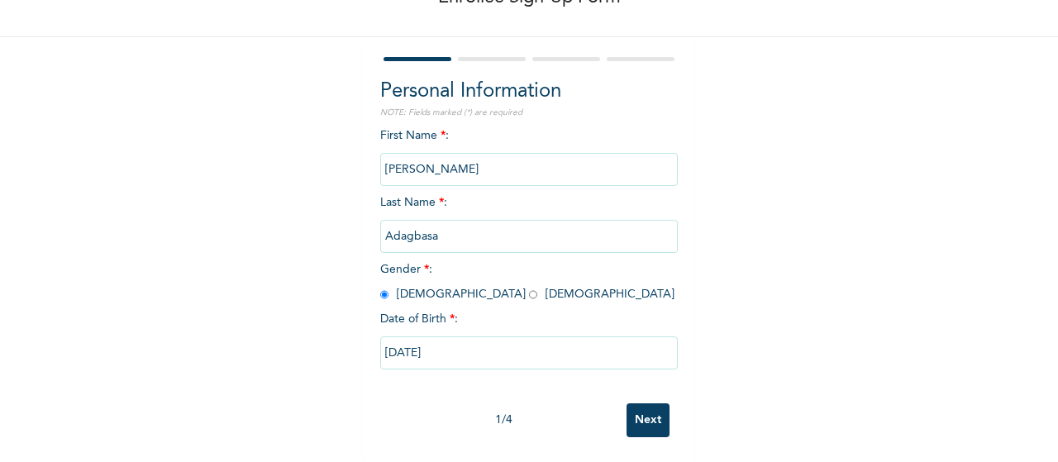
click at [640, 414] on input "Next" at bounding box center [648, 420] width 43 height 34
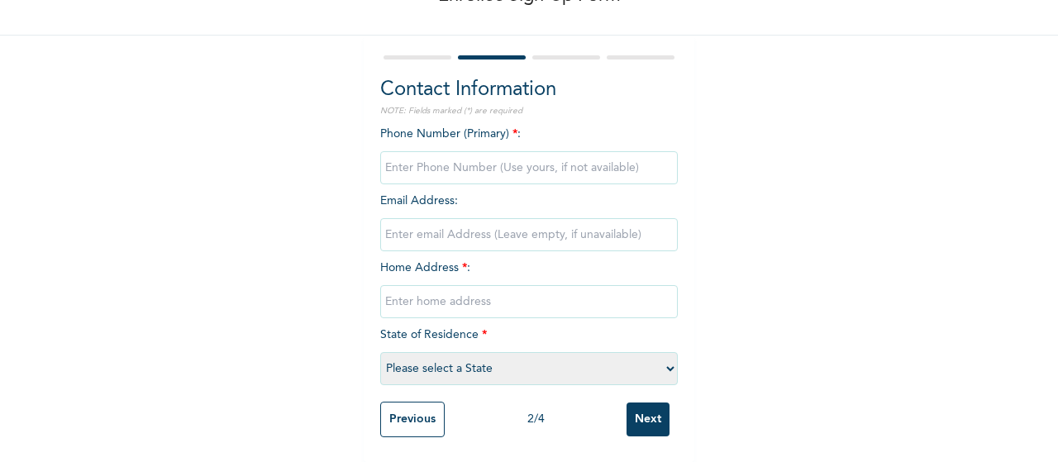
click at [455, 151] on input "phone" at bounding box center [529, 167] width 298 height 33
type input "08138411760"
click at [488, 218] on input "email" at bounding box center [529, 234] width 298 height 33
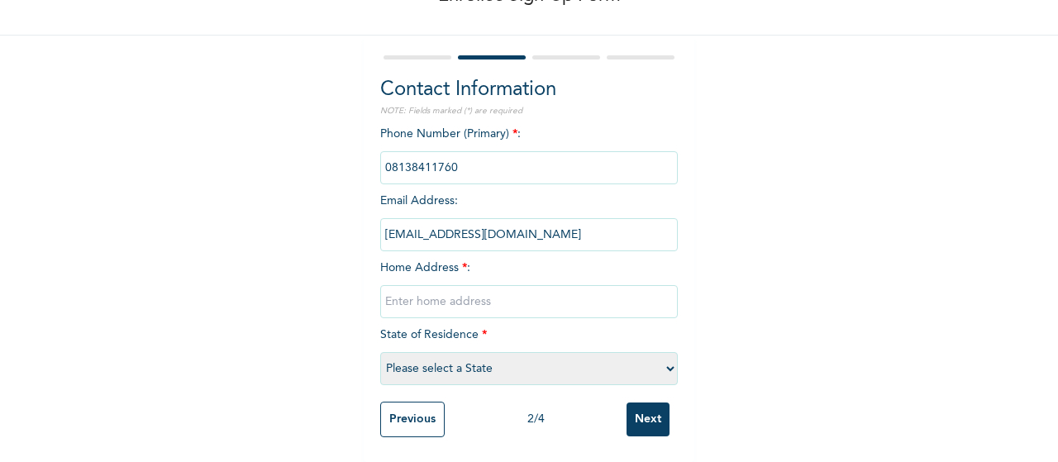
type input "[EMAIL_ADDRESS][DOMAIN_NAME]"
click at [443, 289] on input "text" at bounding box center [529, 301] width 298 height 33
type input "4, unity Close, off aigbo-ifo street, [GEOGRAPHIC_DATA], [GEOGRAPHIC_DATA]"
click at [665, 357] on select "Please select a State [PERSON_NAME] (FCT) [PERSON_NAME] Ibom [GEOGRAPHIC_DATA] …" at bounding box center [529, 368] width 298 height 33
select select "25"
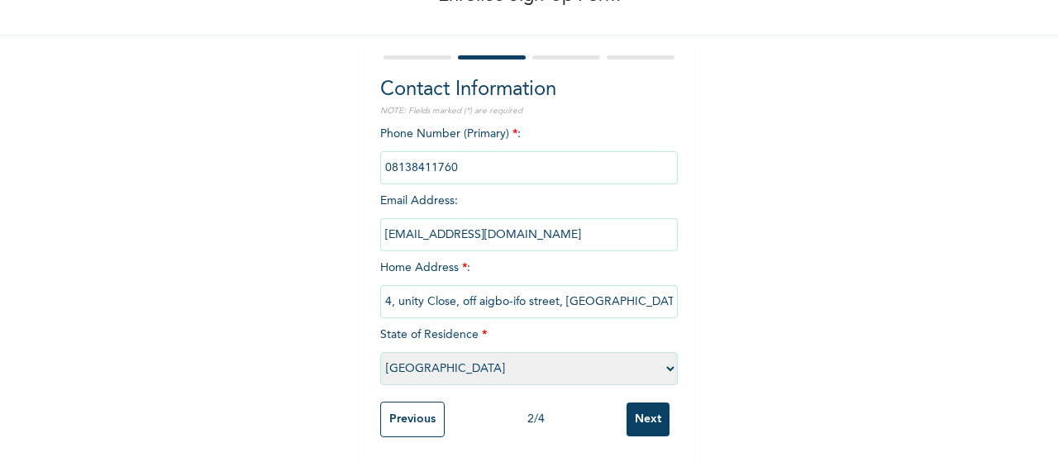
click at [380, 352] on select "Please select a State [PERSON_NAME] (FCT) [PERSON_NAME] Ibom [GEOGRAPHIC_DATA] …" at bounding box center [529, 368] width 298 height 33
drag, startPoint x: 378, startPoint y: 286, endPoint x: 756, endPoint y: 319, distance: 380.0
click at [756, 319] on div "Enrollee Sign-Up Form Contact Information NOTE: Fields marked (*) are required …" at bounding box center [529, 177] width 1058 height 570
click at [873, 241] on div "Enrollee Sign-Up Form Contact Information NOTE: Fields marked (*) are required …" at bounding box center [529, 177] width 1058 height 570
click at [633, 403] on input "Next" at bounding box center [648, 420] width 43 height 34
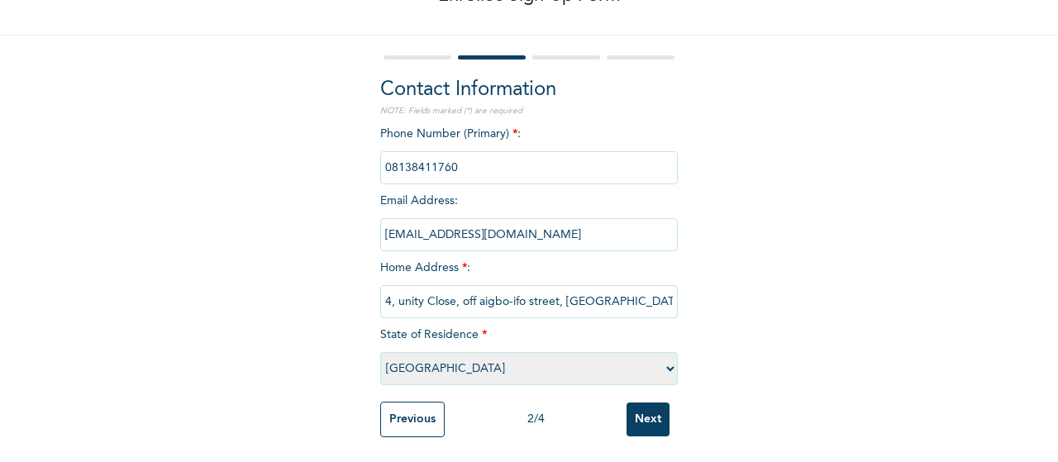
scroll to position [0, 0]
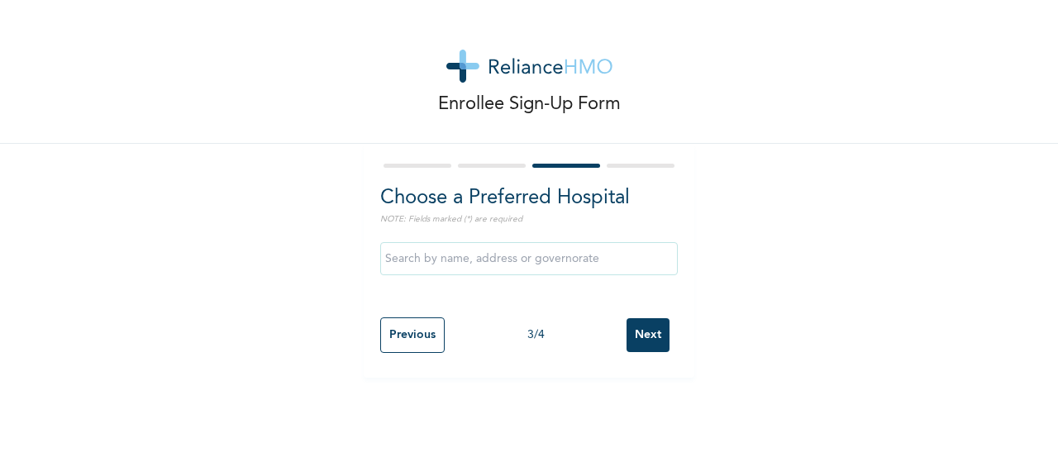
click at [646, 260] on input "text" at bounding box center [529, 258] width 298 height 33
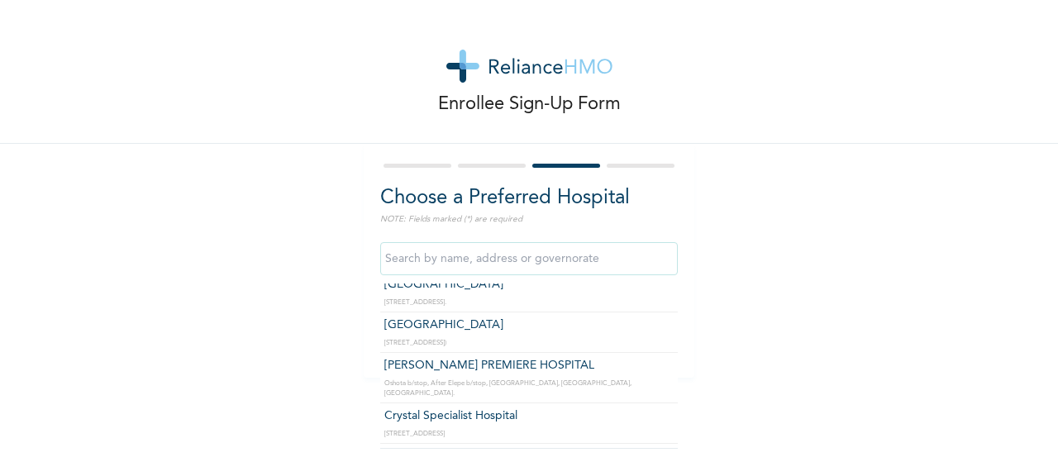
scroll to position [176, 0]
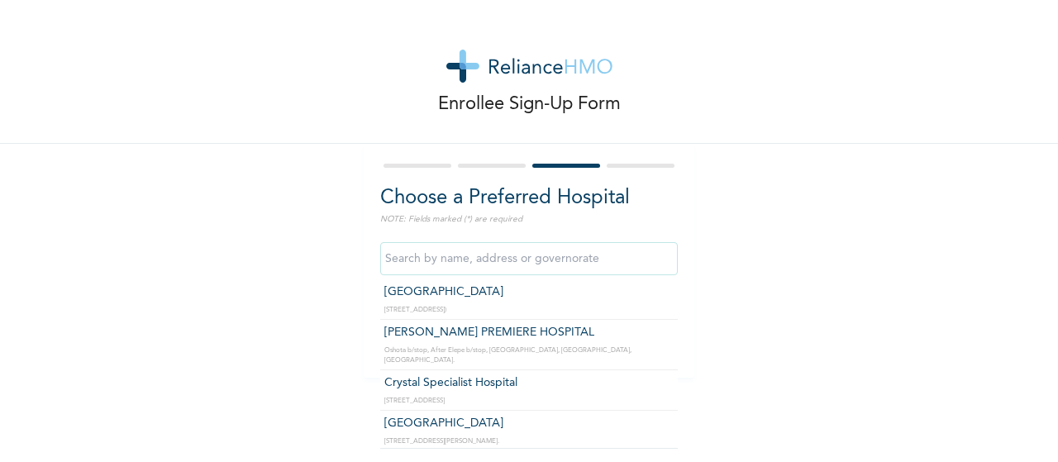
type input "Crystal Specialist Hospital"
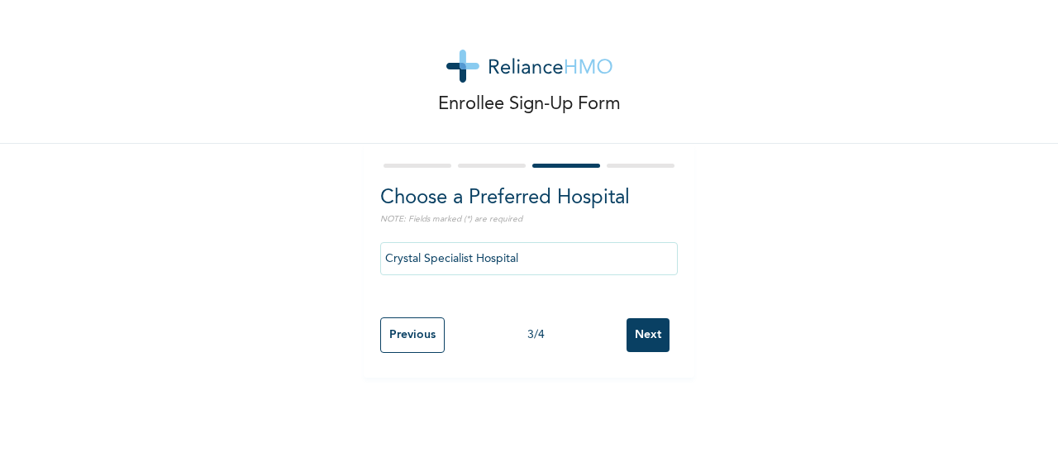
click at [644, 331] on input "Next" at bounding box center [648, 335] width 43 height 34
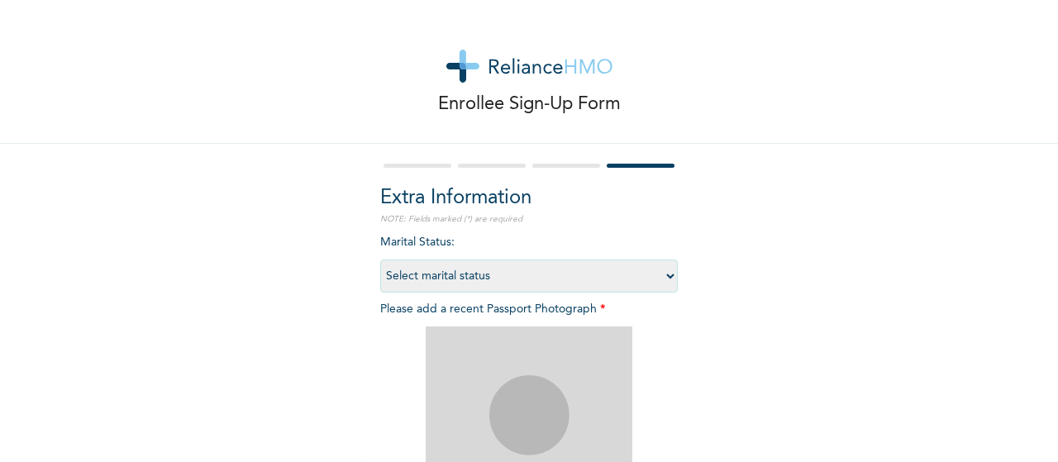
click at [660, 275] on select "Select marital status [DEMOGRAPHIC_DATA] Married [DEMOGRAPHIC_DATA] Widow/[DEMO…" at bounding box center [529, 276] width 298 height 33
select select "1"
click at [380, 260] on select "Select marital status [DEMOGRAPHIC_DATA] Married [DEMOGRAPHIC_DATA] Widow/[DEMO…" at bounding box center [529, 276] width 298 height 33
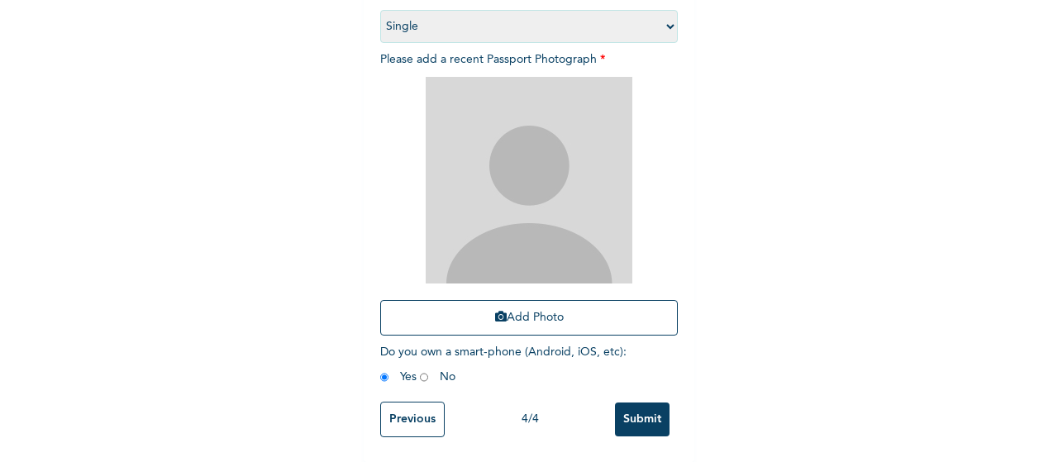
scroll to position [263, 0]
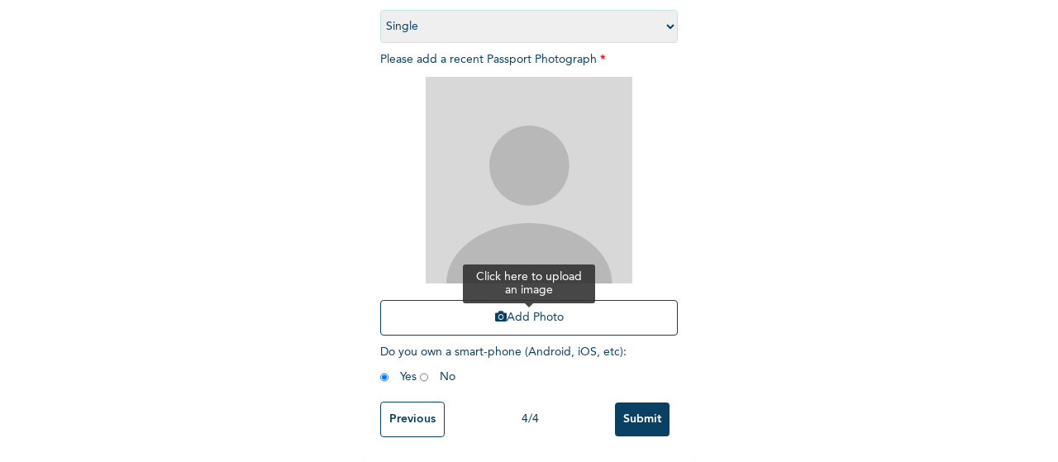
click at [500, 300] on button "Add Photo" at bounding box center [529, 318] width 298 height 36
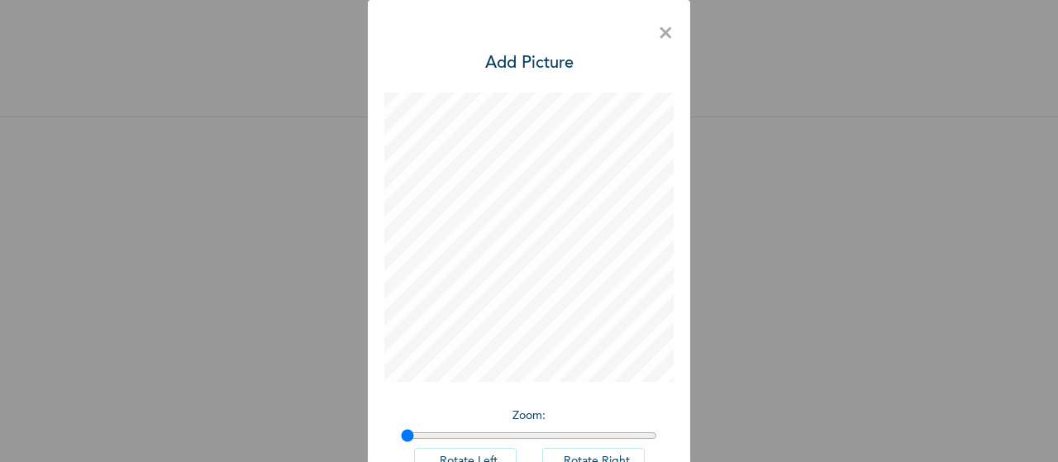
scroll to position [40, 0]
drag, startPoint x: 404, startPoint y: 438, endPoint x: 443, endPoint y: 439, distance: 38.9
type input "1.17"
click at [443, 439] on input "range" at bounding box center [529, 435] width 256 height 13
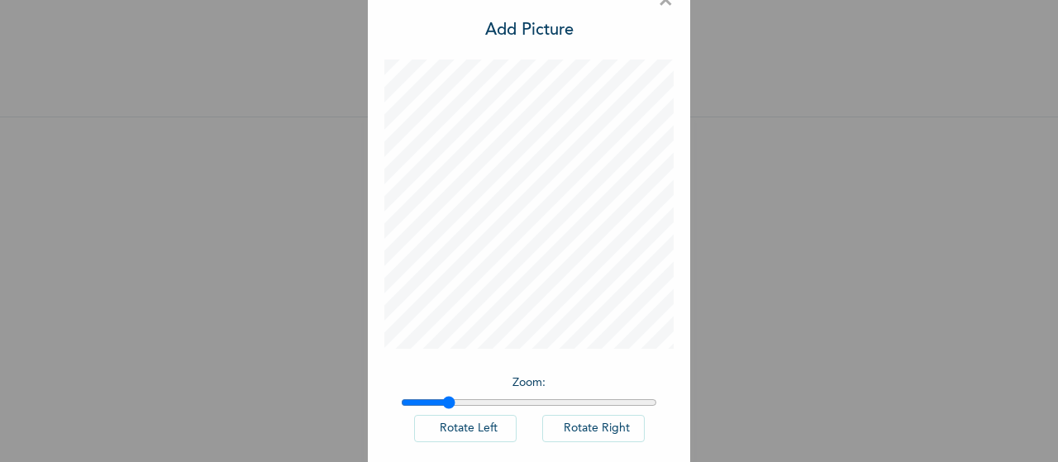
scroll to position [114, 0]
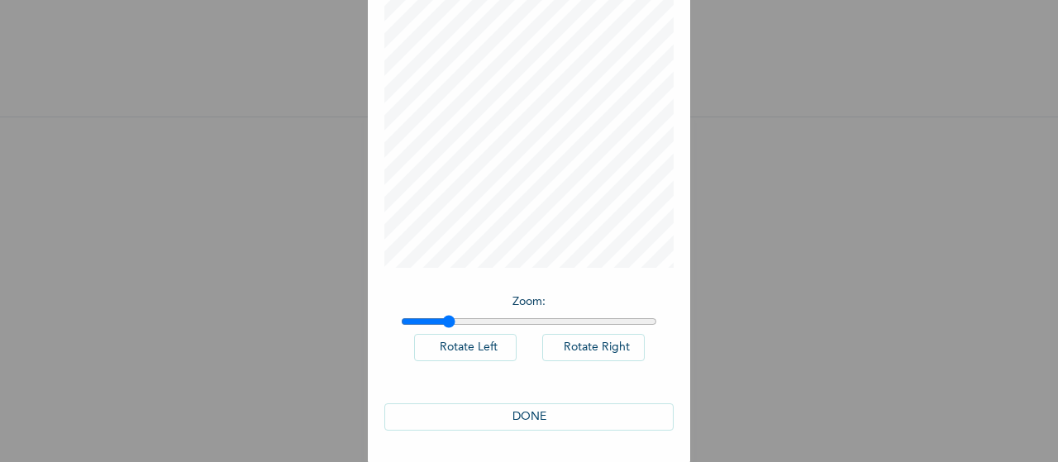
click at [523, 409] on button "DONE" at bounding box center [528, 416] width 289 height 27
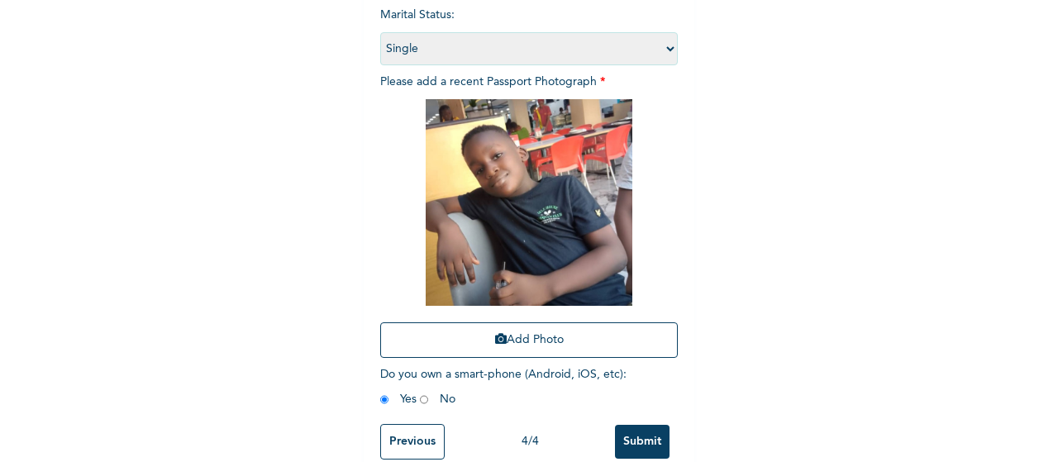
scroll to position [263, 0]
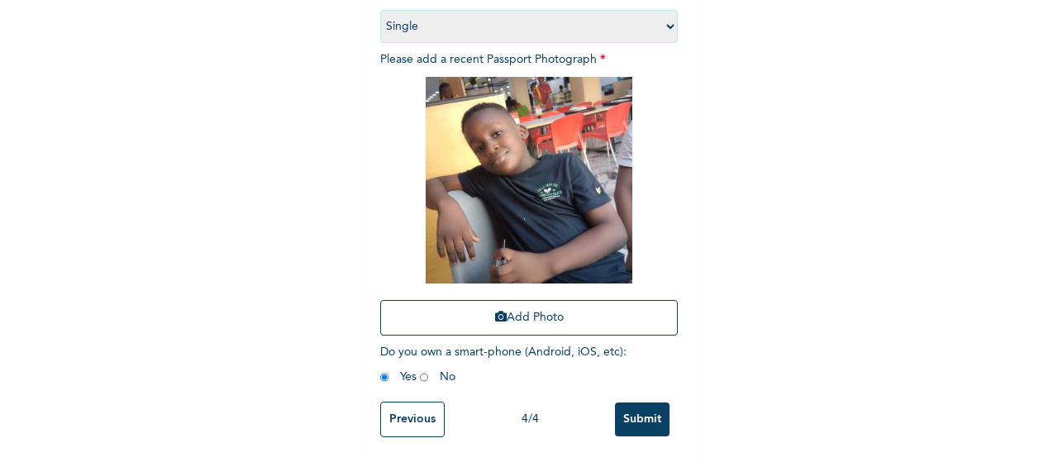
click at [644, 404] on input "Submit" at bounding box center [642, 420] width 55 height 34
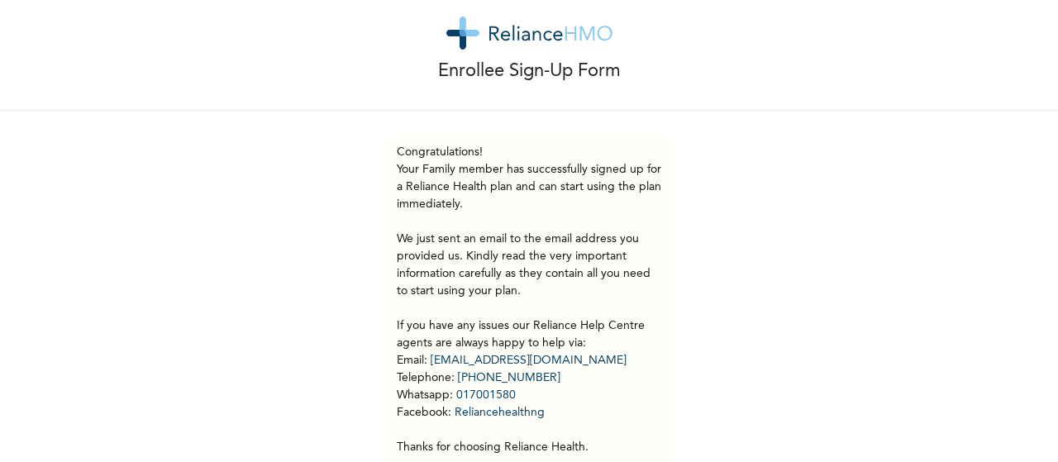
scroll to position [120, 0]
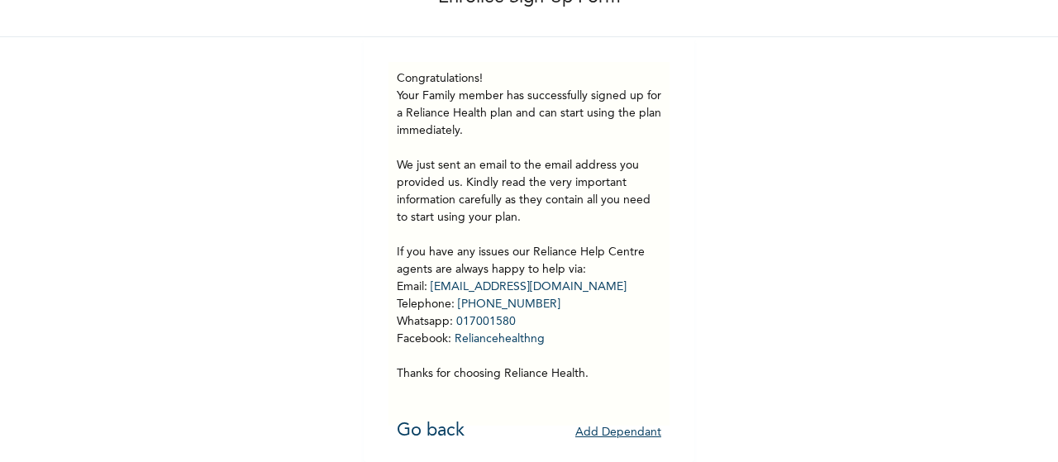
click at [603, 422] on button "Add Dependant" at bounding box center [618, 433] width 86 height 26
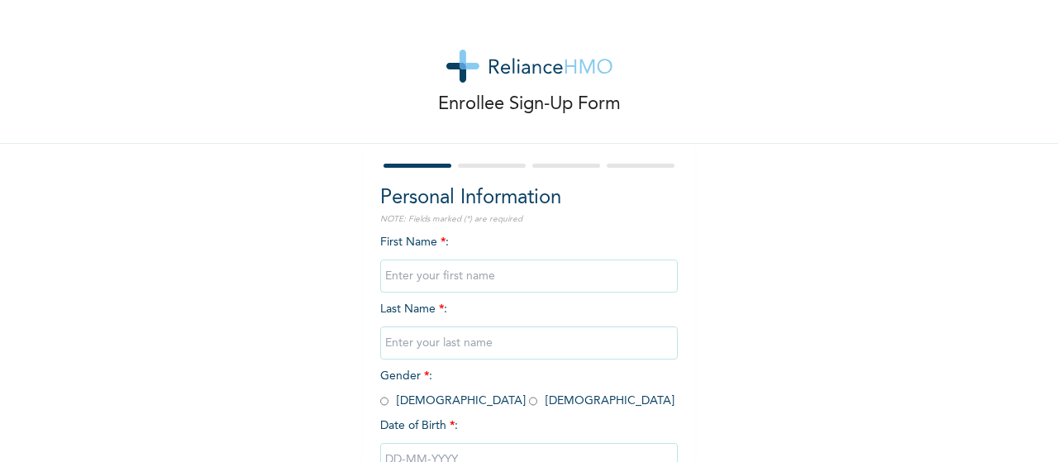
click at [430, 280] on input "text" at bounding box center [529, 276] width 298 height 33
type input "[PERSON_NAME]"
click at [428, 343] on input "text" at bounding box center [529, 342] width 298 height 33
type input "Adagbasa"
click at [529, 407] on input "radio" at bounding box center [533, 401] width 8 height 16
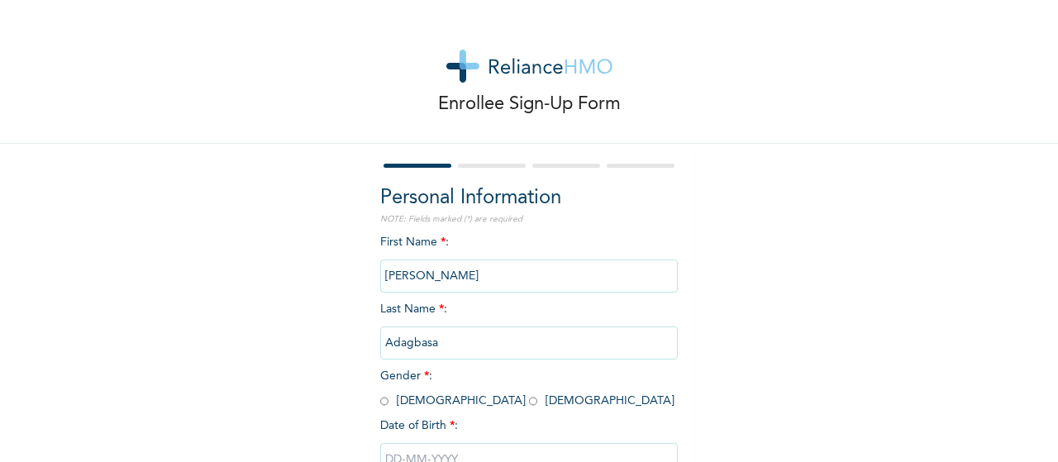
radio input "true"
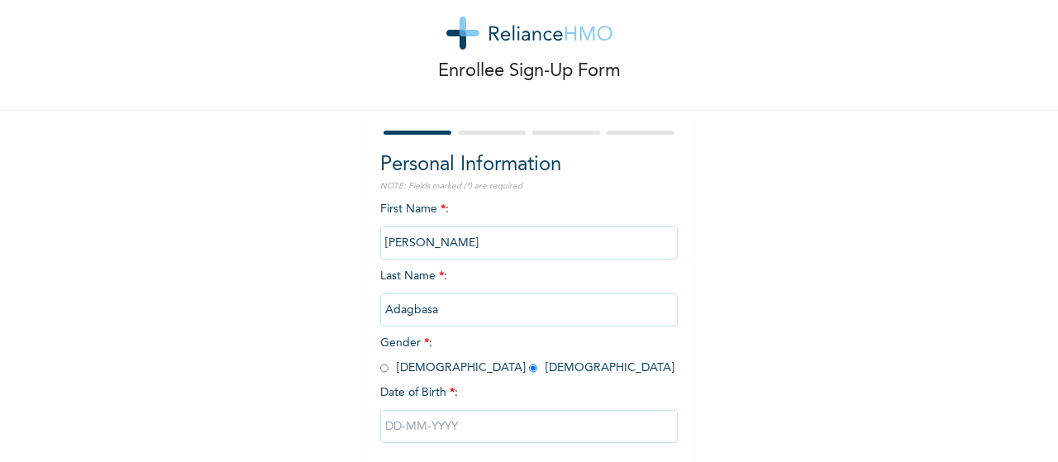
scroll to position [121, 0]
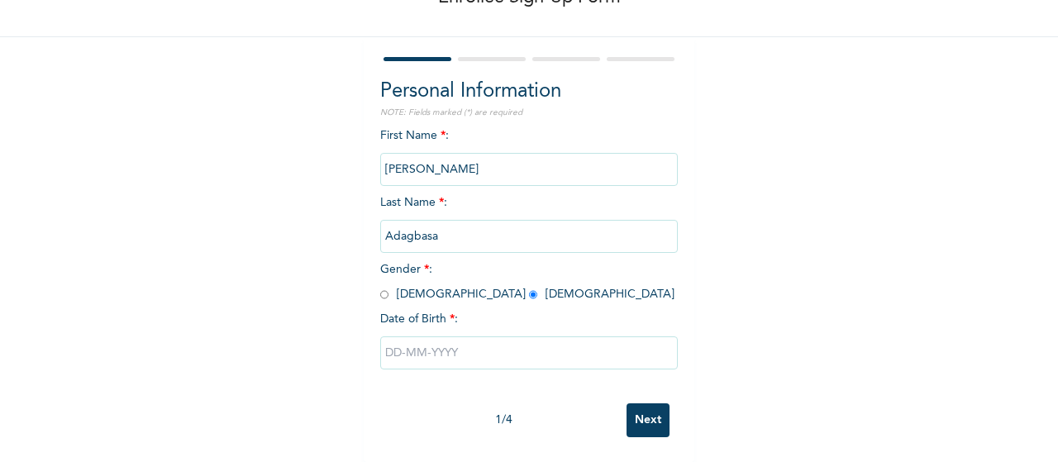
click at [512, 336] on input "text" at bounding box center [529, 352] width 298 height 33
select select "8"
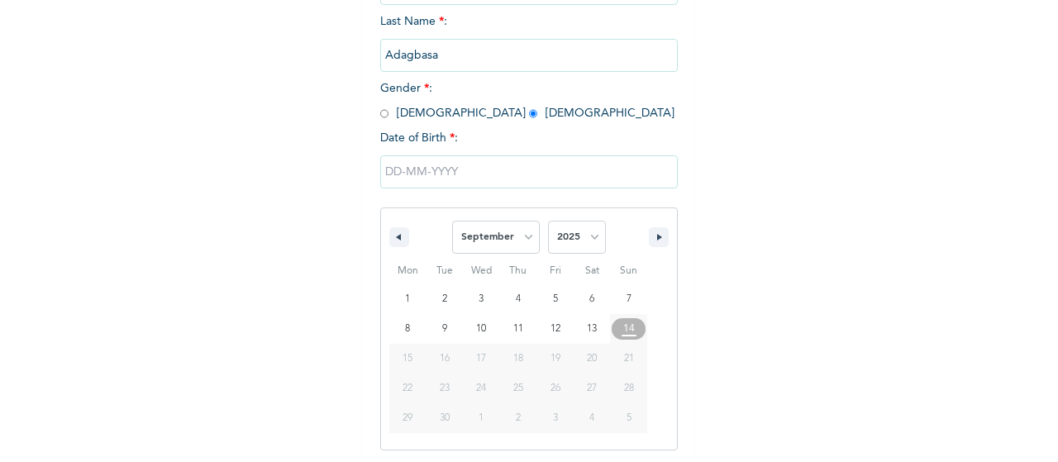
scroll to position [290, 0]
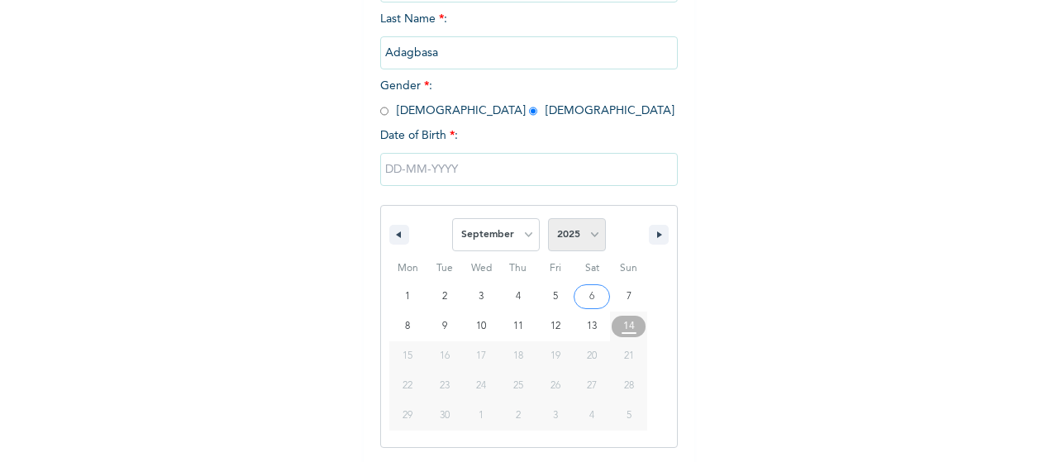
click at [586, 234] on select "2025 2024 2023 2022 2021 2020 2019 2018 2017 2016 2015 2014 2013 2012 2011 2010…" at bounding box center [577, 234] width 58 height 33
select select "2019"
click at [548, 220] on select "2025 2024 2023 2022 2021 2020 2019 2018 2017 2016 2015 2014 2013 2012 2011 2010…" at bounding box center [577, 234] width 58 height 33
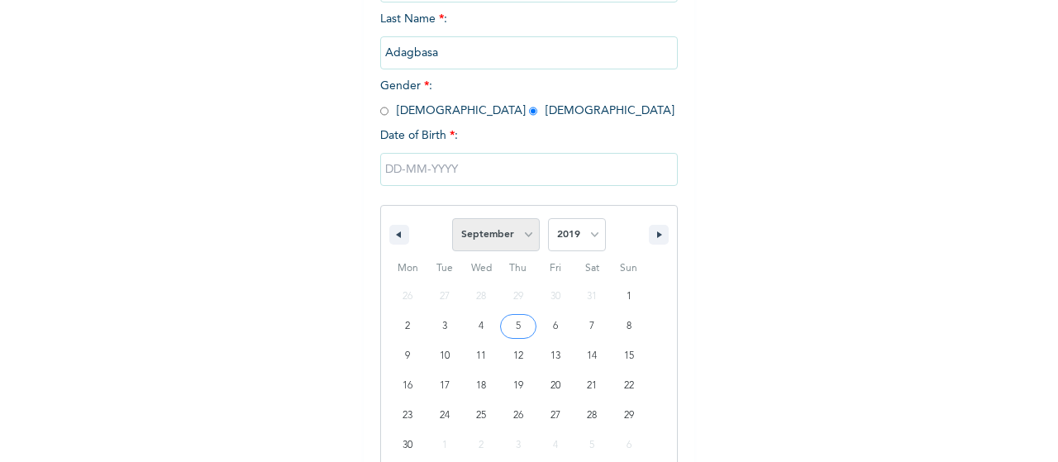
click at [522, 232] on select "January February March April May June July August September October November De…" at bounding box center [496, 234] width 88 height 33
select select "5"
click at [452, 220] on select "January February March April May June July August September October November De…" at bounding box center [496, 234] width 88 height 33
type input "[DATE]"
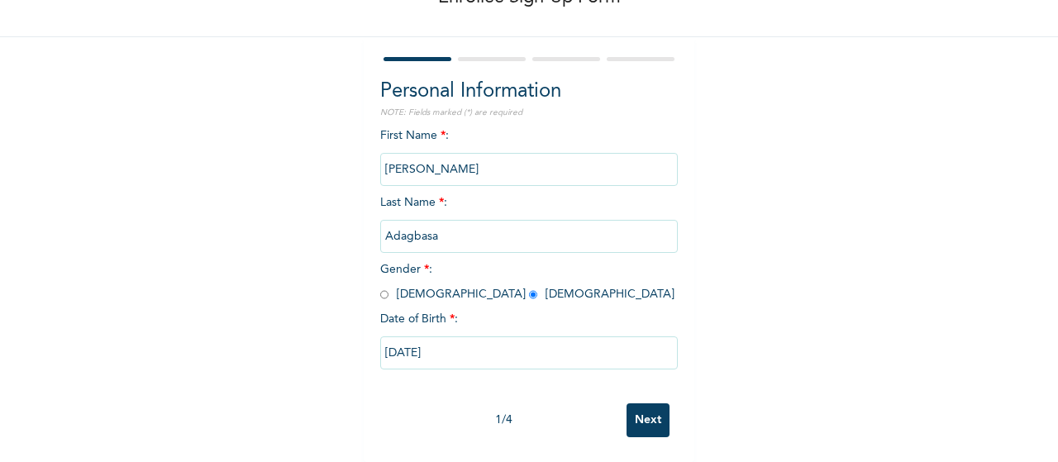
scroll to position [121, 0]
click at [633, 405] on input "Next" at bounding box center [648, 420] width 43 height 34
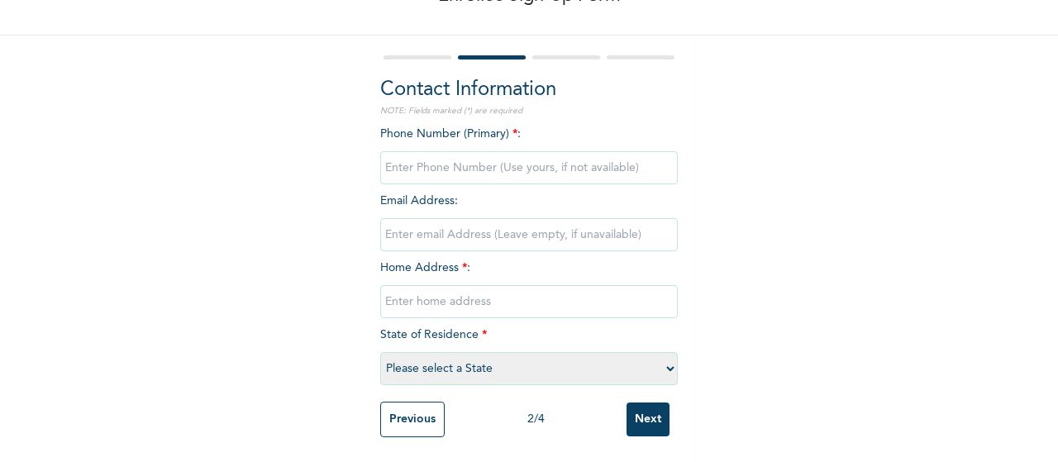
click at [397, 154] on input "phone" at bounding box center [529, 167] width 298 height 33
type input "08060480957"
click at [427, 227] on input "email" at bounding box center [529, 234] width 298 height 33
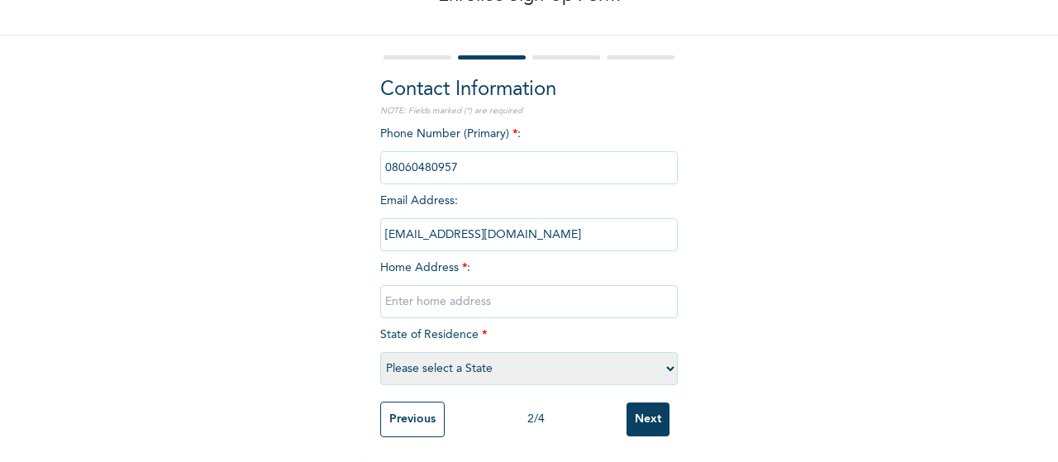
type input "[EMAIL_ADDRESS][DOMAIN_NAME]"
click at [506, 290] on input "text" at bounding box center [529, 301] width 298 height 33
paste input "4, unity Close, off aigbo-ifo street, [GEOGRAPHIC_DATA], [GEOGRAPHIC_DATA]"
type input "4, unity Close, off aigbo-ifo street, [GEOGRAPHIC_DATA], [GEOGRAPHIC_DATA]"
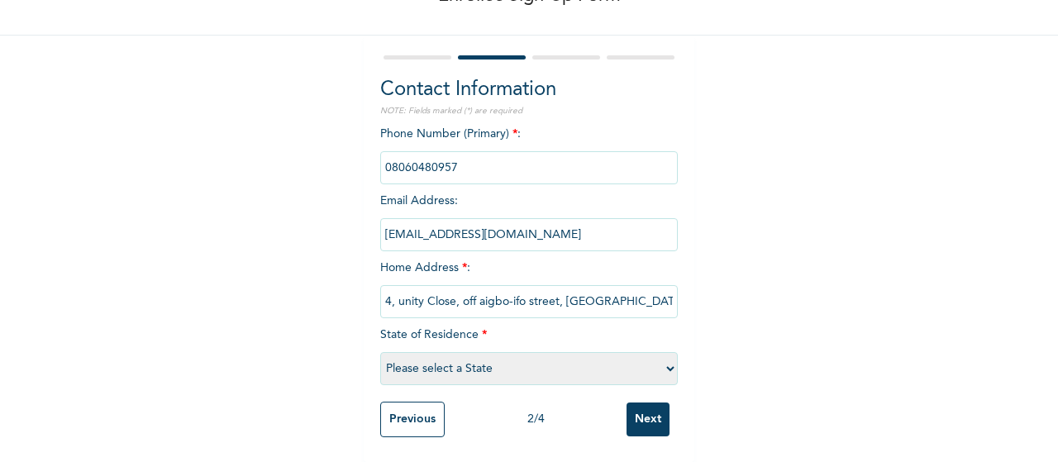
click at [663, 353] on select "Please select a State [PERSON_NAME] (FCT) [PERSON_NAME] Ibom [GEOGRAPHIC_DATA] …" at bounding box center [529, 368] width 298 height 33
select select "25"
click at [380, 352] on select "Please select a State [PERSON_NAME] (FCT) [PERSON_NAME] Ibom [GEOGRAPHIC_DATA] …" at bounding box center [529, 368] width 298 height 33
click at [648, 409] on input "Next" at bounding box center [648, 420] width 43 height 34
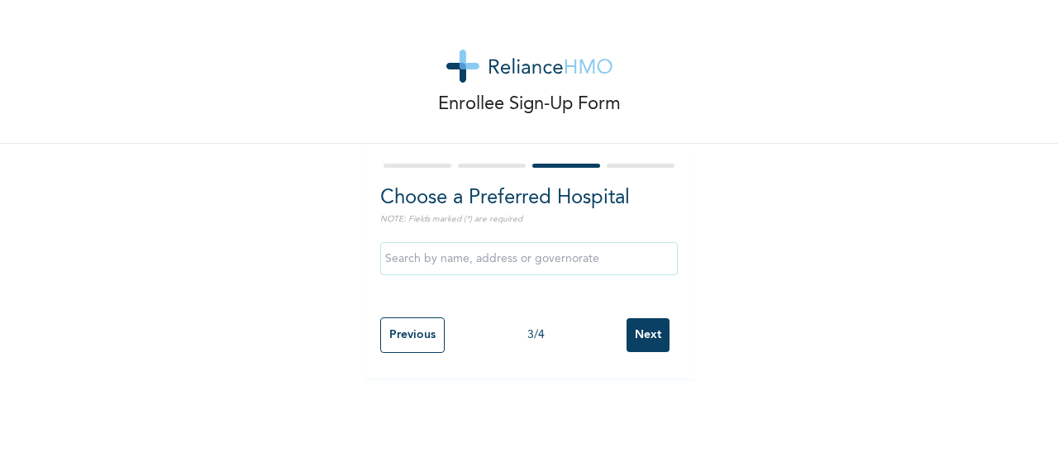
scroll to position [0, 0]
click at [627, 257] on input "text" at bounding box center [529, 258] width 298 height 33
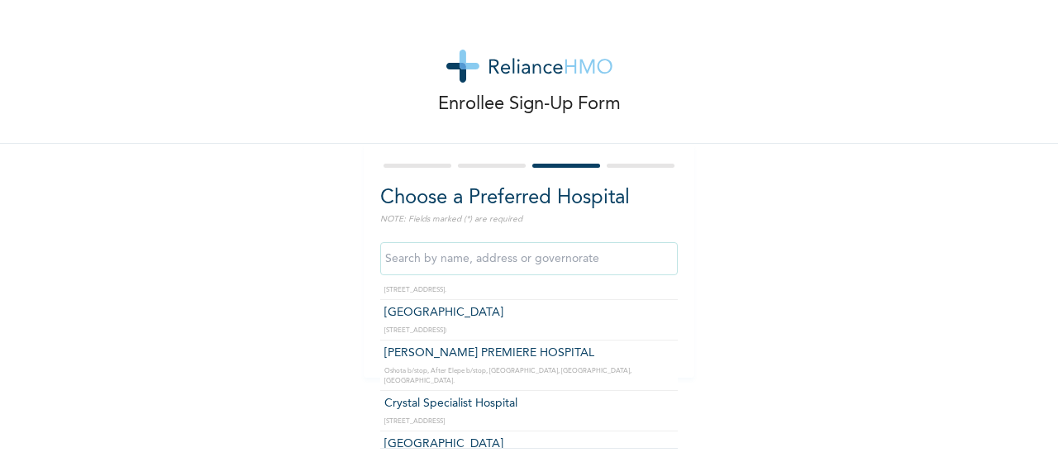
scroll to position [165, 0]
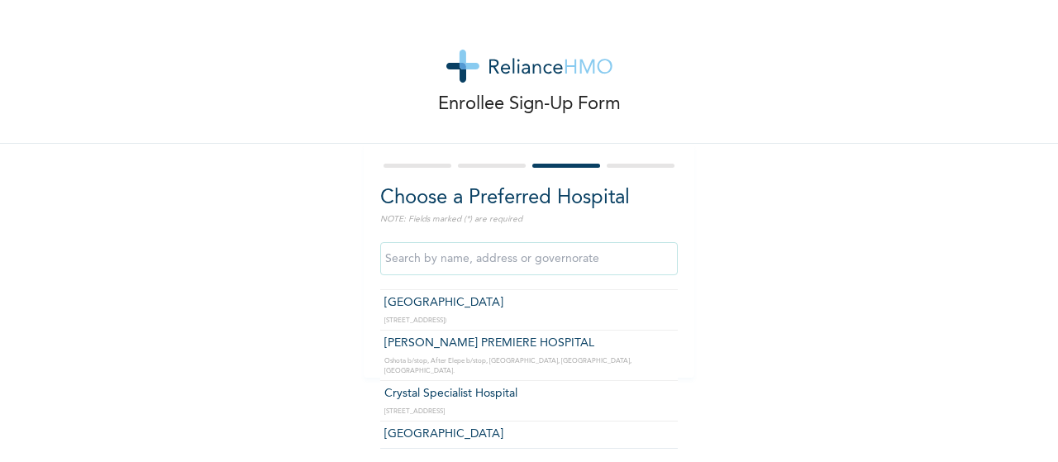
type input "Crystal Specialist Hospital"
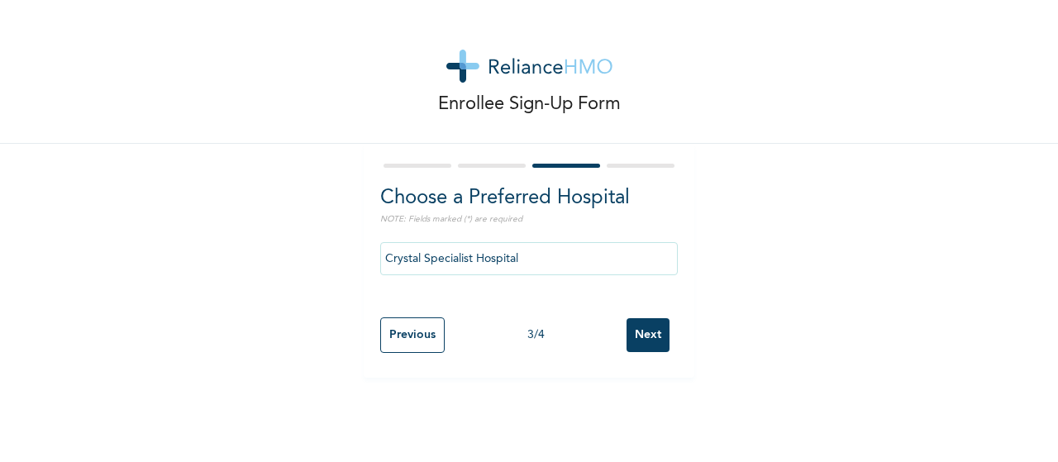
click at [643, 341] on input "Next" at bounding box center [648, 335] width 43 height 34
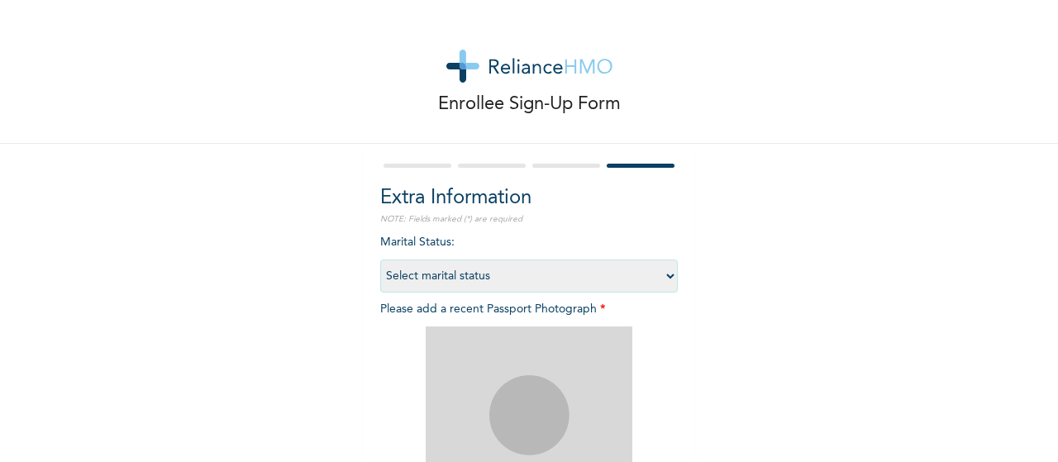
click at [662, 269] on select "Select marital status [DEMOGRAPHIC_DATA] Married [DEMOGRAPHIC_DATA] Widow/[DEMO…" at bounding box center [529, 276] width 298 height 33
select select "1"
click at [380, 260] on select "Select marital status [DEMOGRAPHIC_DATA] Married [DEMOGRAPHIC_DATA] Widow/[DEMO…" at bounding box center [529, 276] width 298 height 33
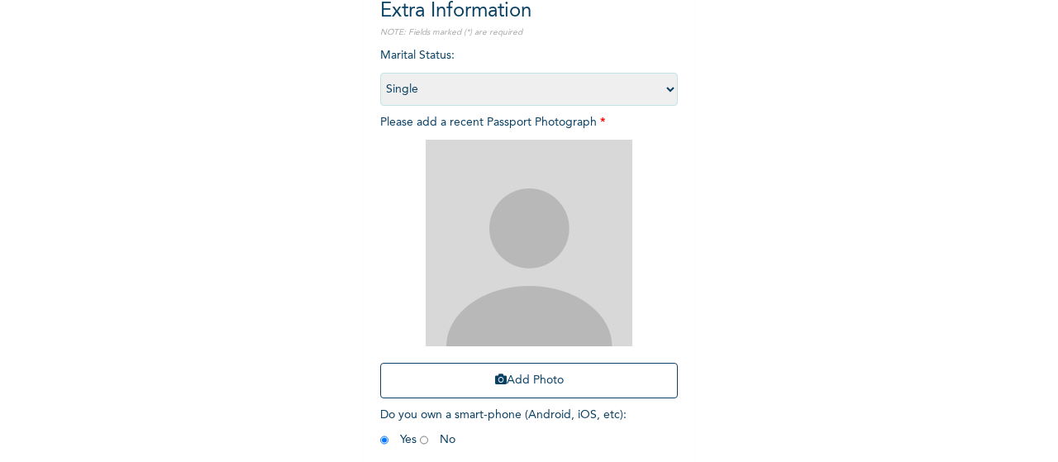
scroll to position [243, 0]
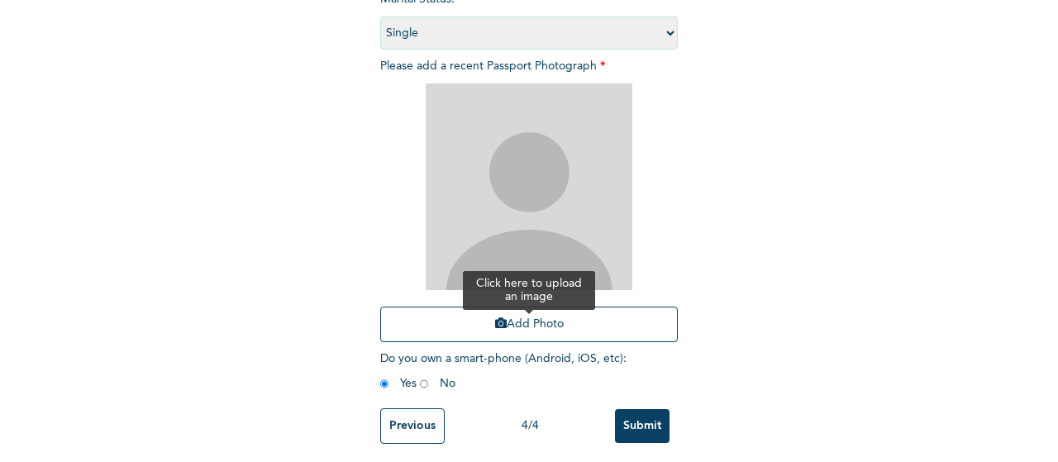
click at [536, 322] on button "Add Photo" at bounding box center [529, 325] width 298 height 36
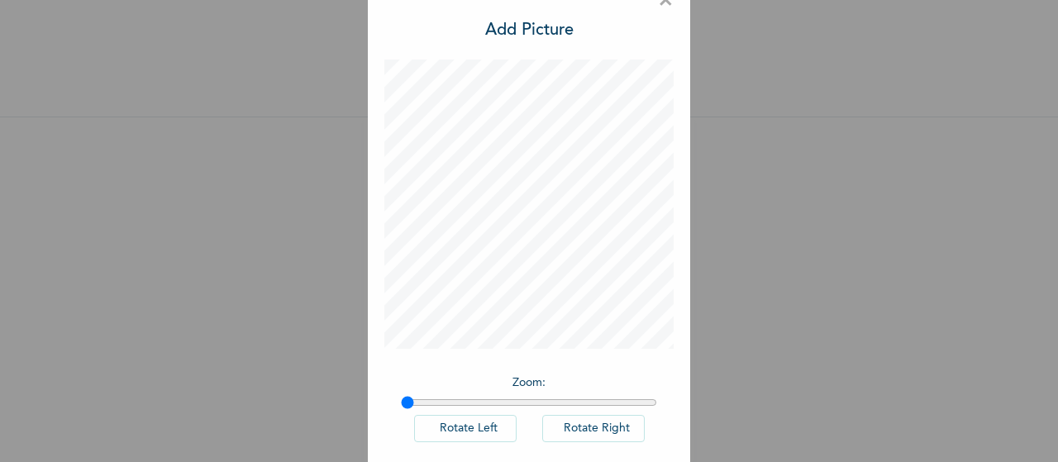
scroll to position [114, 0]
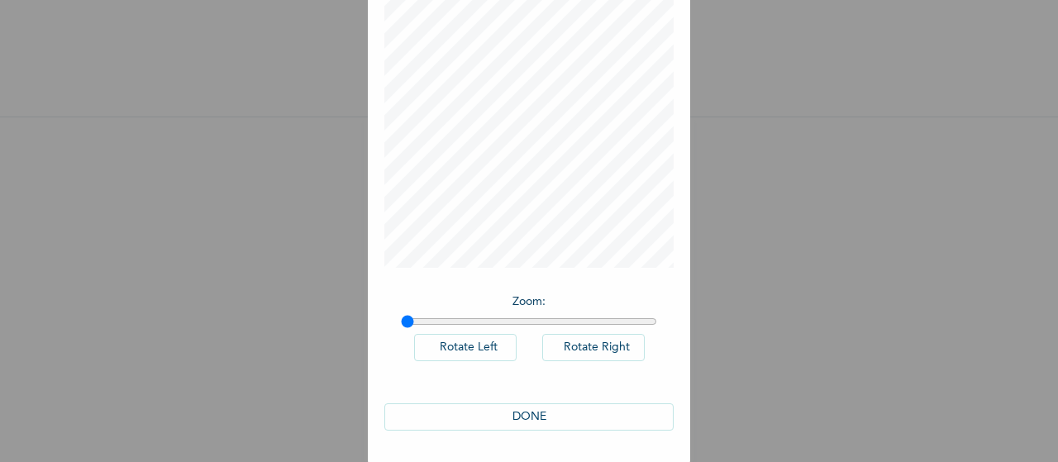
click at [542, 415] on button "DONE" at bounding box center [528, 416] width 289 height 27
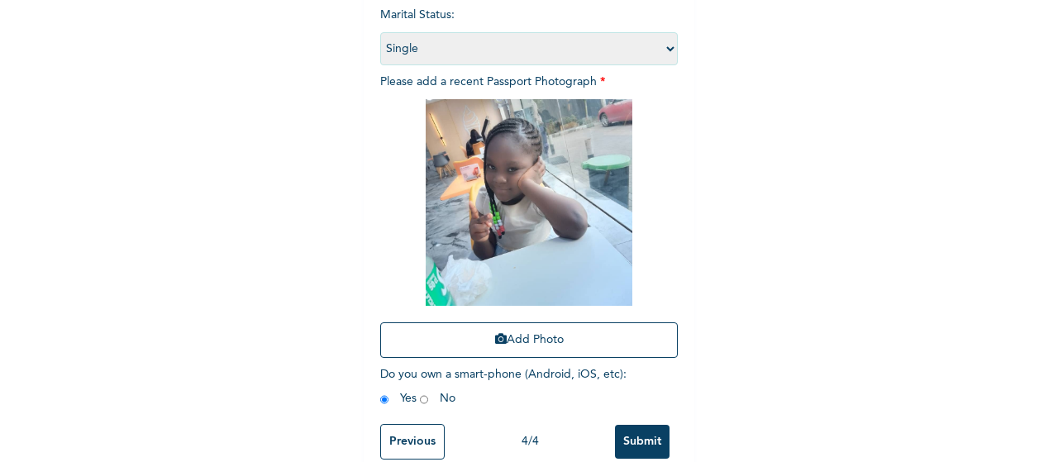
scroll to position [249, 0]
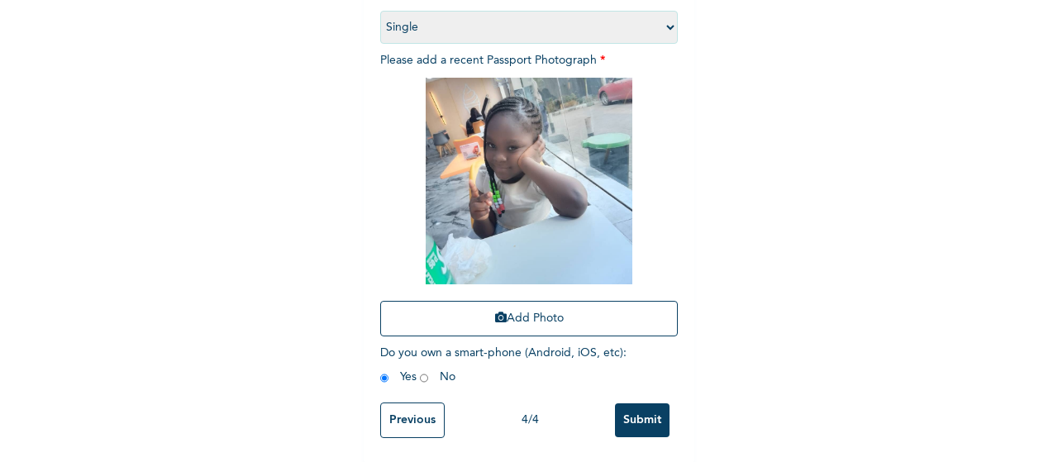
click at [645, 419] on input "Submit" at bounding box center [642, 420] width 55 height 34
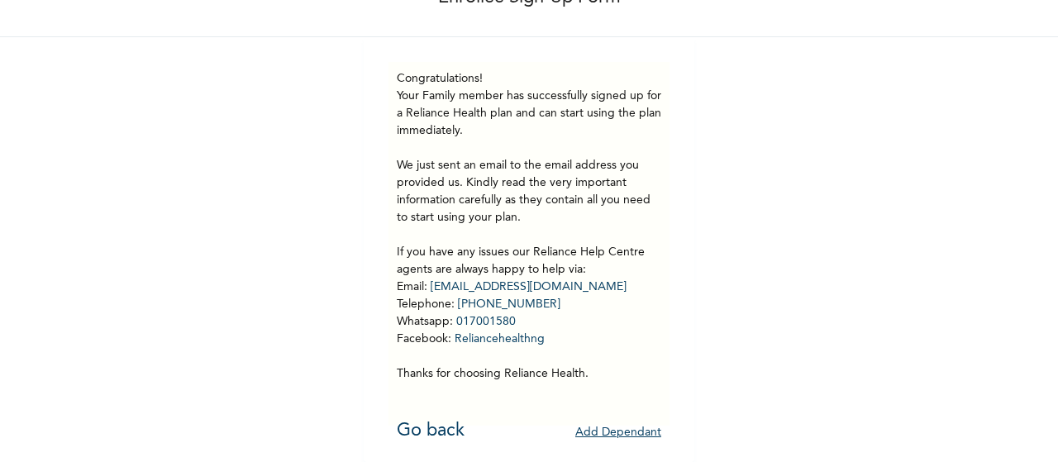
scroll to position [120, 0]
click at [411, 422] on link "Go back" at bounding box center [431, 431] width 68 height 18
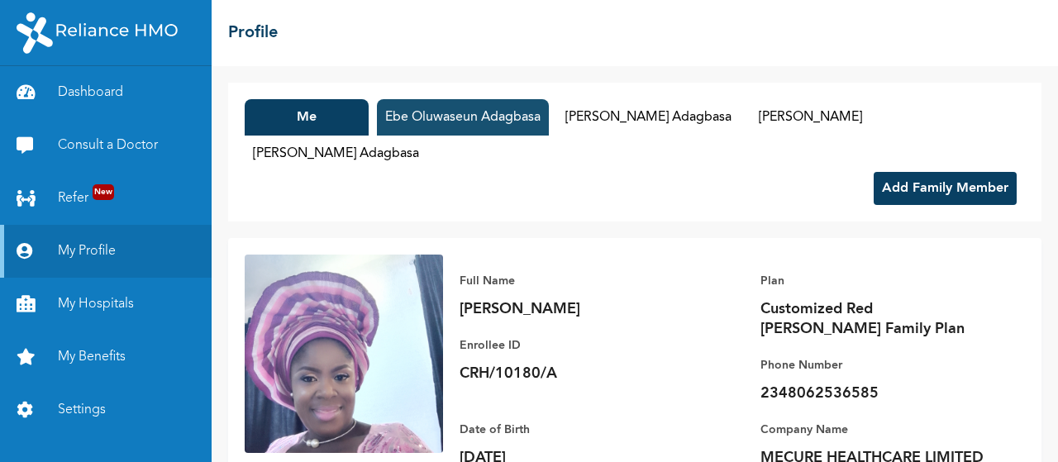
click at [456, 122] on button "Ebe Oluwaseun Adagbasa" at bounding box center [463, 117] width 172 height 36
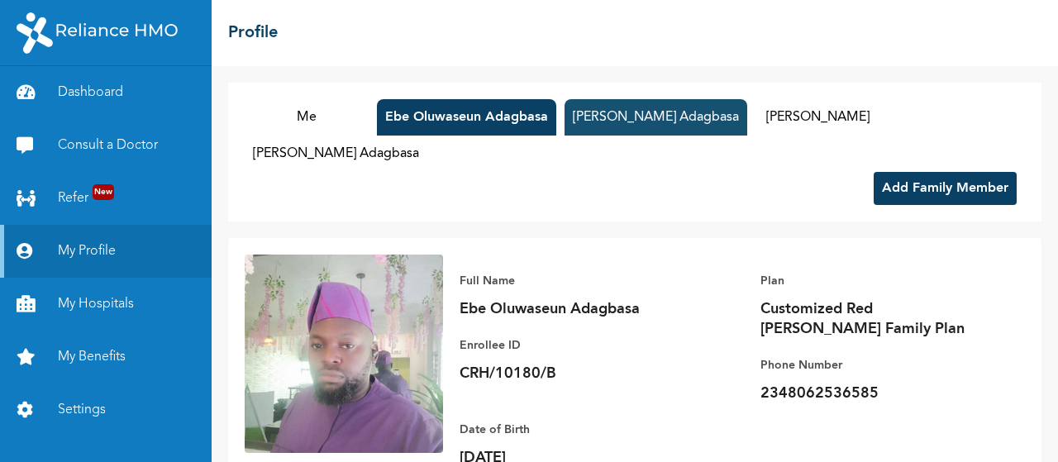
click at [668, 120] on button "[PERSON_NAME] Adagbasa" at bounding box center [656, 117] width 183 height 36
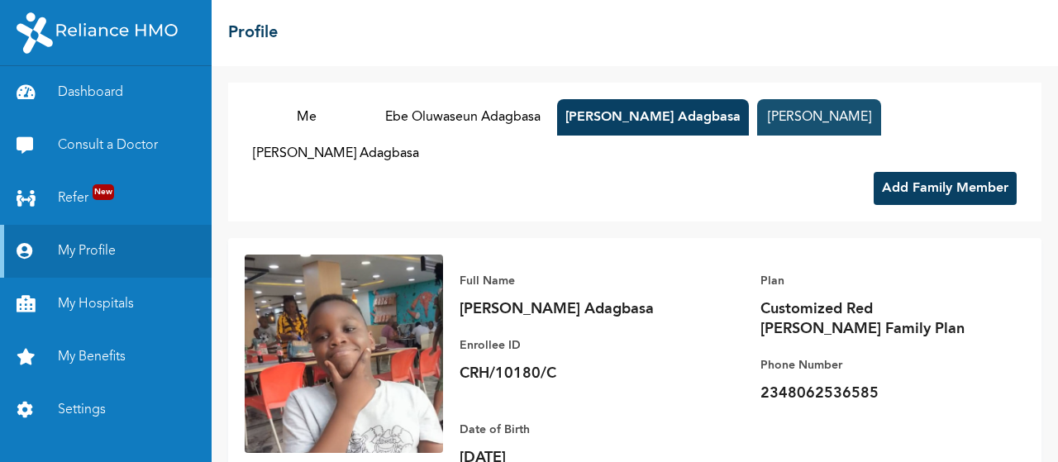
click at [878, 113] on button "[PERSON_NAME]" at bounding box center [819, 117] width 124 height 36
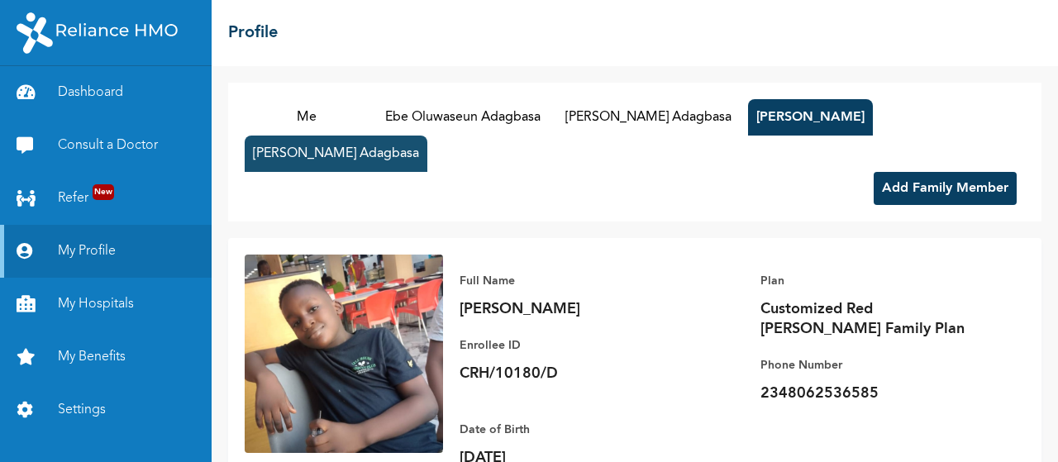
click at [336, 158] on button "[PERSON_NAME] Adagbasa" at bounding box center [336, 154] width 183 height 36
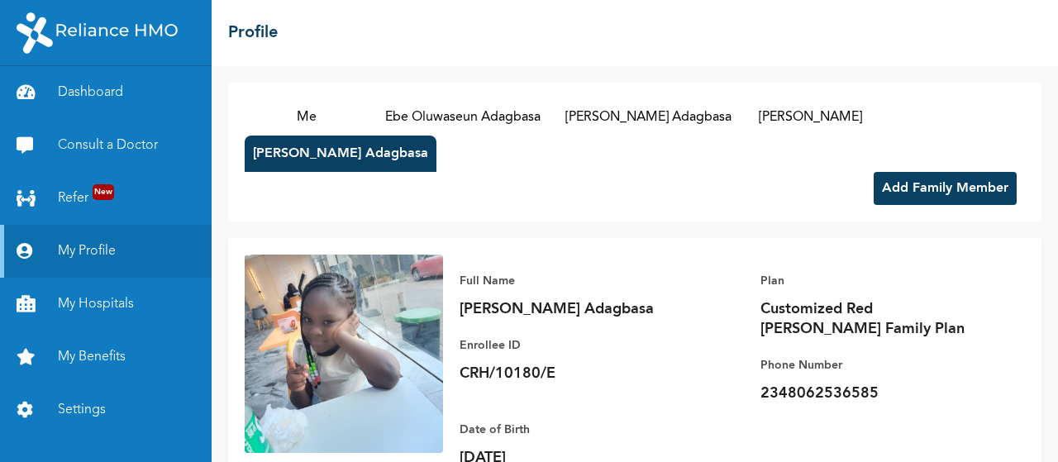
click at [703, 166] on div "Me Ebe [PERSON_NAME] Adagbasa [PERSON_NAME] [PERSON_NAME] Adagbasa" at bounding box center [635, 135] width 780 height 73
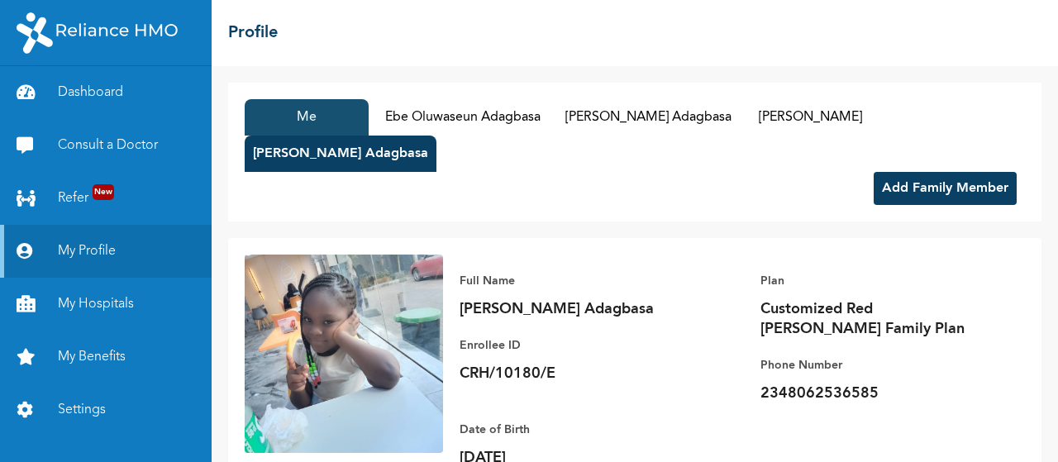
click at [307, 120] on button "Me" at bounding box center [307, 117] width 124 height 36
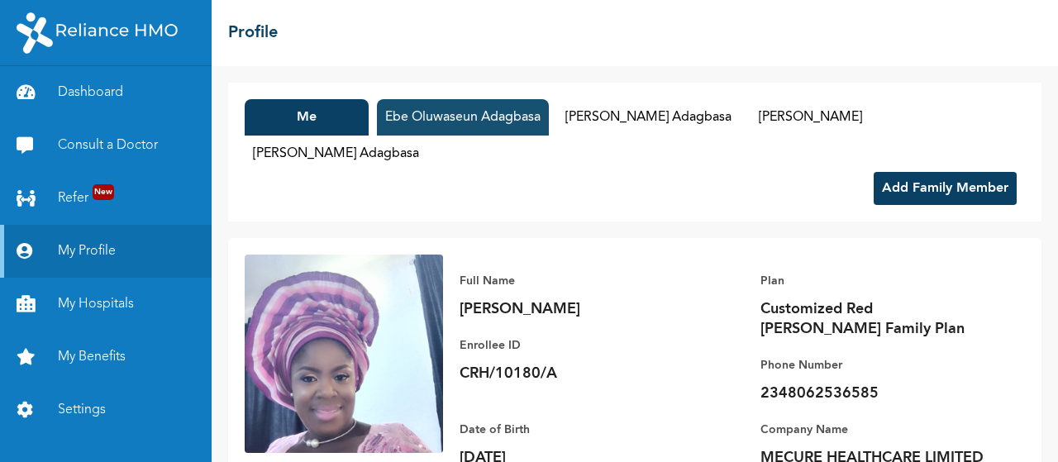
click at [455, 113] on button "Ebe Oluwaseun Adagbasa" at bounding box center [463, 117] width 172 height 36
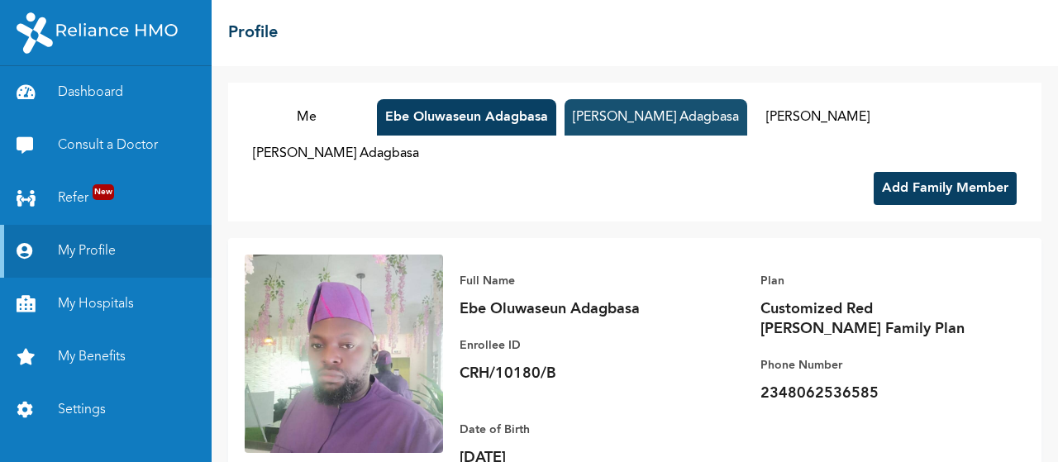
click at [653, 124] on button "[PERSON_NAME] Adagbasa" at bounding box center [656, 117] width 183 height 36
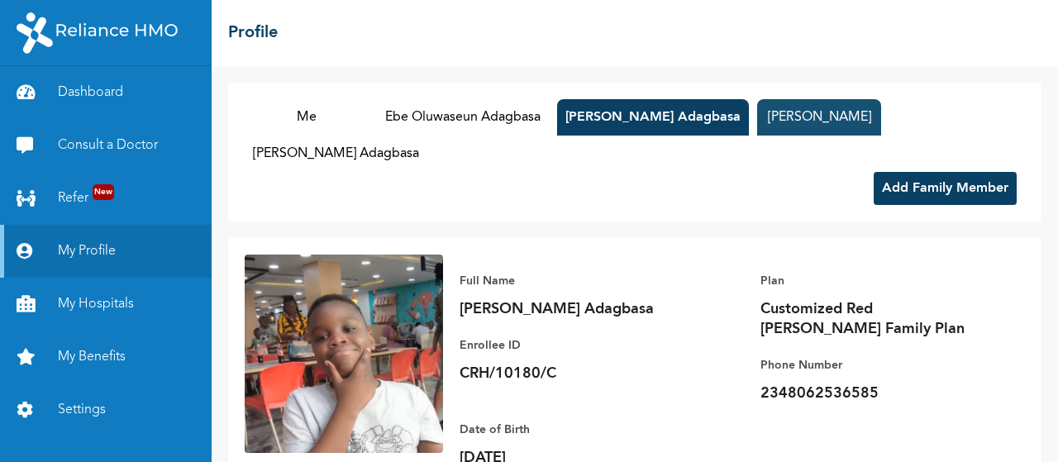
click at [838, 108] on button "[PERSON_NAME]" at bounding box center [819, 117] width 124 height 36
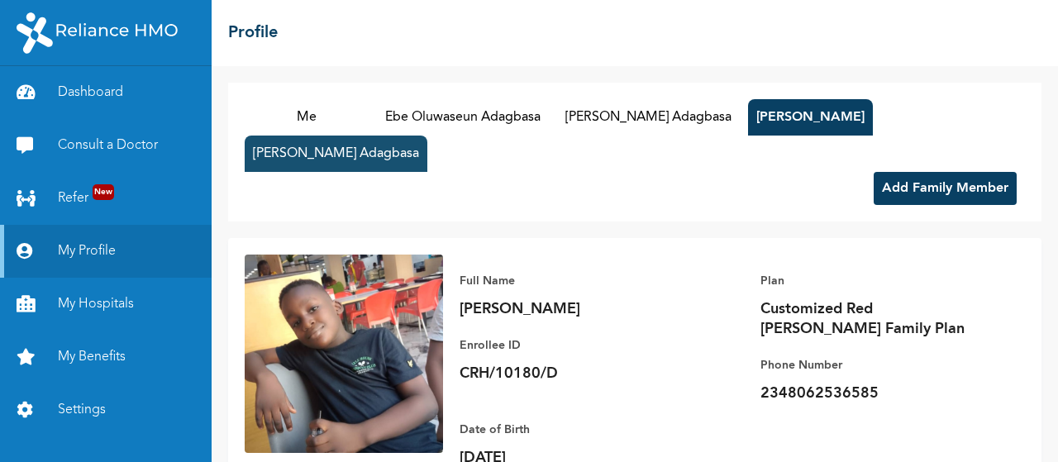
click at [369, 164] on button "[PERSON_NAME] Adagbasa" at bounding box center [336, 154] width 183 height 36
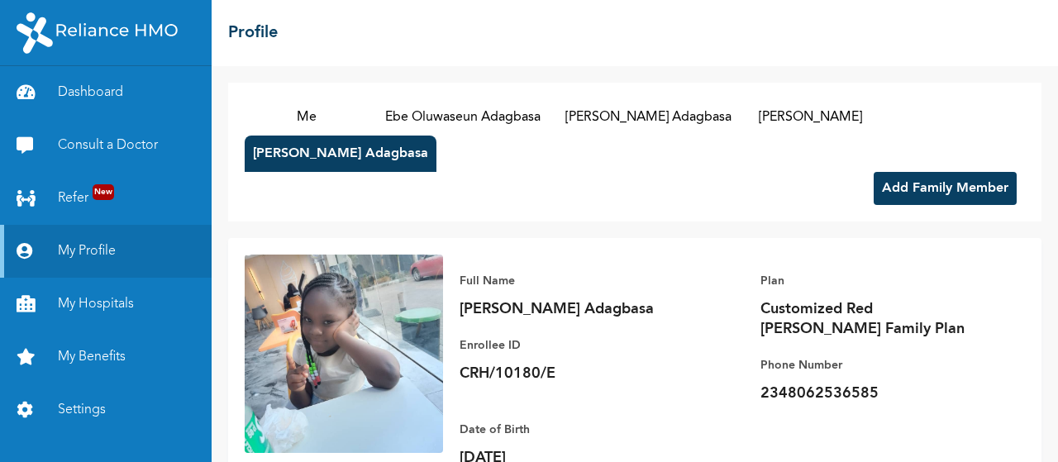
click at [886, 179] on button "Add Family Member" at bounding box center [945, 188] width 143 height 33
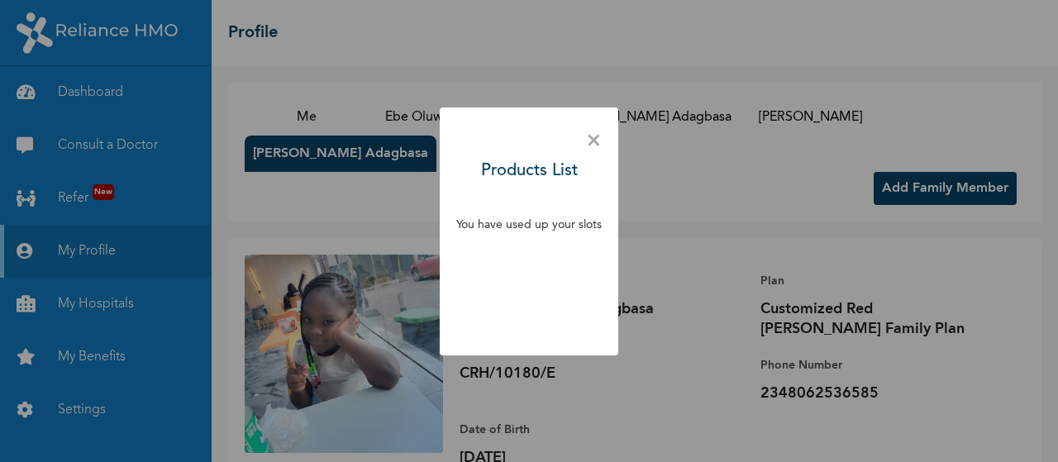
click at [592, 138] on span "×" at bounding box center [594, 141] width 16 height 35
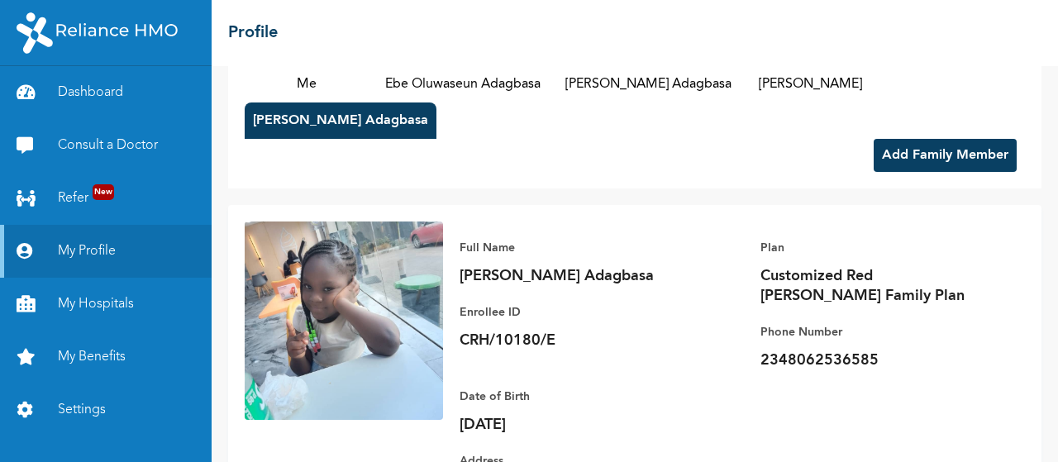
scroll to position [175, 0]
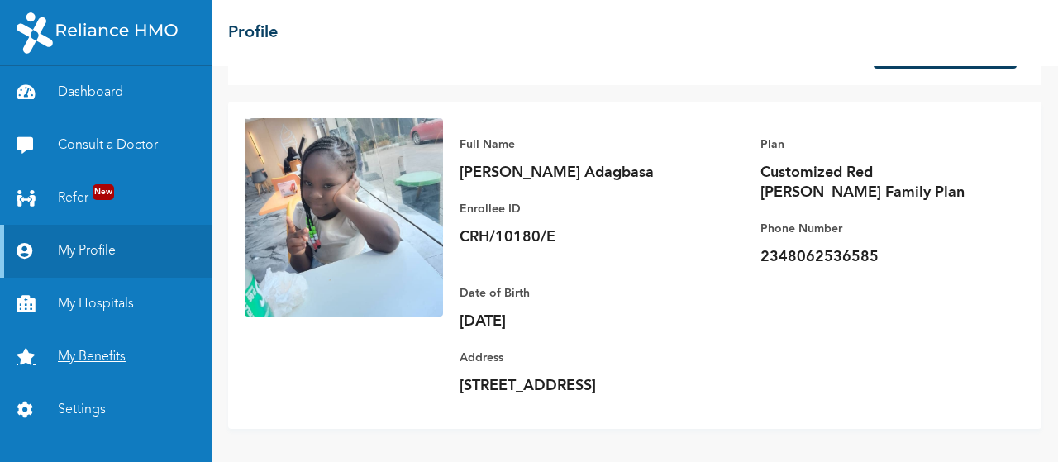
click at [76, 351] on link "My Benefits" at bounding box center [106, 357] width 212 height 53
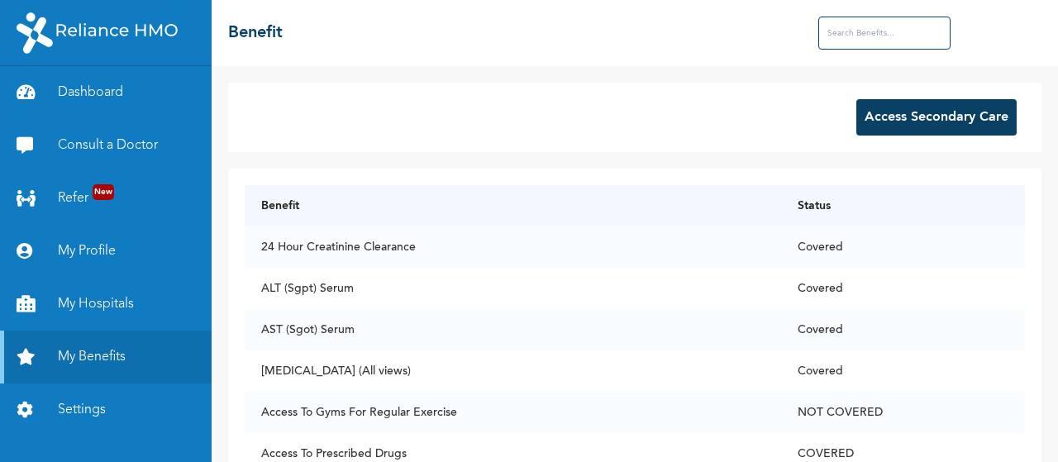
click at [1044, 450] on div "Access Secondary Care Benefit Status 24 Hour Creatinine Clearance Covered ALT (…" at bounding box center [635, 264] width 846 height 396
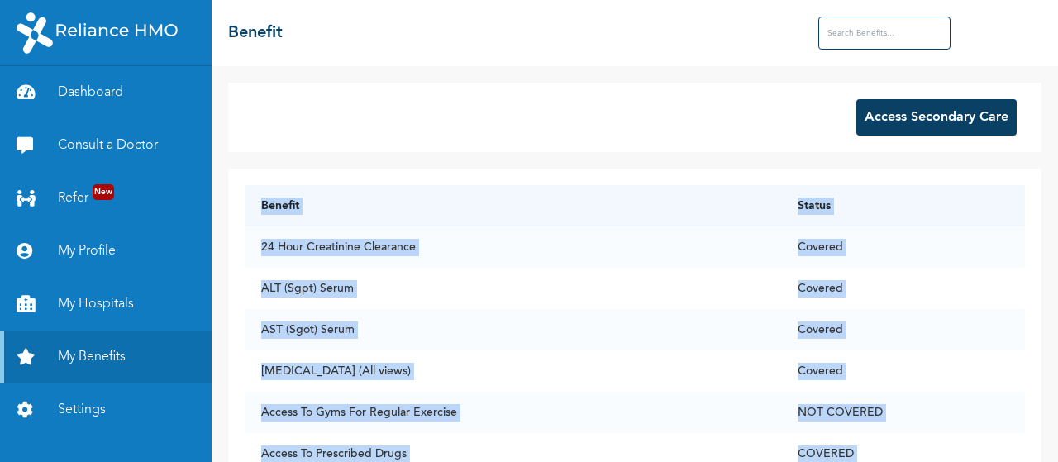
click at [1044, 450] on div "Access Secondary Care Benefit Status 24 Hour Creatinine Clearance Covered ALT (…" at bounding box center [635, 264] width 846 height 396
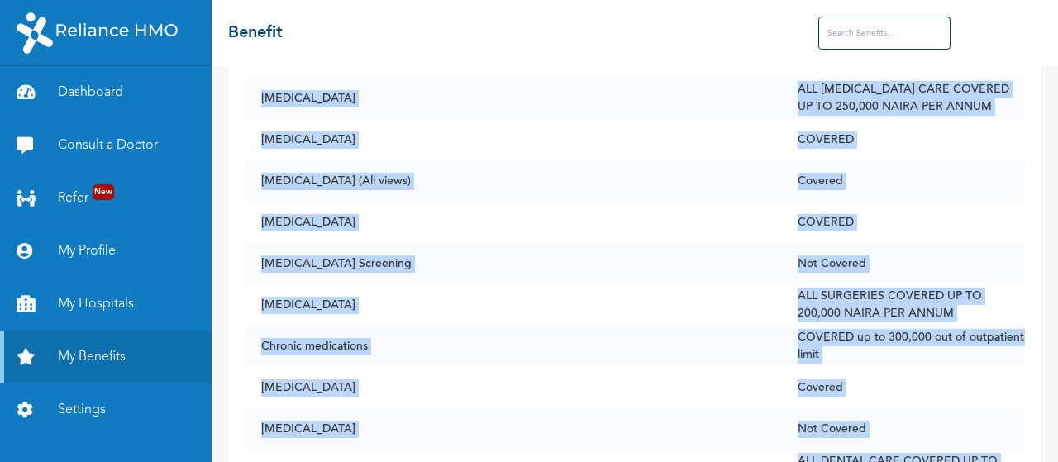
scroll to position [2193, 0]
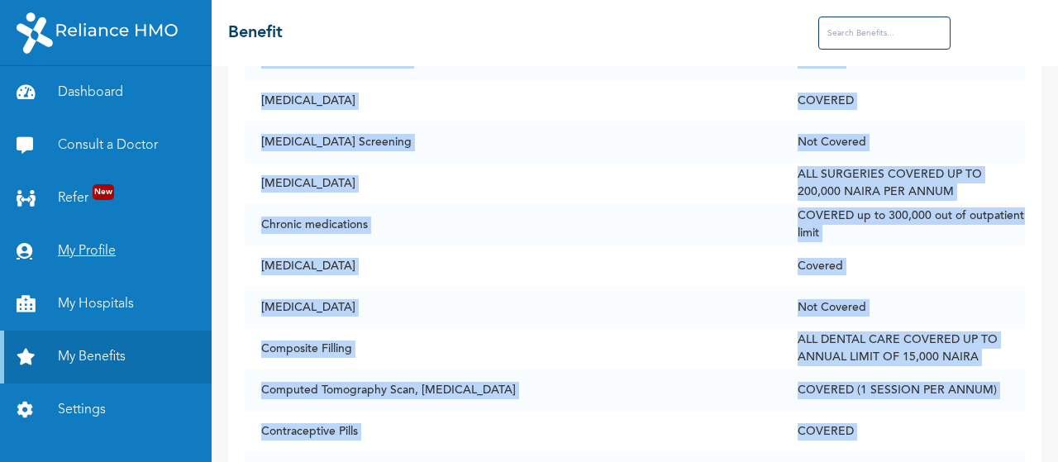
click at [91, 250] on link "My Profile" at bounding box center [106, 251] width 212 height 53
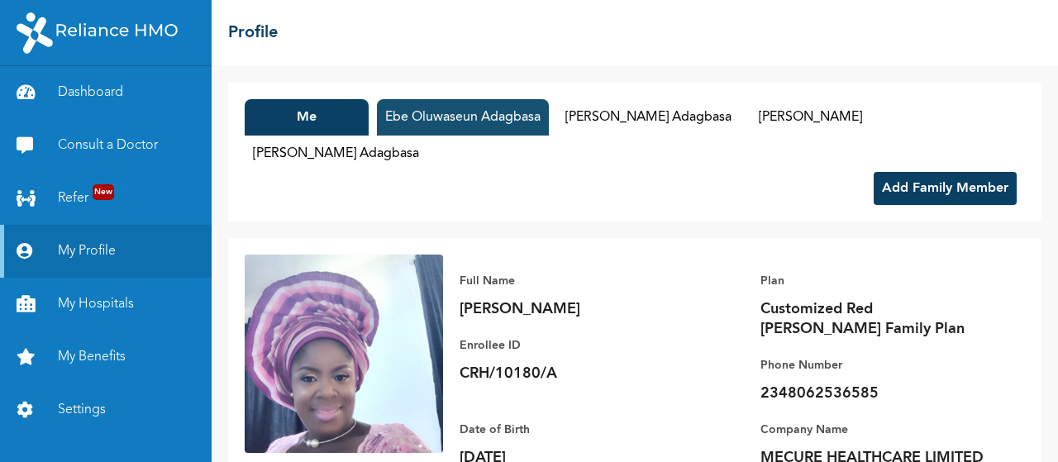
click at [453, 115] on button "Ebe Oluwaseun Adagbasa" at bounding box center [463, 117] width 172 height 36
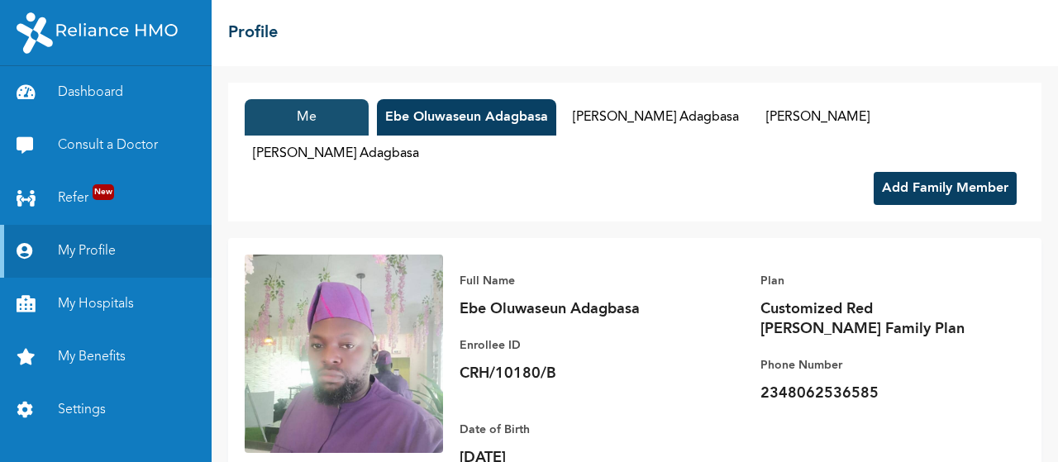
click at [307, 122] on button "Me" at bounding box center [307, 117] width 124 height 36
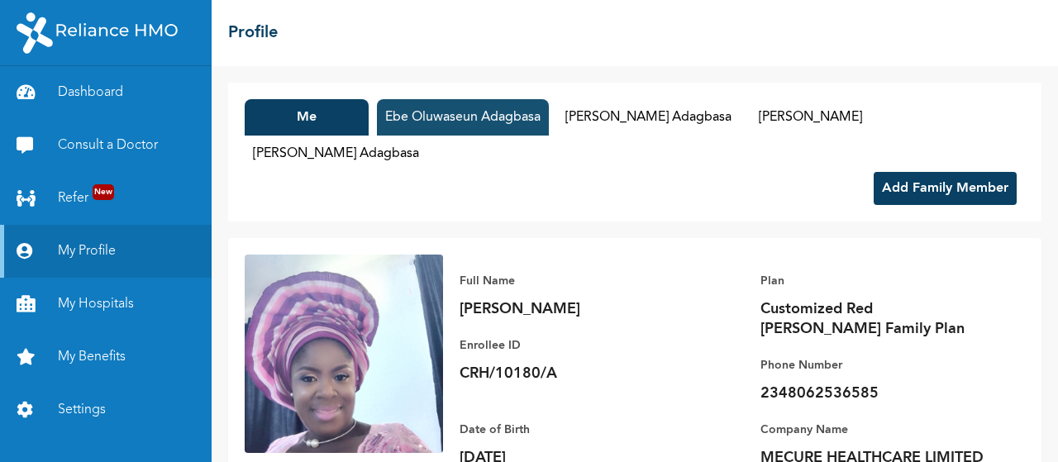
click at [479, 110] on button "Ebe Oluwaseun Adagbasa" at bounding box center [463, 117] width 172 height 36
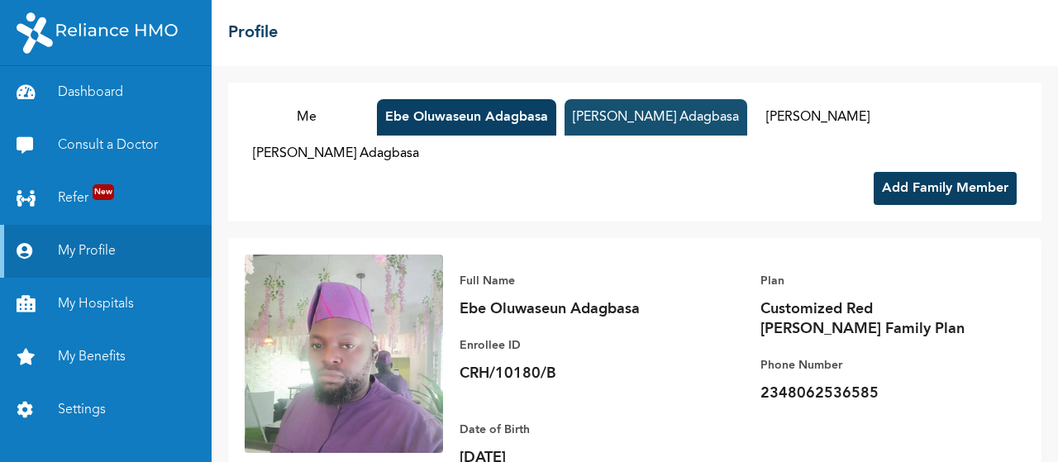
click at [615, 124] on button "[PERSON_NAME] Adagbasa" at bounding box center [656, 117] width 183 height 36
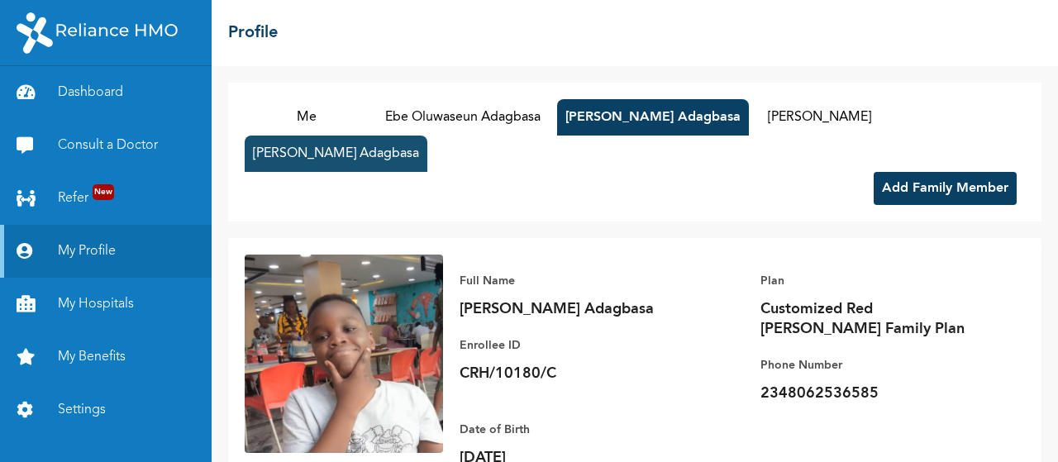
click at [365, 158] on button "[PERSON_NAME] Adagbasa" at bounding box center [336, 154] width 183 height 36
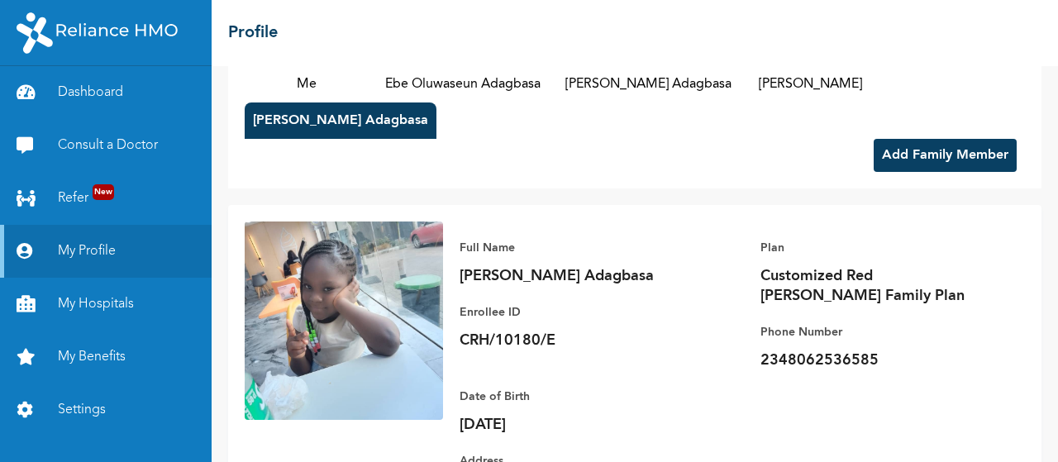
scroll to position [175, 0]
